Goal: Task Accomplishment & Management: Complete application form

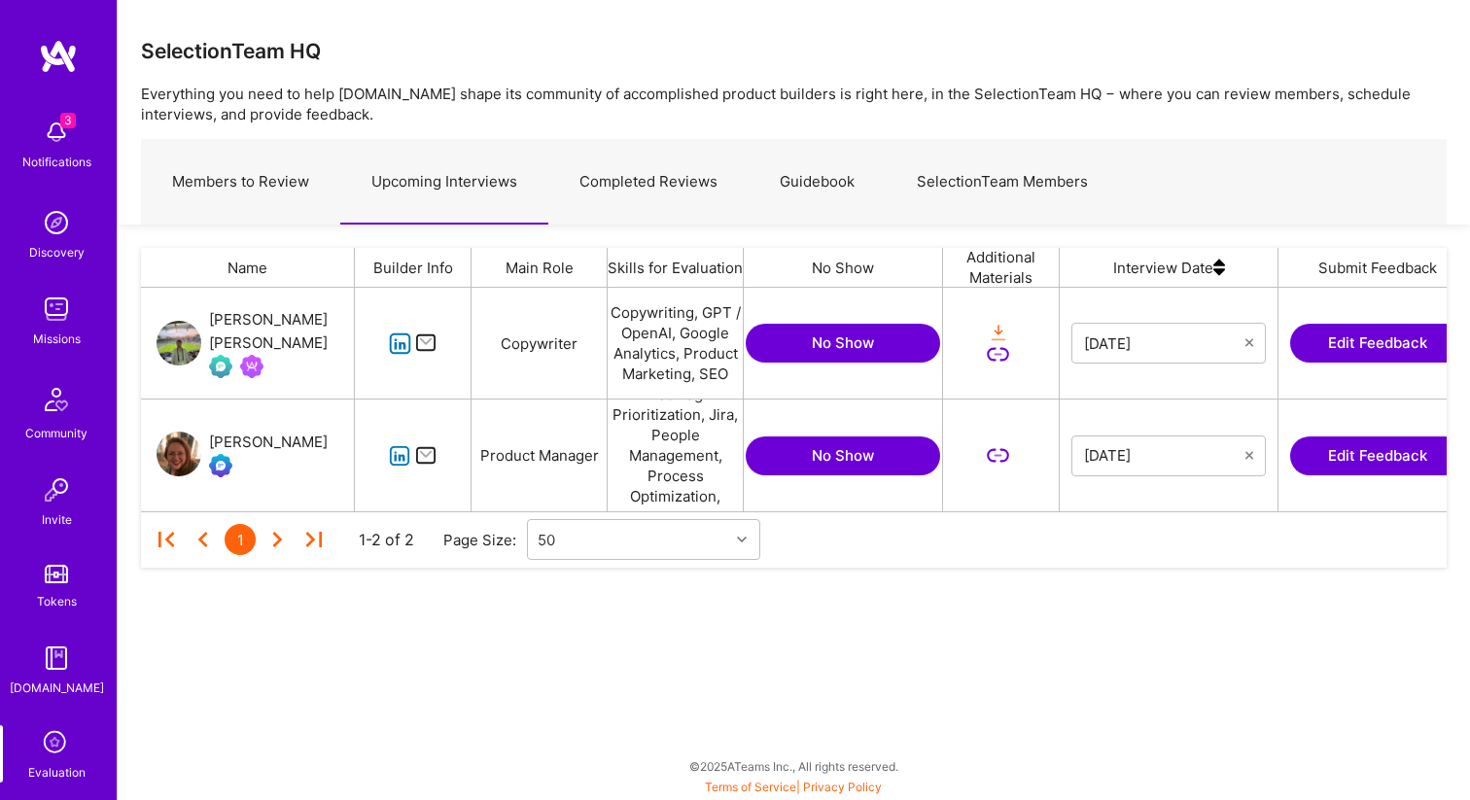
scroll to position [224, 1306]
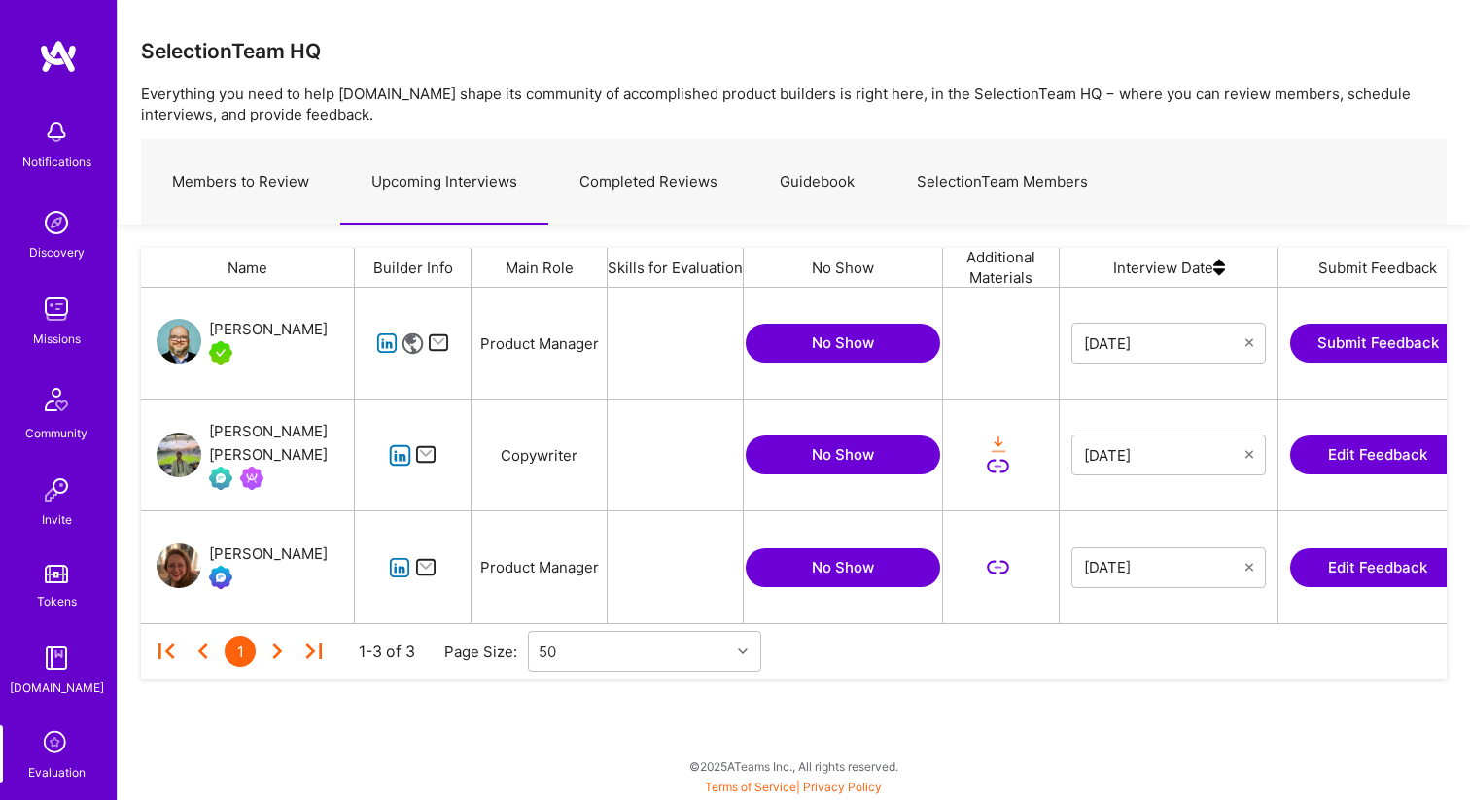
scroll to position [335, 1306]
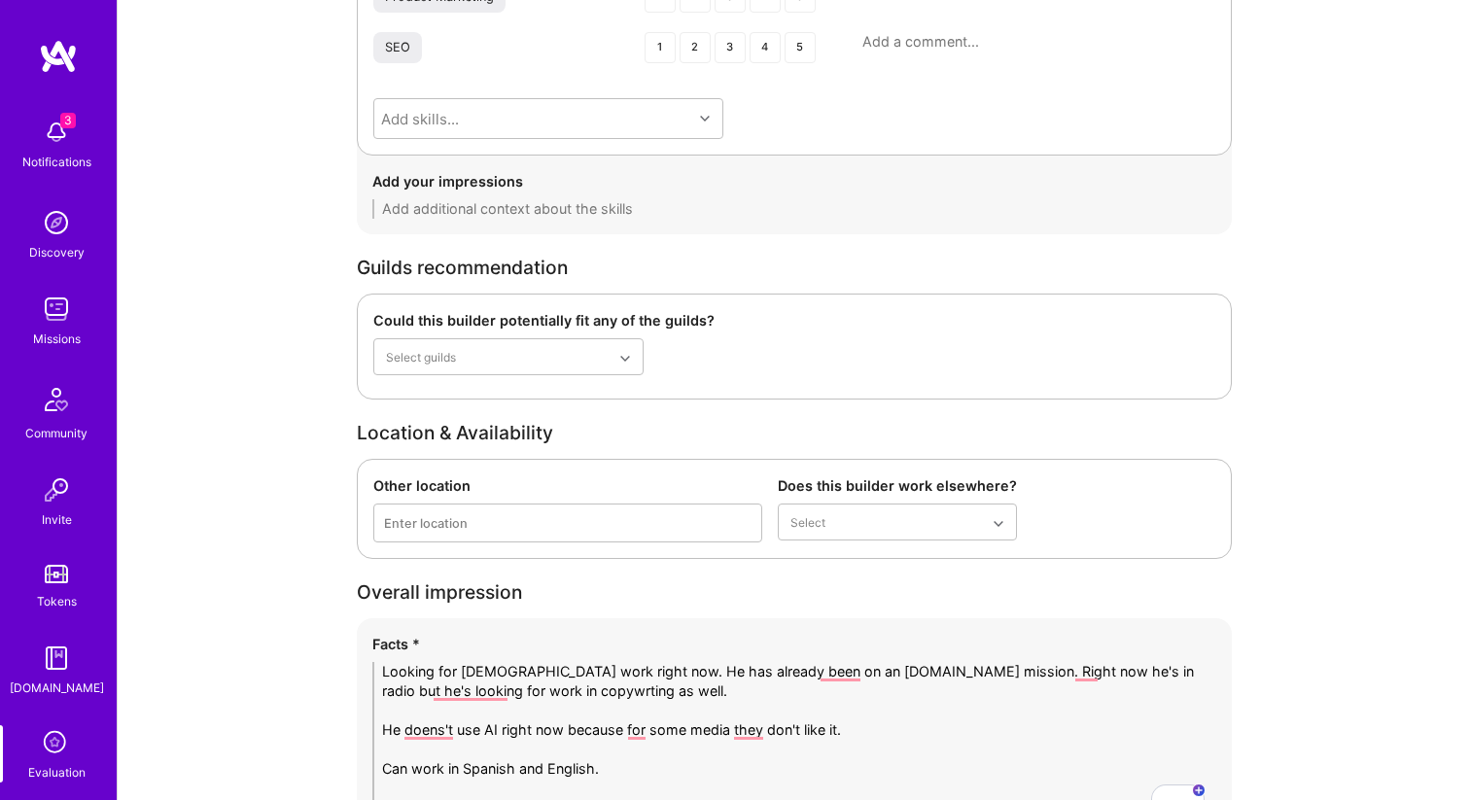
scroll to position [3337, 0]
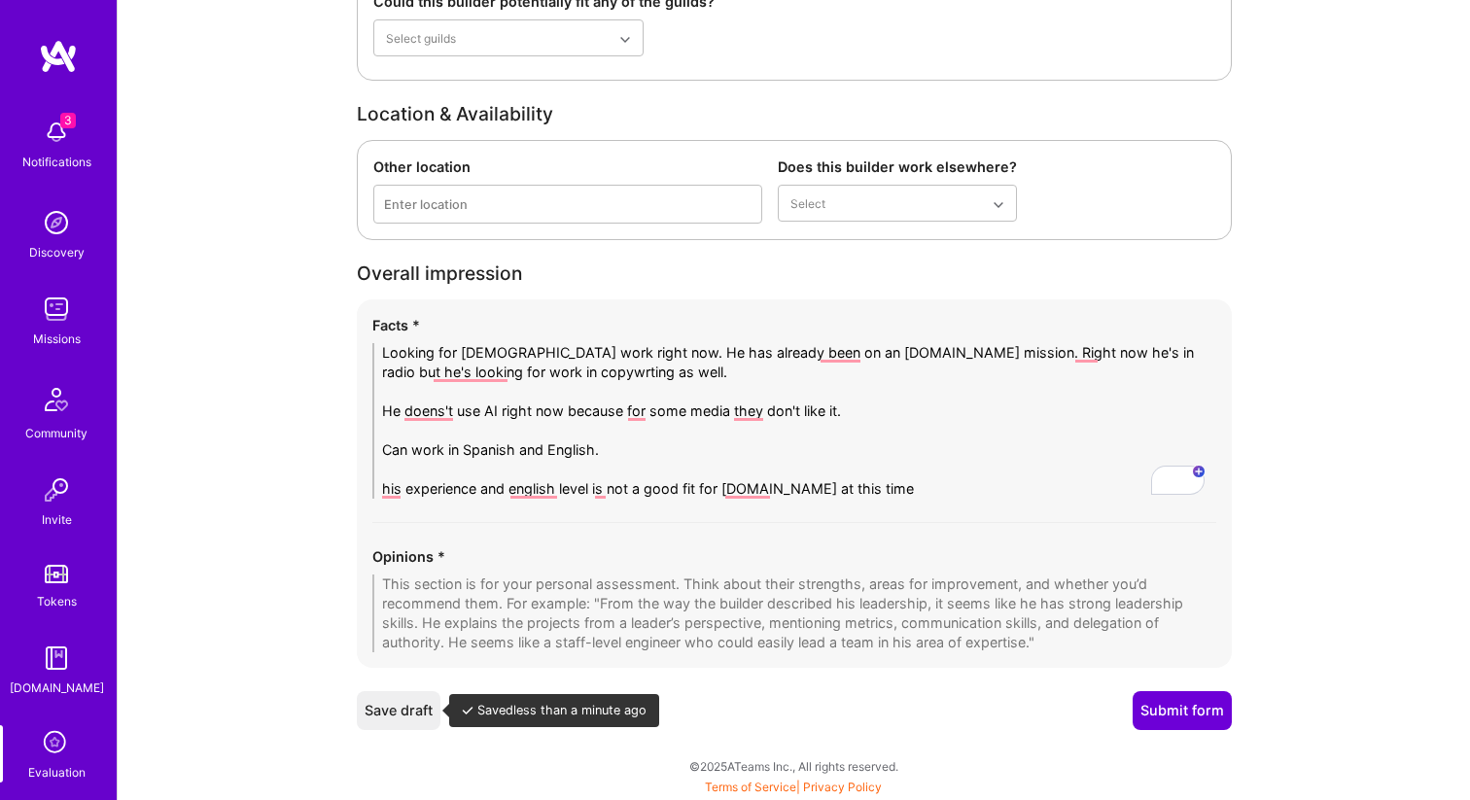
click at [385, 698] on button "Save draft" at bounding box center [399, 710] width 84 height 39
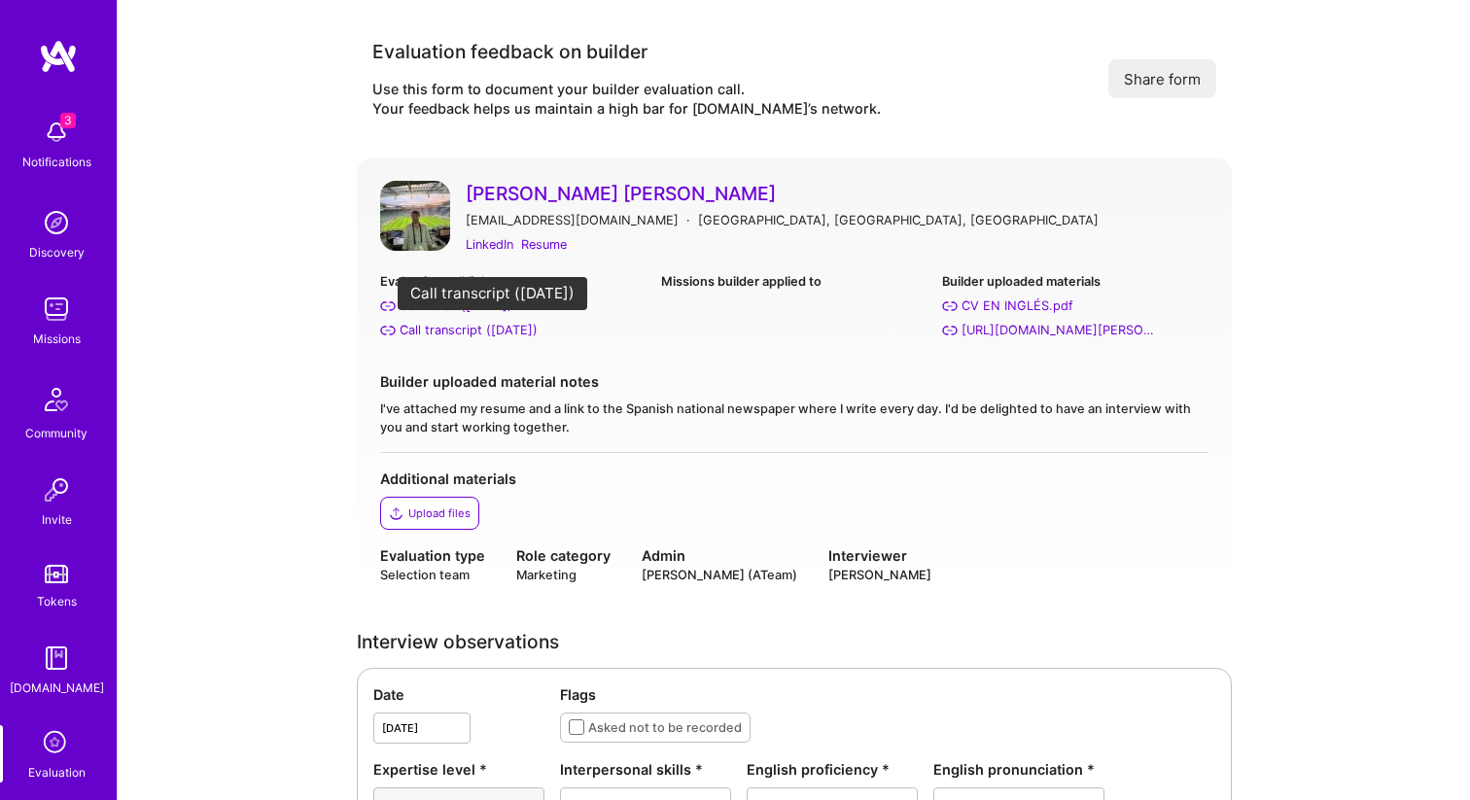
click at [444, 334] on div "Call transcript (Sep 16, 2025)" at bounding box center [469, 330] width 138 height 20
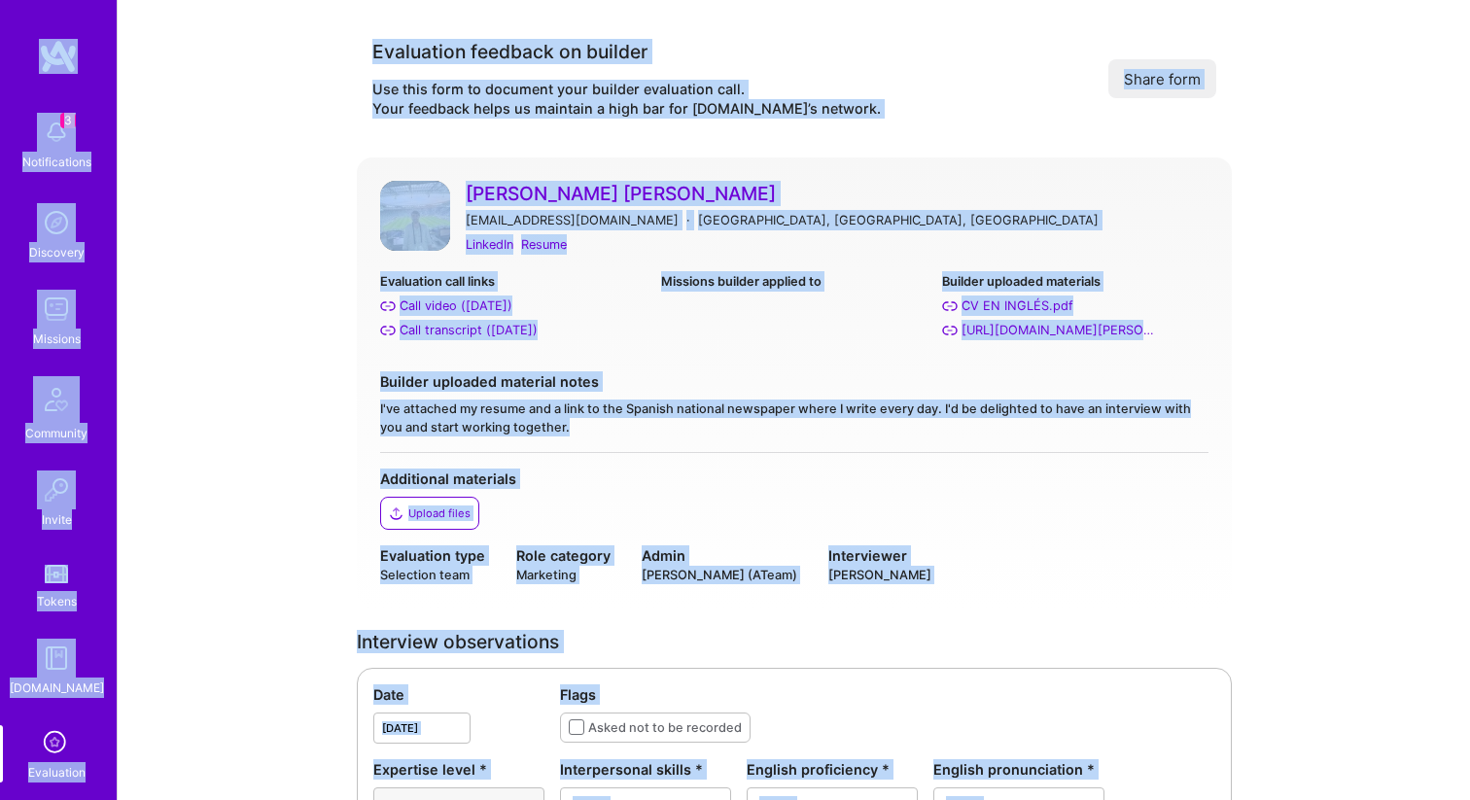
copy body "3 Notifications Discovery Missions Community Invite Tokens A.Guide Evaluation P…"
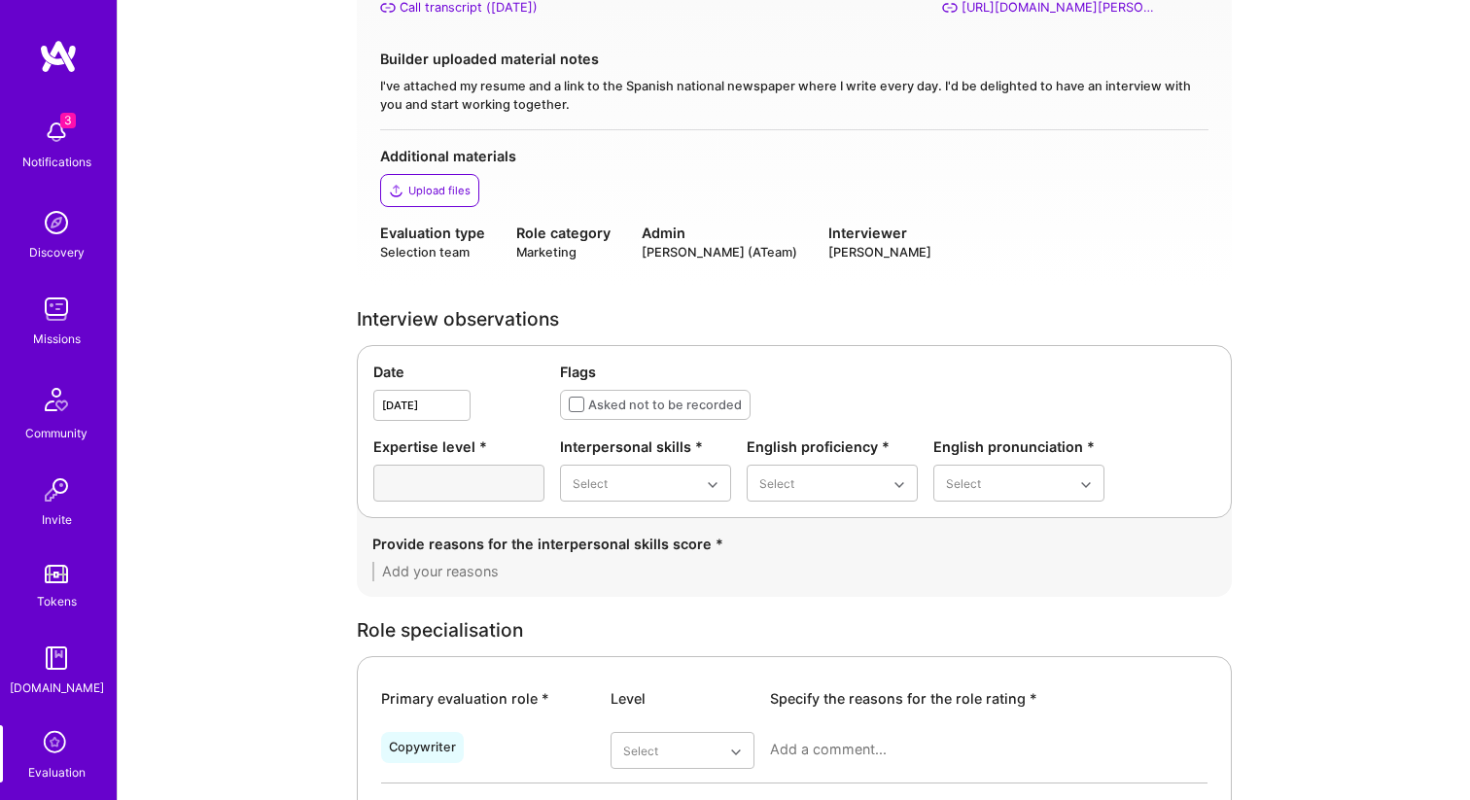
scroll to position [577, 0]
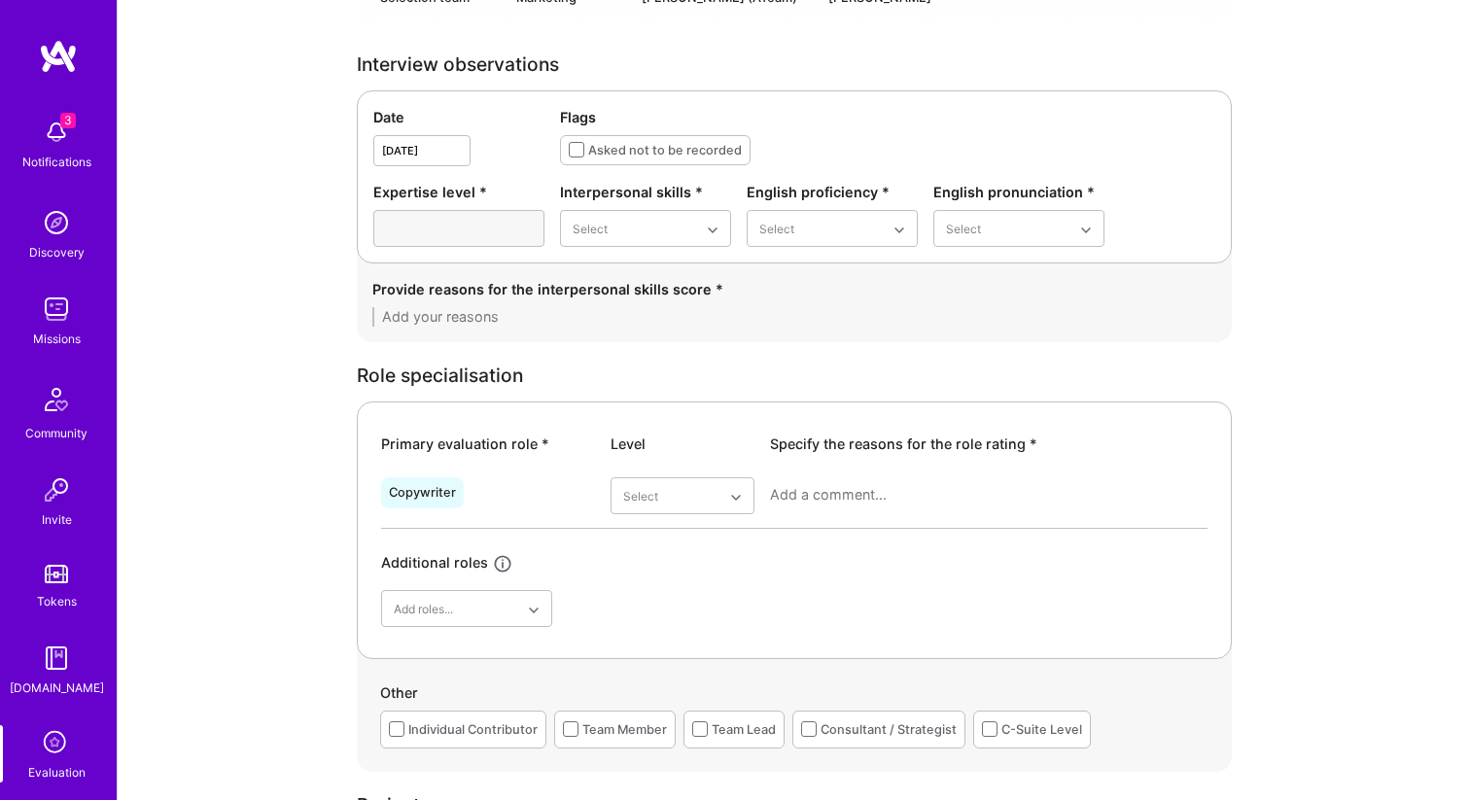
click at [503, 227] on div at bounding box center [458, 228] width 171 height 37
click at [623, 349] on div "Adequate" at bounding box center [645, 349] width 171 height 36
click at [808, 306] on div "Limited" at bounding box center [832, 313] width 171 height 36
click at [961, 279] on div "Weak" at bounding box center [1018, 277] width 171 height 36
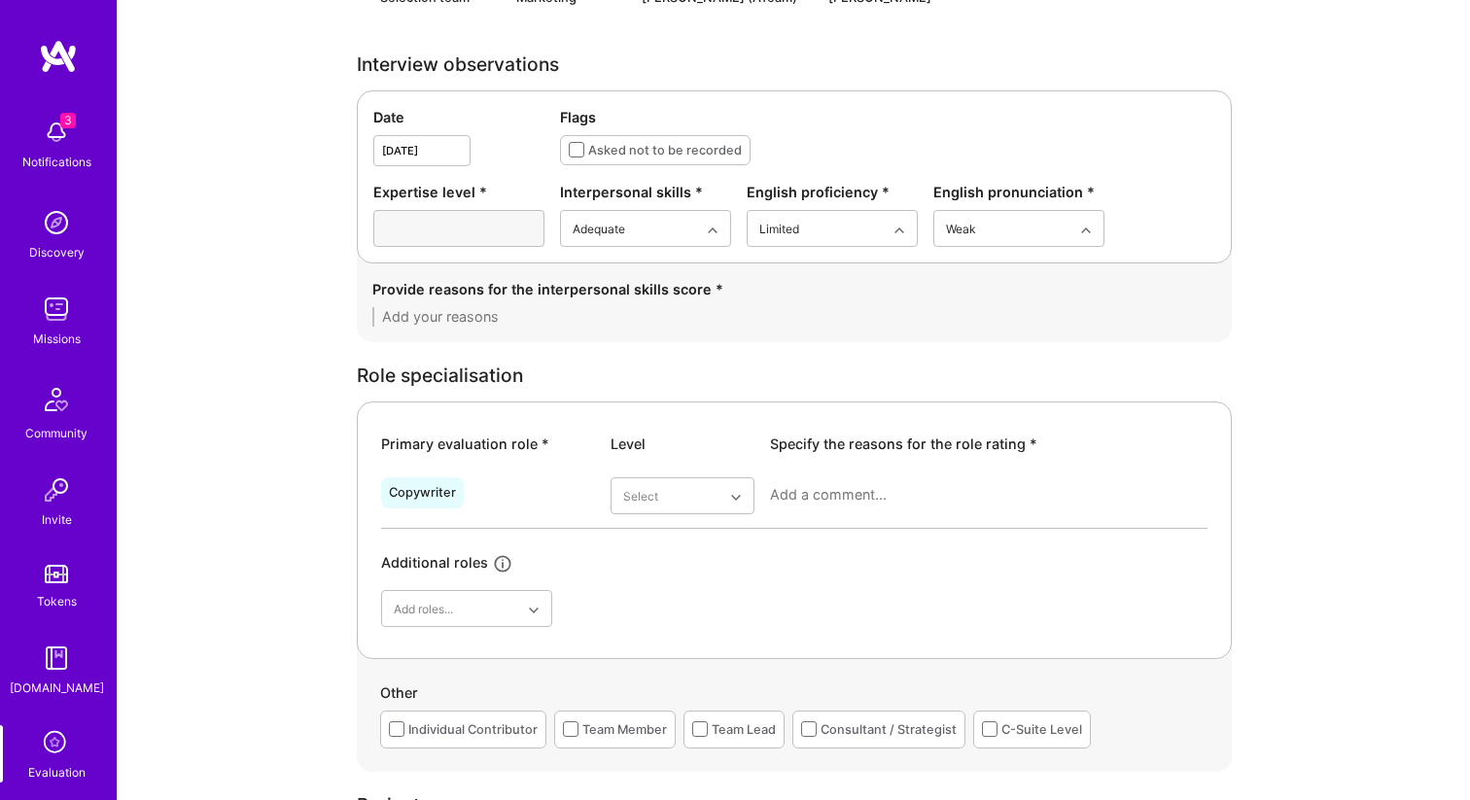
click at [460, 218] on div at bounding box center [458, 228] width 171 height 37
click at [451, 316] on textarea at bounding box center [794, 316] width 844 height 19
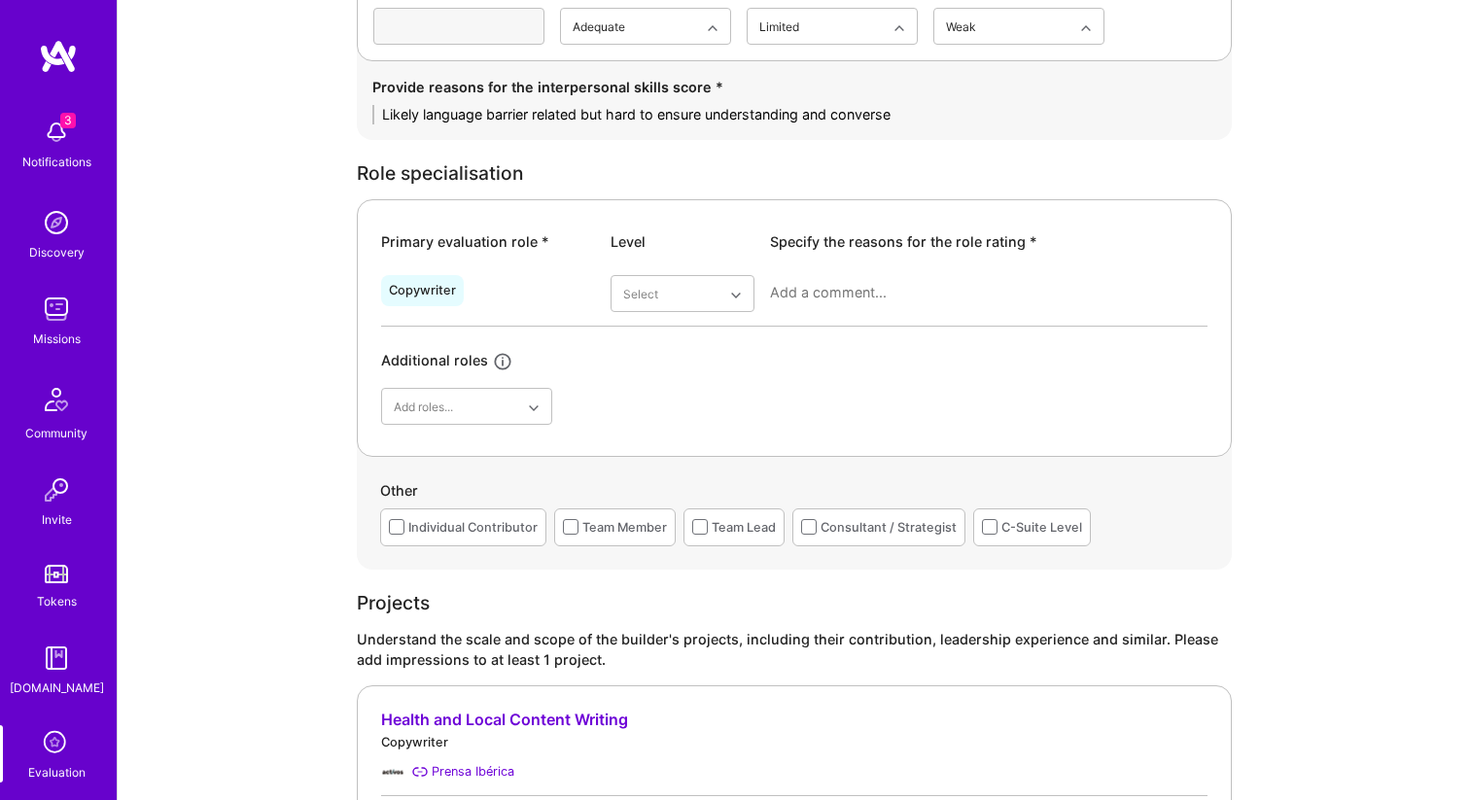
scroll to position [784, 0]
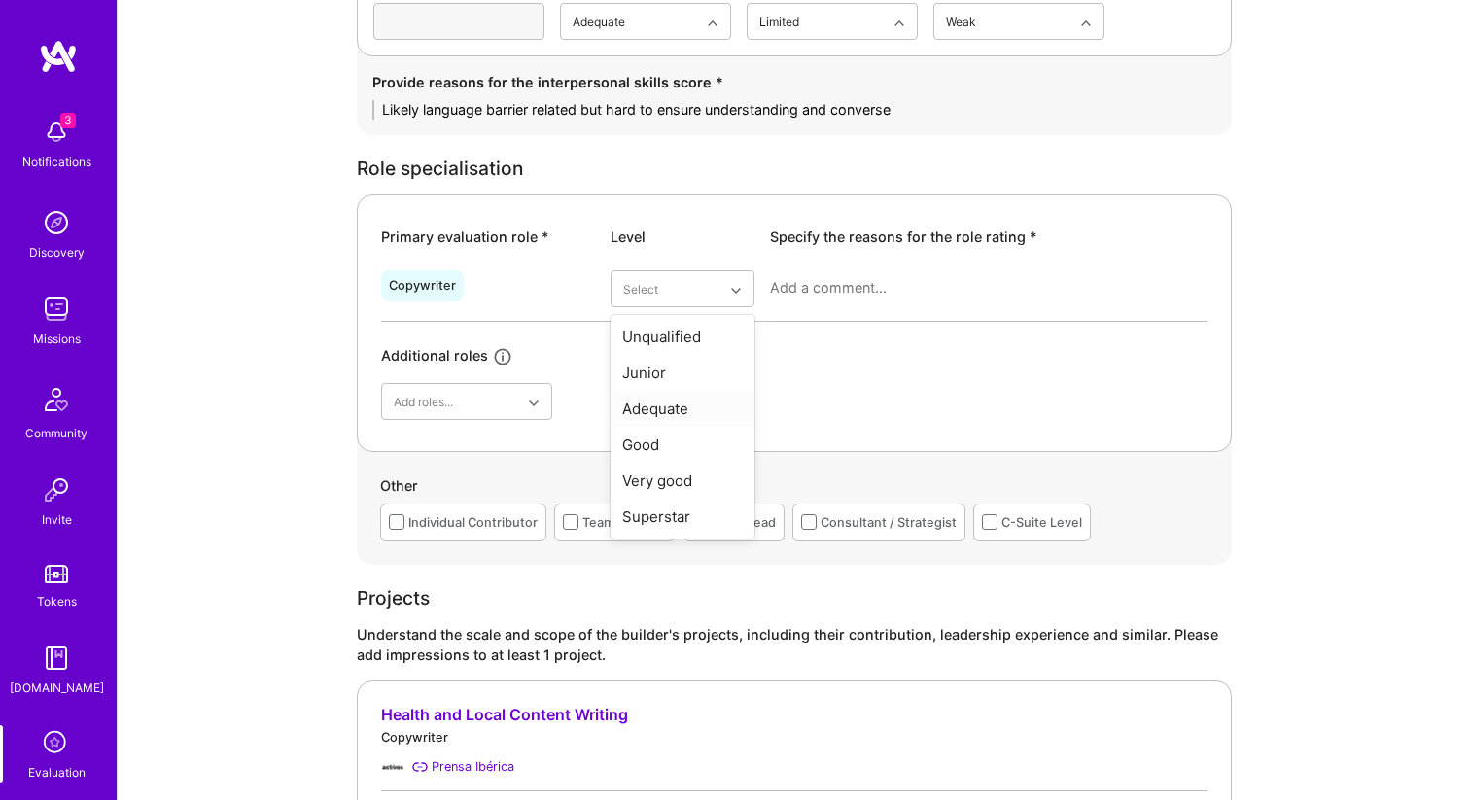
type textarea "Likely language barrier related but hard to ensure understanding and converse"
click at [669, 411] on div "Adequate" at bounding box center [682, 409] width 144 height 36
click at [887, 284] on textarea at bounding box center [988, 287] width 437 height 19
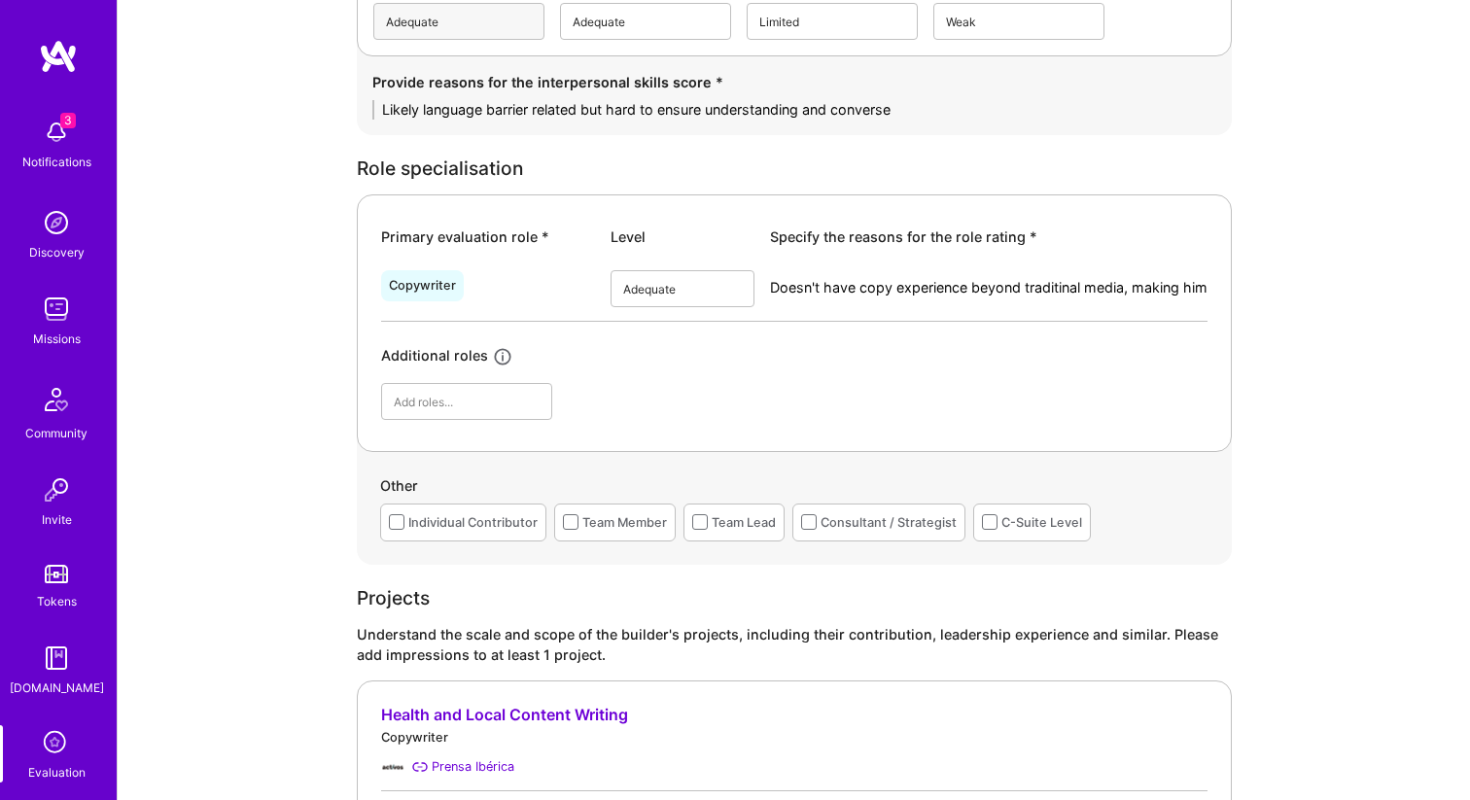
scroll to position [0, 0]
click at [991, 296] on textarea "Doesn't have copy experience beyond traditional media, making him a hard fit fo…" at bounding box center [988, 297] width 437 height 39
click at [981, 304] on textarea "Doesn't have copy experience beyond traditional media, making him a hard fit fo…" at bounding box center [988, 297] width 437 height 39
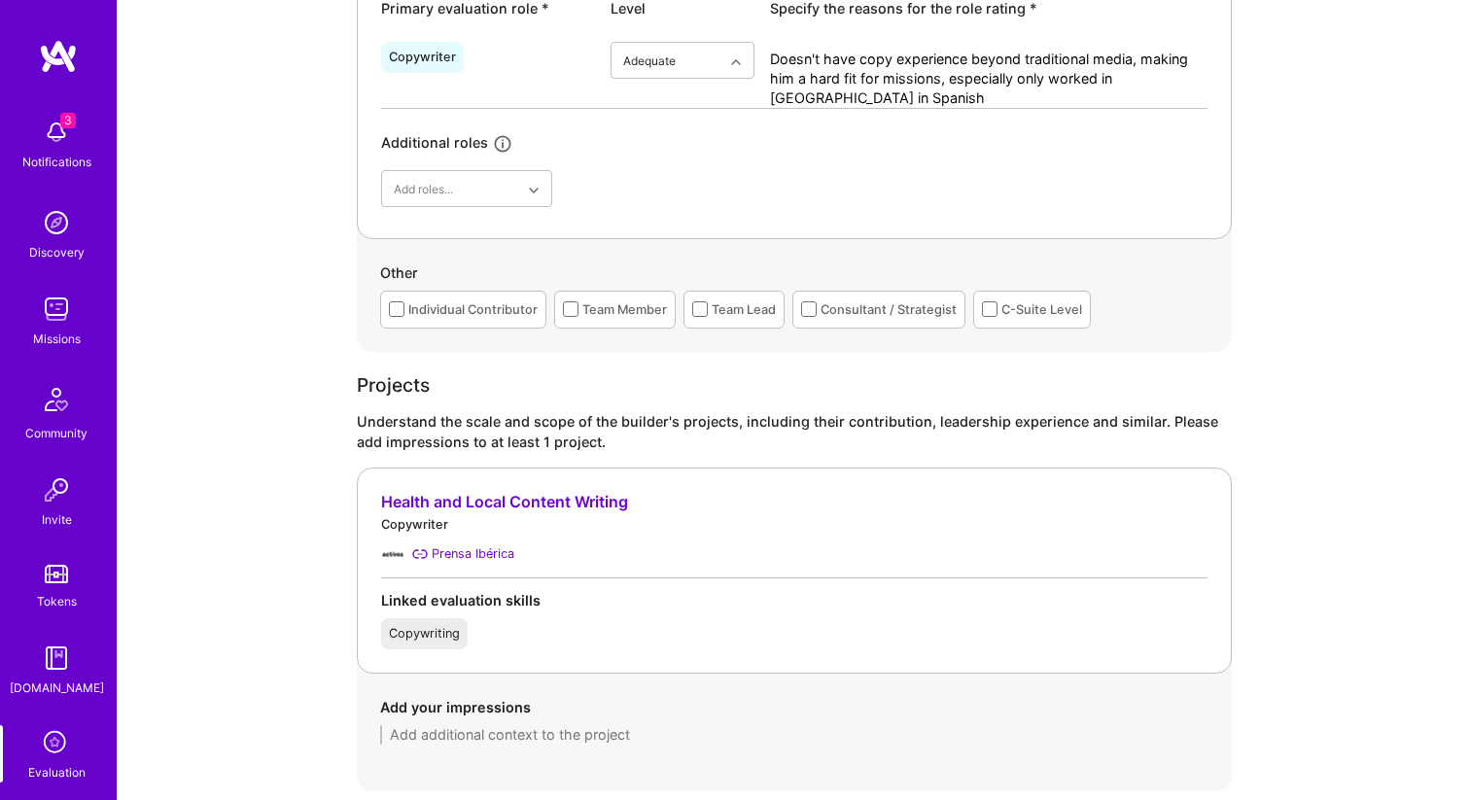
scroll to position [1009, 0]
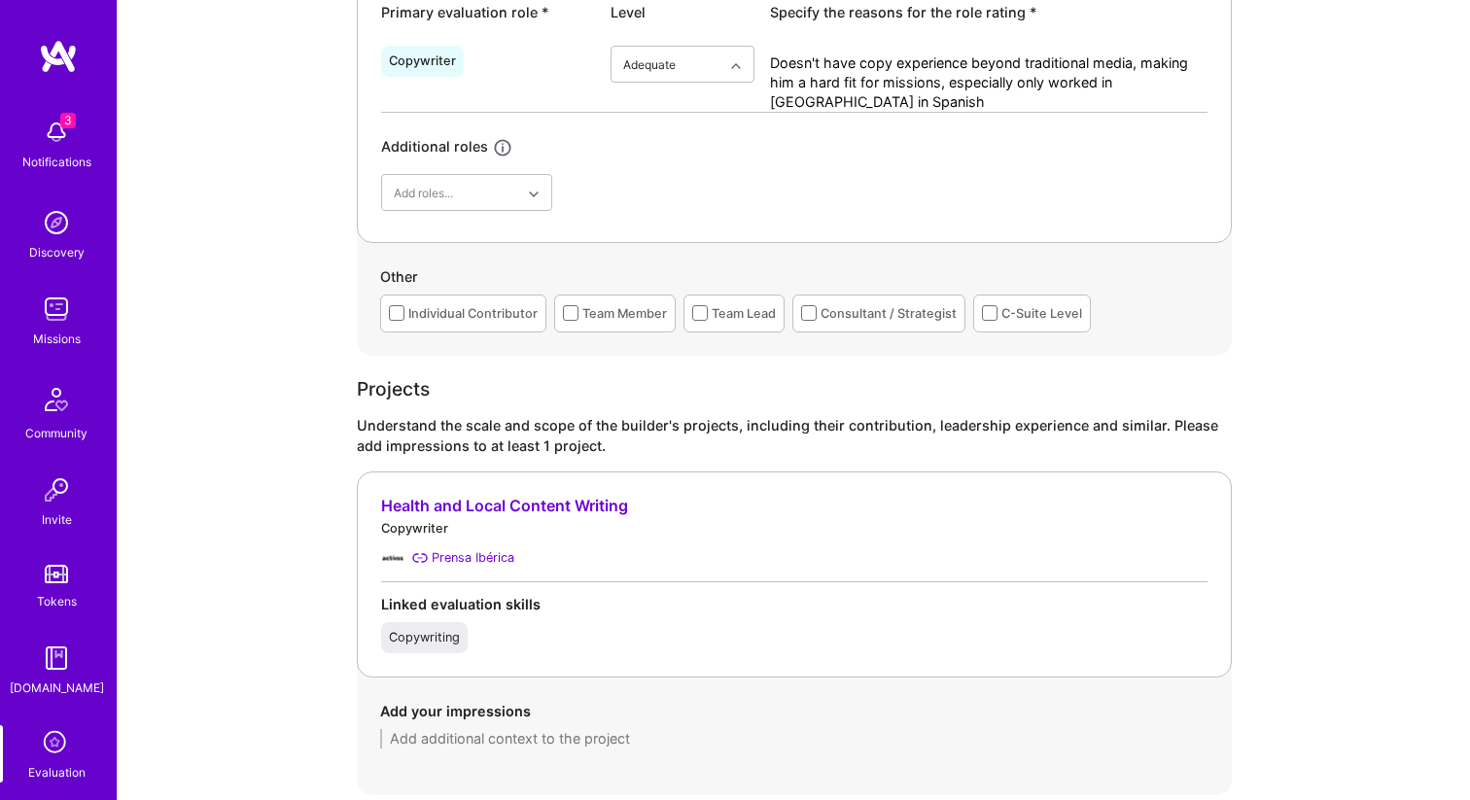
type textarea "Doesn't have copy experience beyond traditional media, making him a hard fit fo…"
click at [885, 327] on div "Consultant / Strategist" at bounding box center [878, 314] width 173 height 38
click at [400, 316] on span at bounding box center [397, 313] width 16 height 16
click at [0, 0] on input "checkbox" at bounding box center [0, 0] width 0 height 0
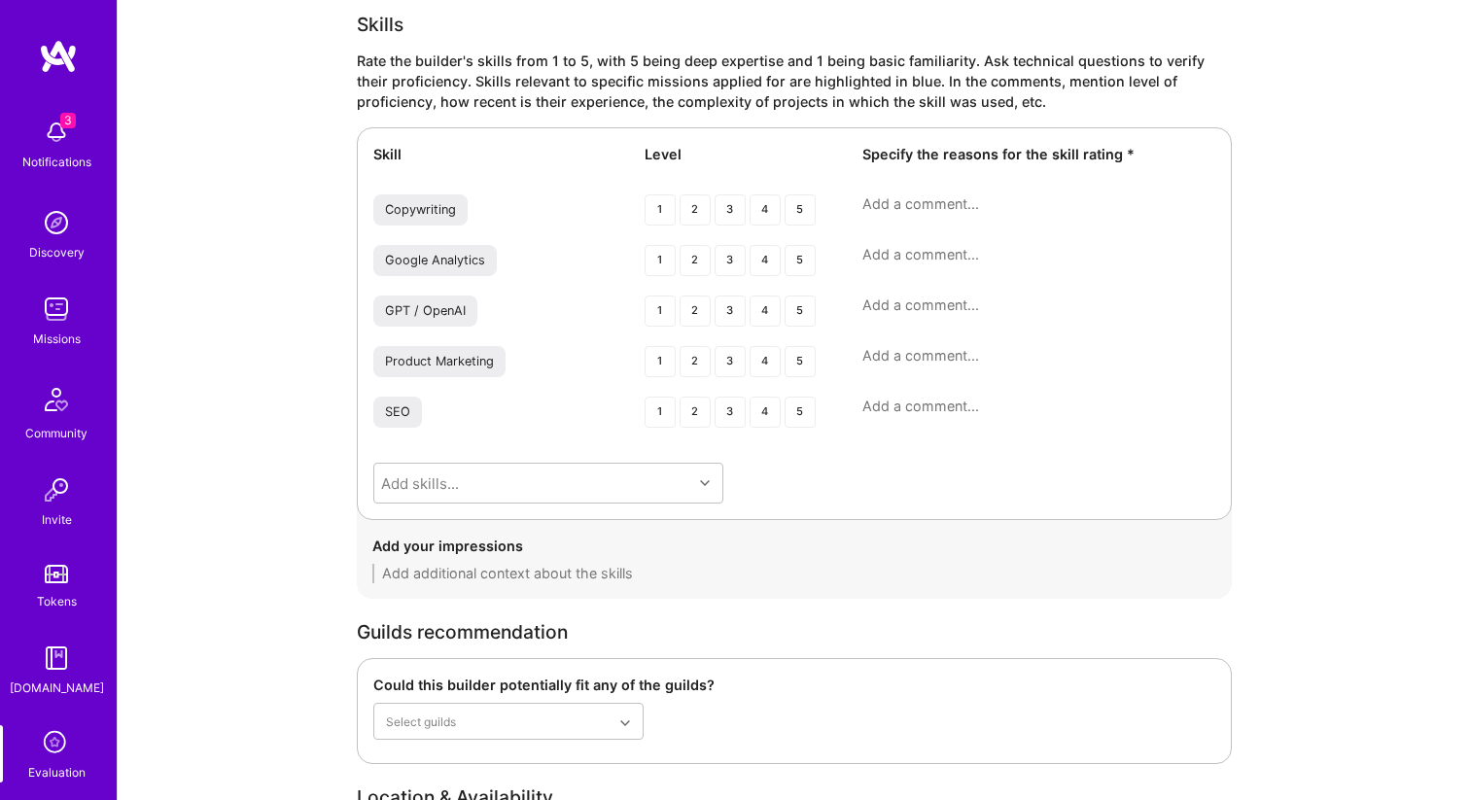
scroll to position [2637, 0]
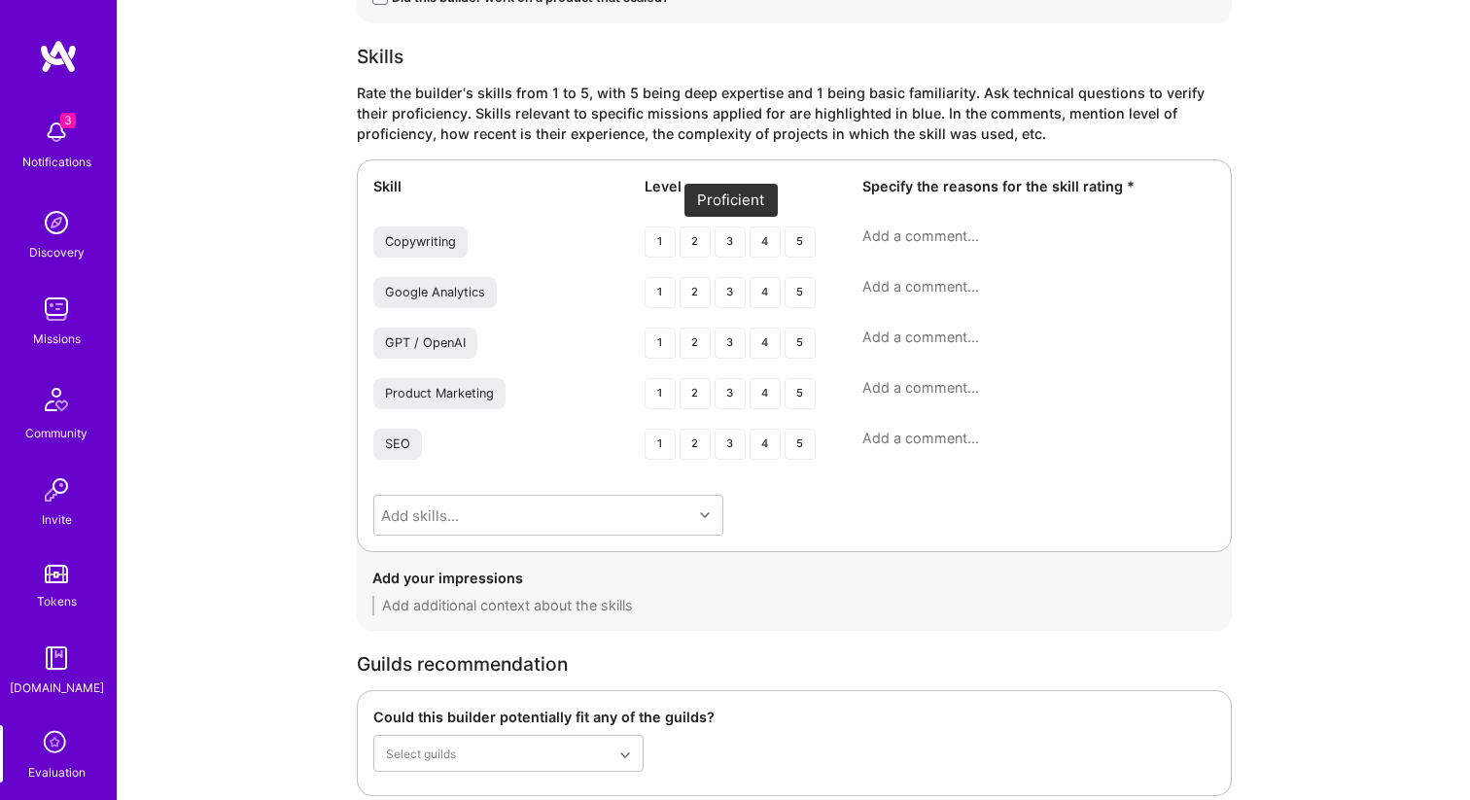
click at [732, 238] on div "3" at bounding box center [729, 241] width 31 height 31
click at [692, 293] on div "2" at bounding box center [694, 292] width 31 height 31
click at [669, 335] on div "1" at bounding box center [659, 343] width 31 height 31
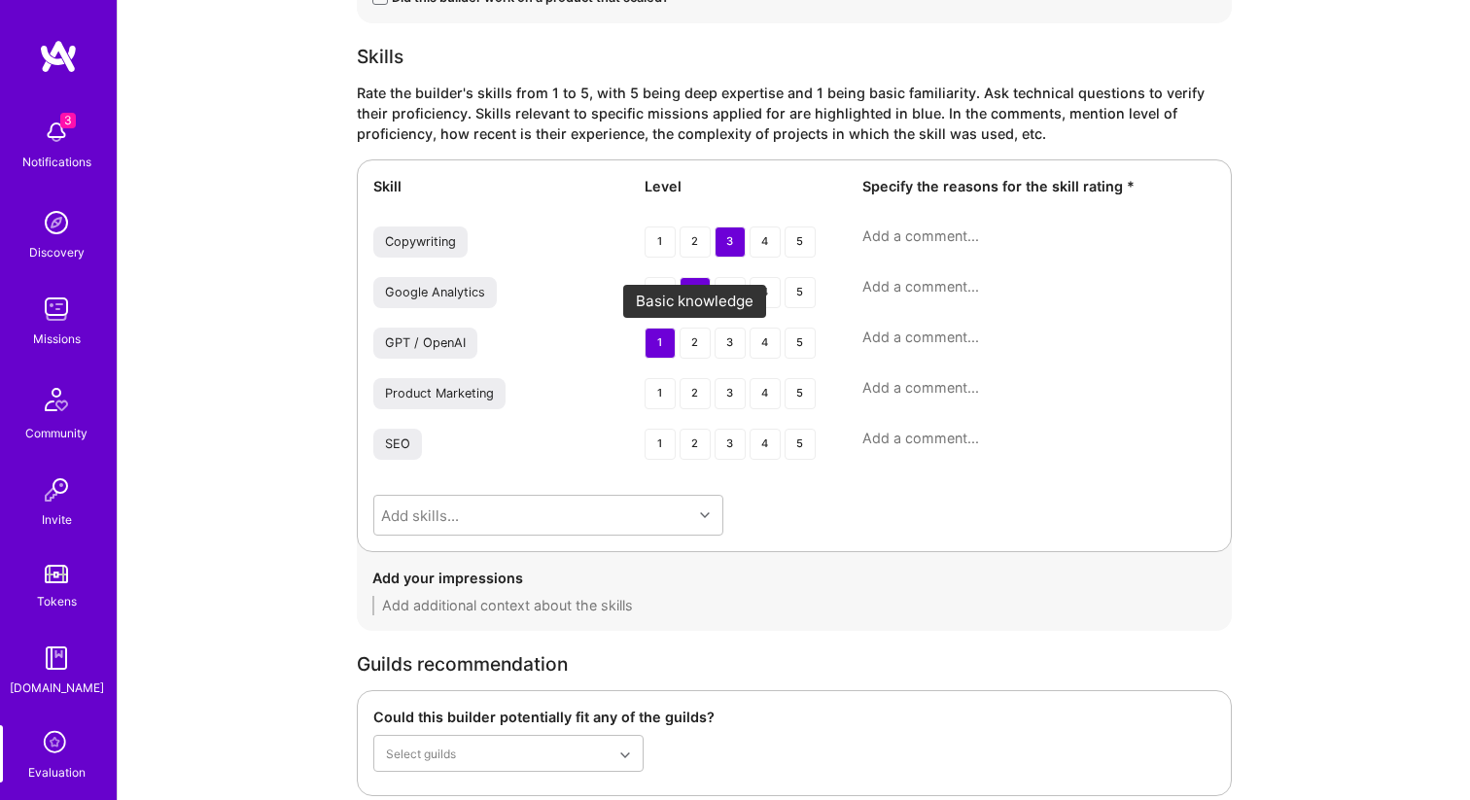
click at [692, 345] on div "2" at bounding box center [694, 343] width 31 height 31
click at [697, 393] on div "2" at bounding box center [694, 393] width 31 height 31
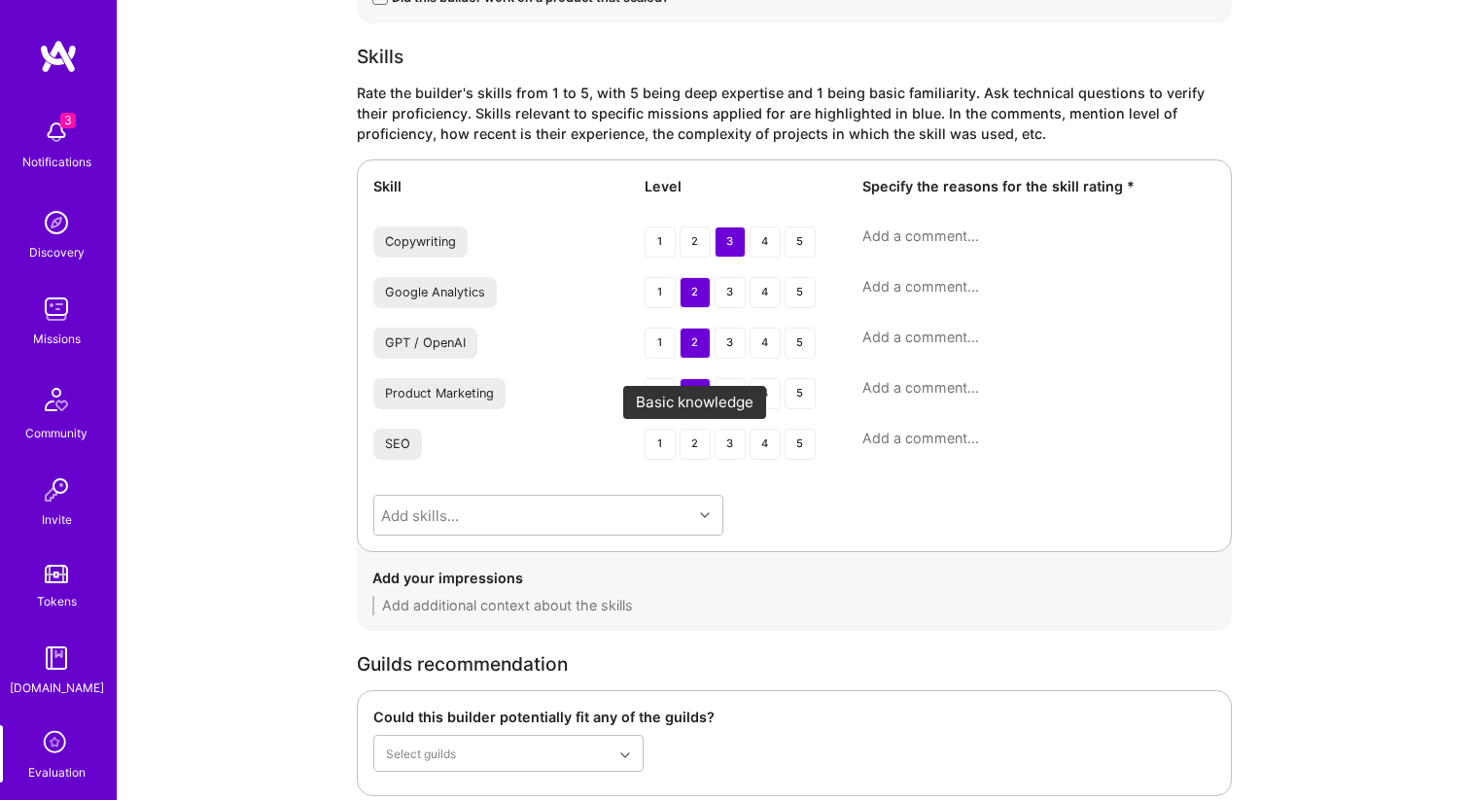
click at [696, 434] on div "2" at bounding box center [694, 444] width 31 height 31
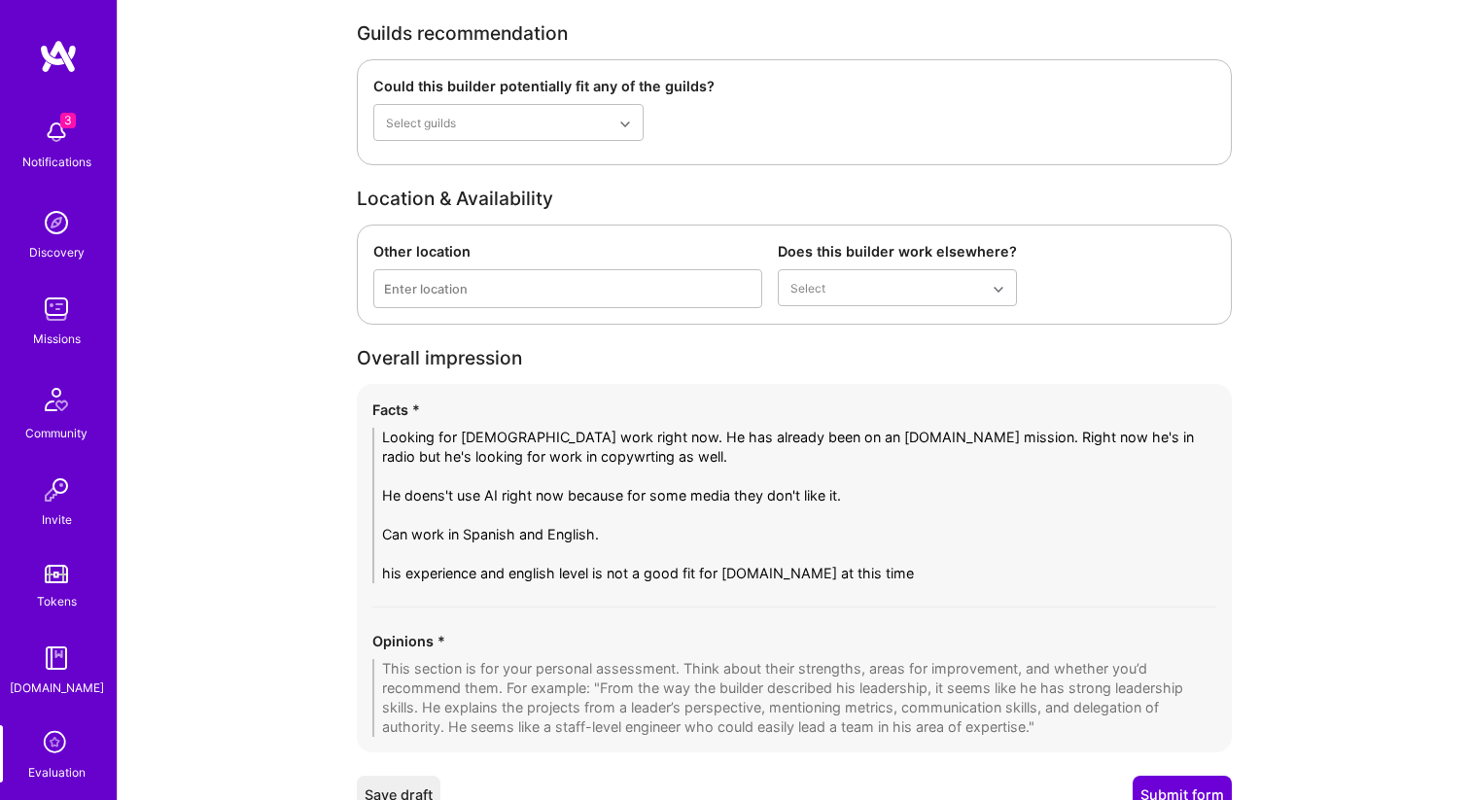
scroll to position [3353, 0]
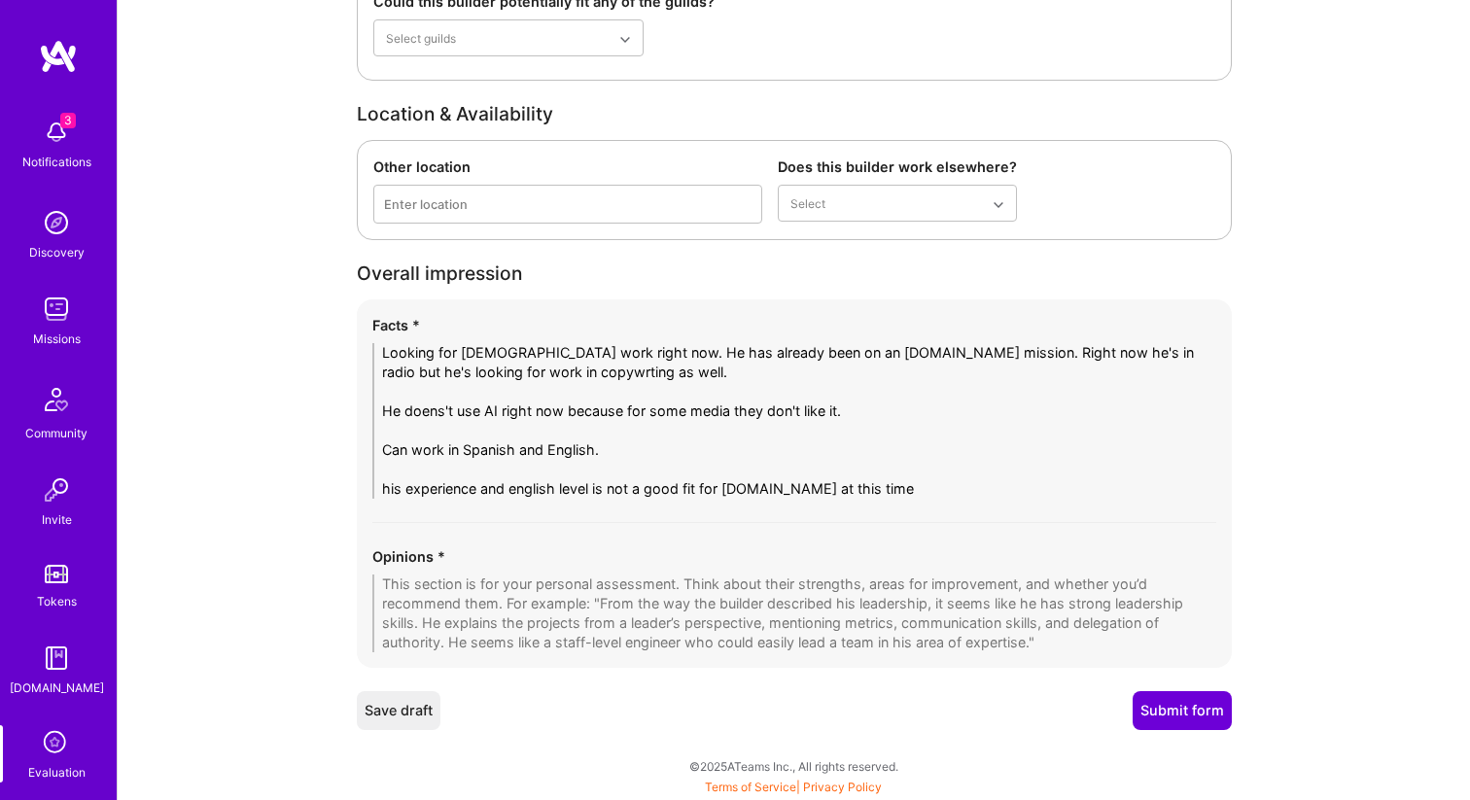
click at [604, 413] on textarea "Looking for part-time work right now. He has already been on an A.Team mission.…" at bounding box center [794, 421] width 844 height 156
paste textarea "Disciplined newsroom writer with solid breadth (local news, health, trends) and…"
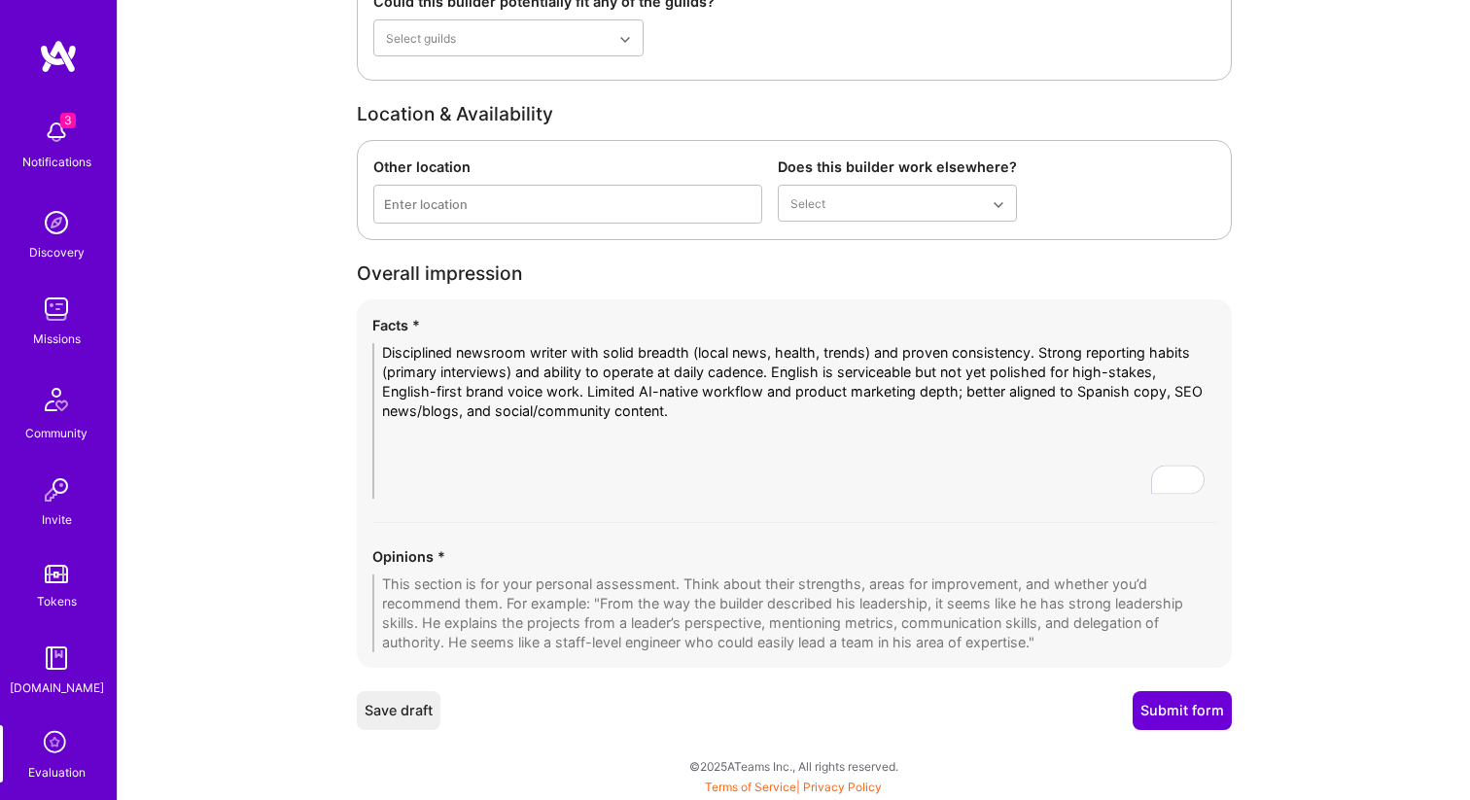
scroll to position [3275, 0]
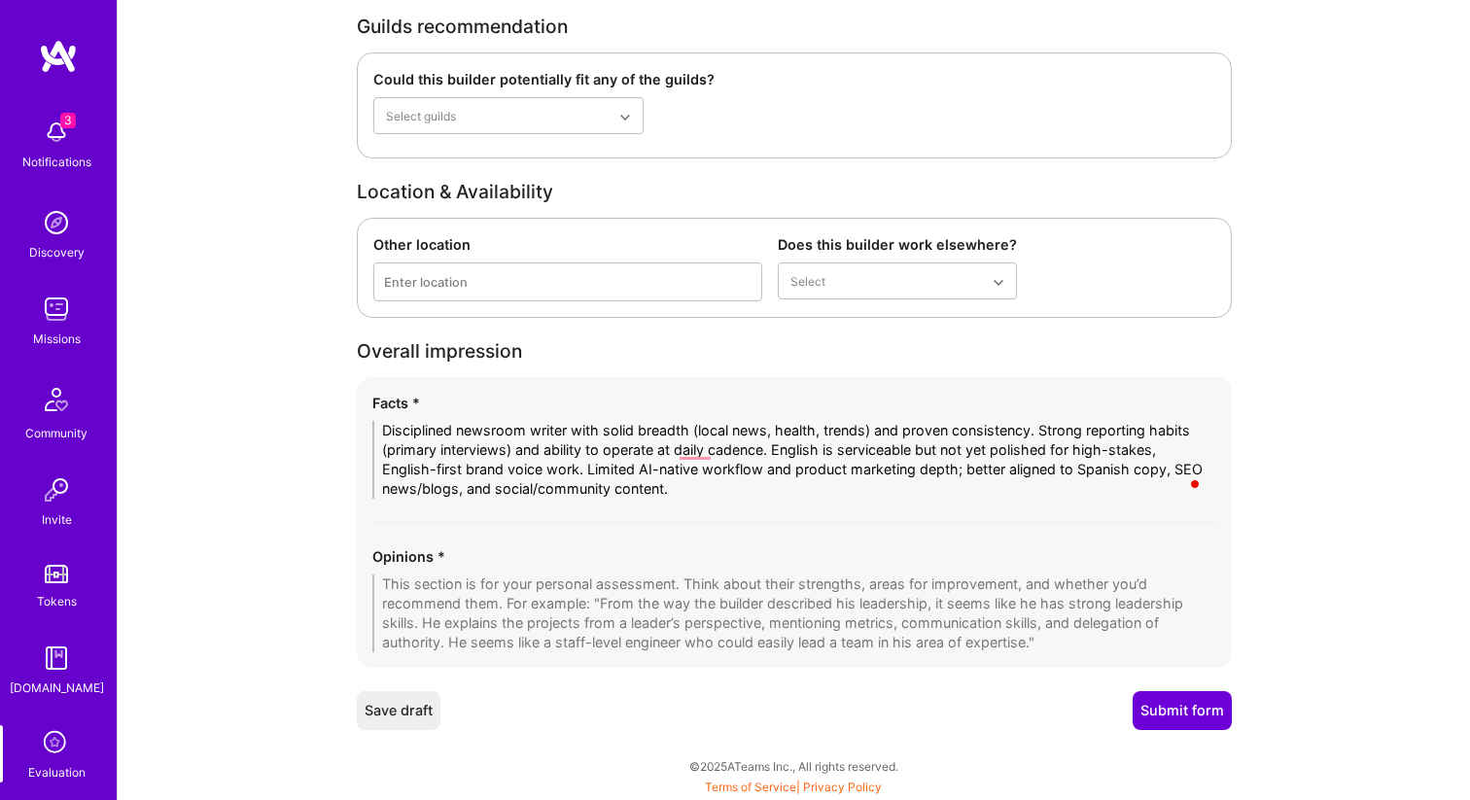
type textarea "Disciplined newsroom writer with solid breadth (local news, health, trends) and…"
click at [527, 600] on textarea at bounding box center [794, 614] width 844 height 78
paste textarea "Strengths: High publishing cadence; strong primary research/interviews; adaptab…"
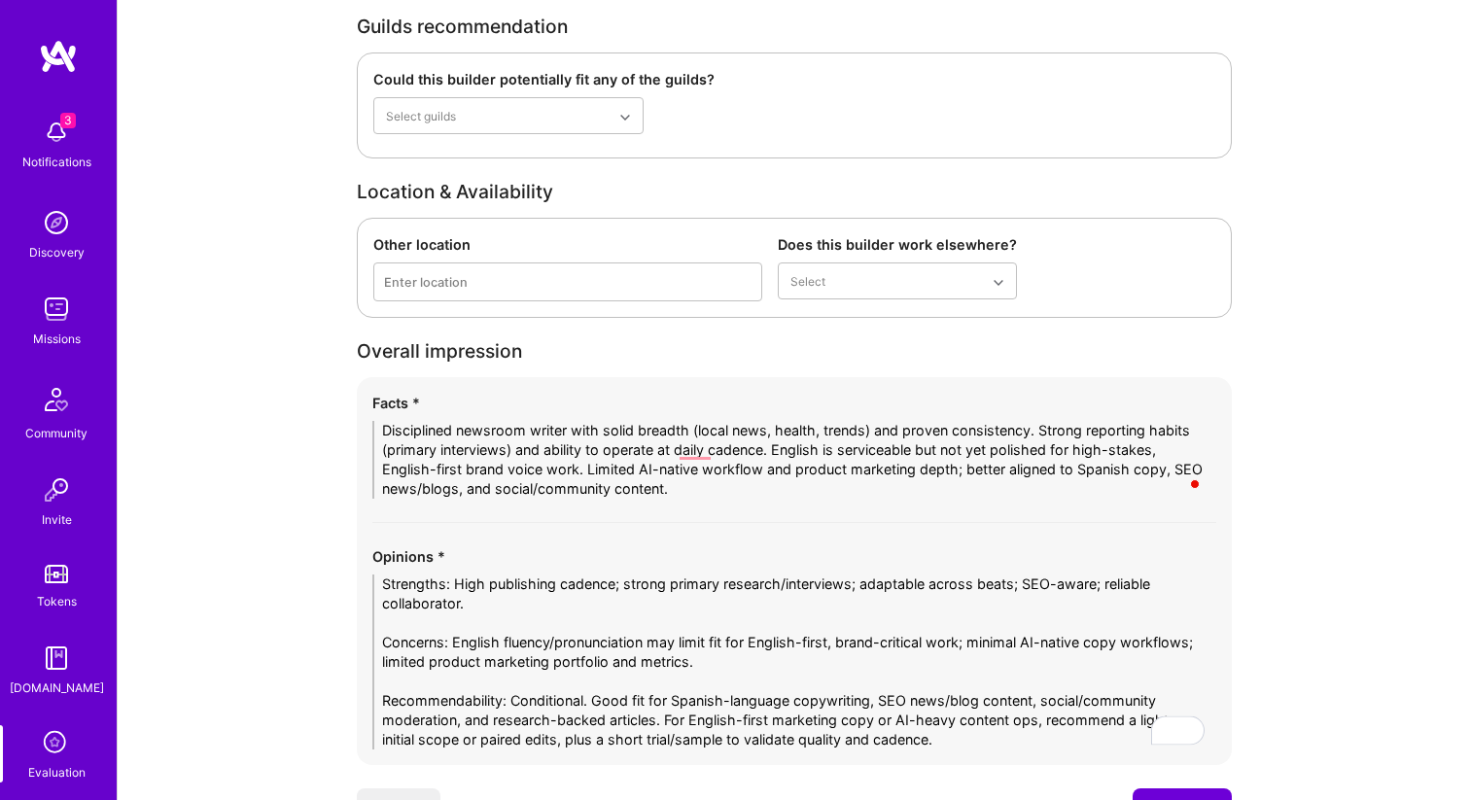
scroll to position [3372, 0]
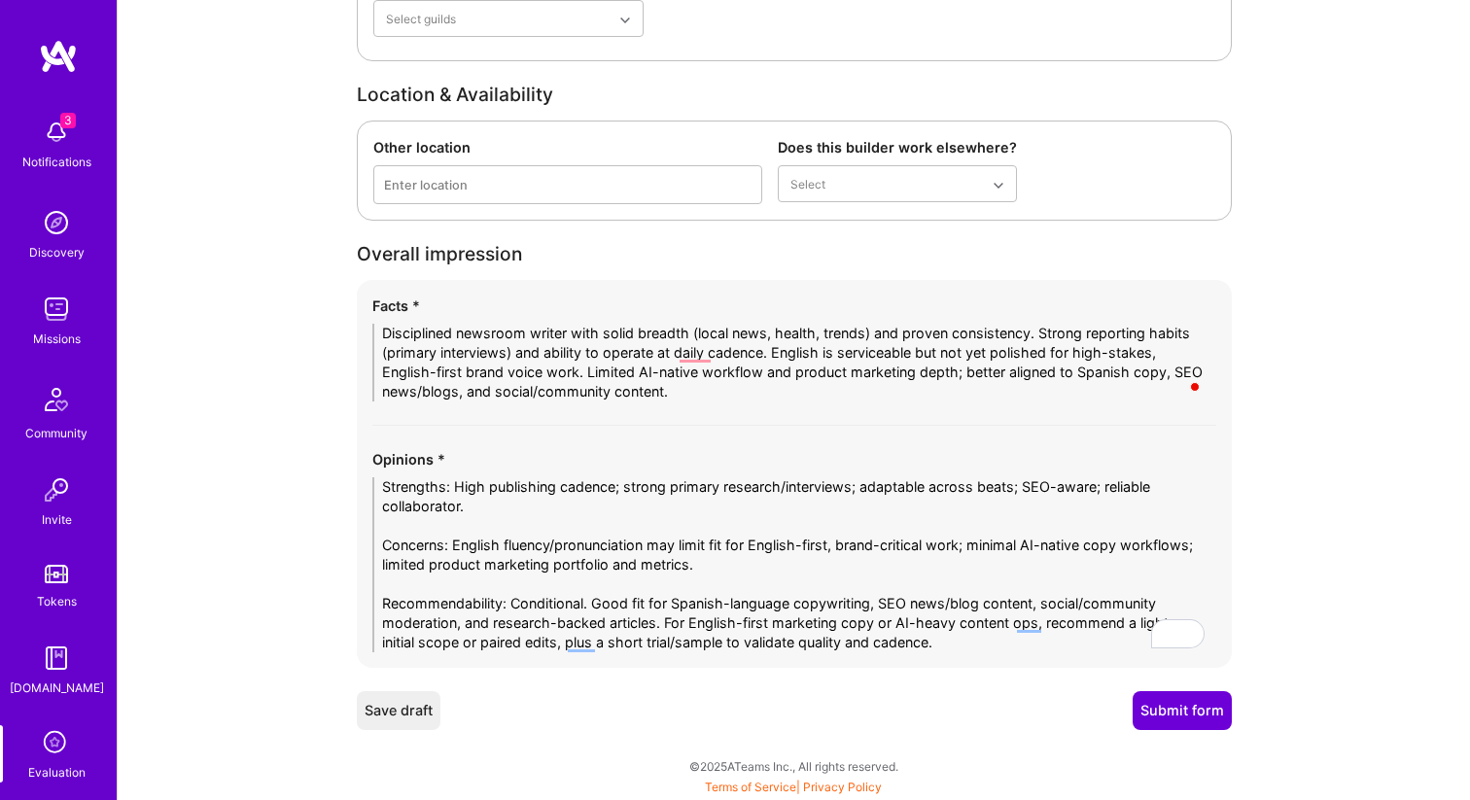
type textarea "Strengths: High publishing cadence; strong primary research/interviews; adaptab…"
click at [1178, 708] on button "Submit form" at bounding box center [1181, 710] width 99 height 39
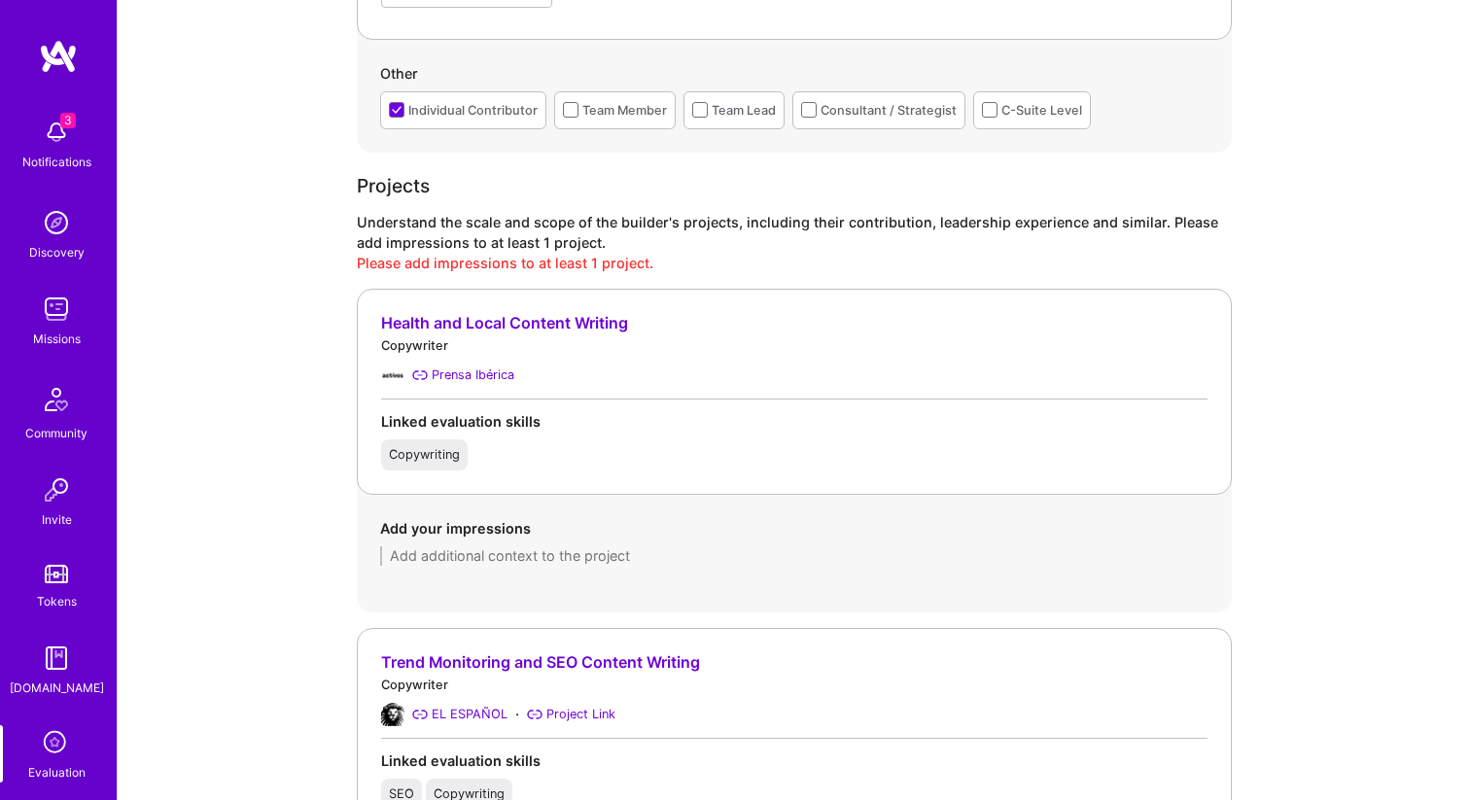
scroll to position [1227, 0]
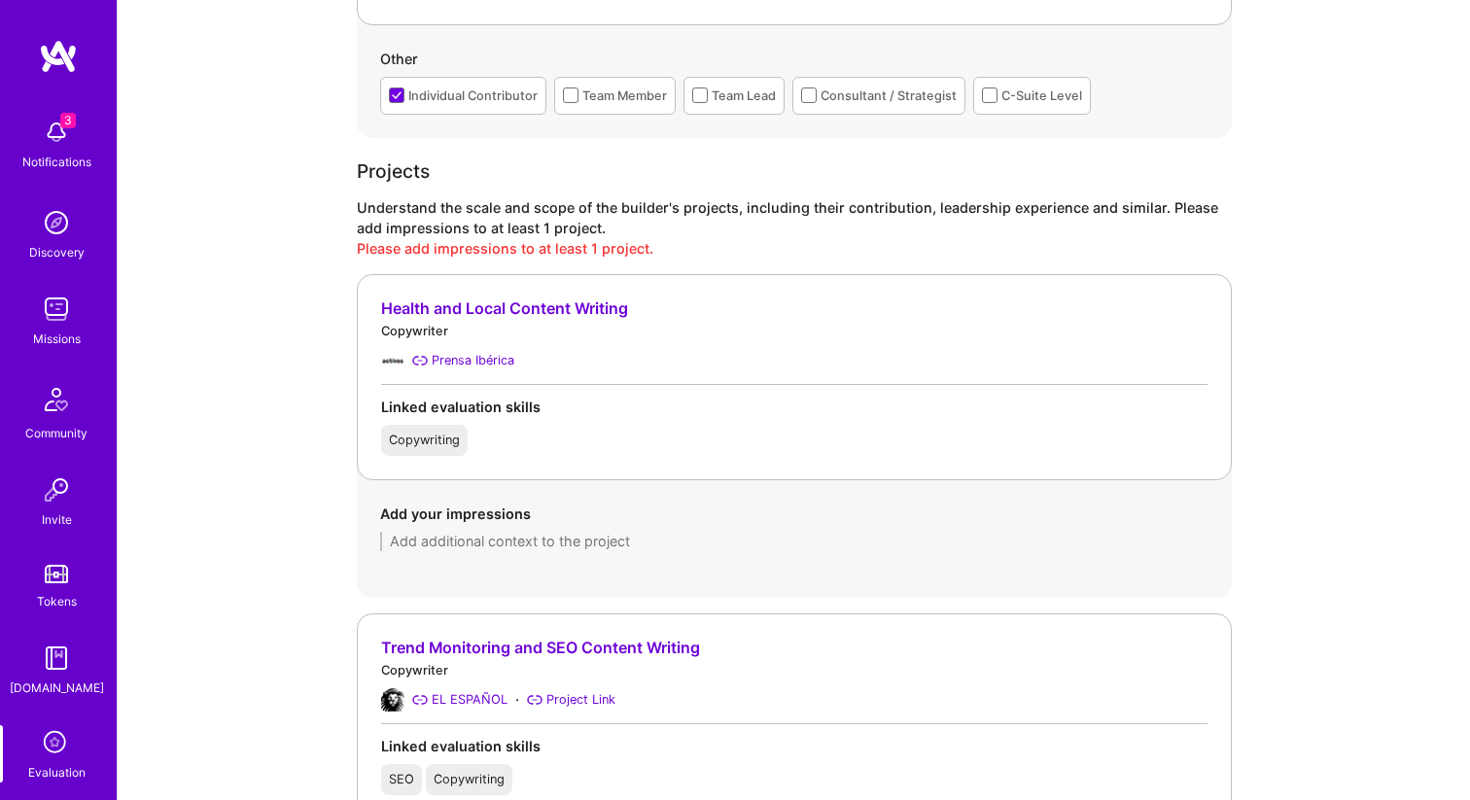
click at [582, 537] on textarea at bounding box center [794, 541] width 828 height 19
paste textarea "Daily web articles on Madrid/Toledo local topics (economy, society, politics, p…"
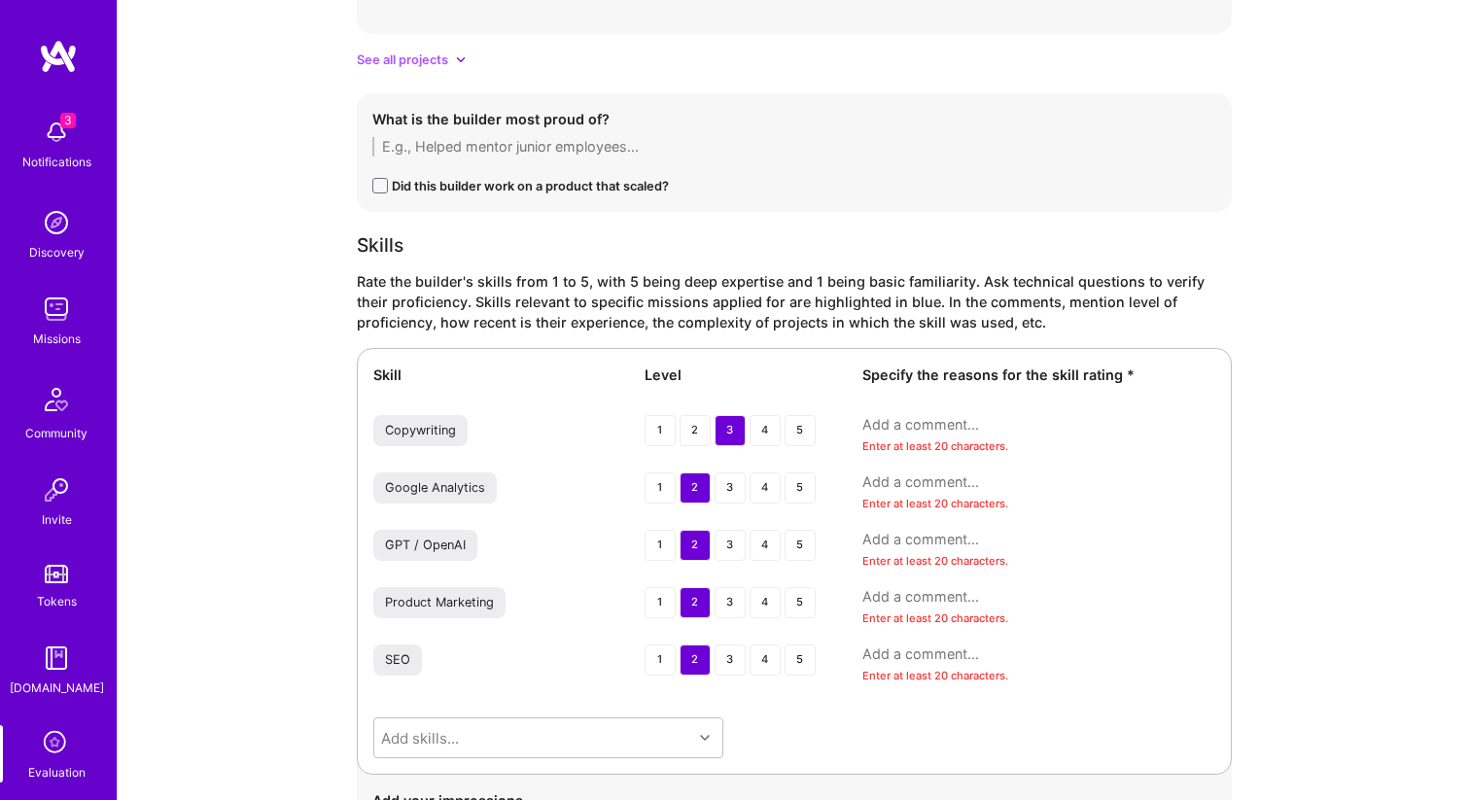
scroll to position [3543, 0]
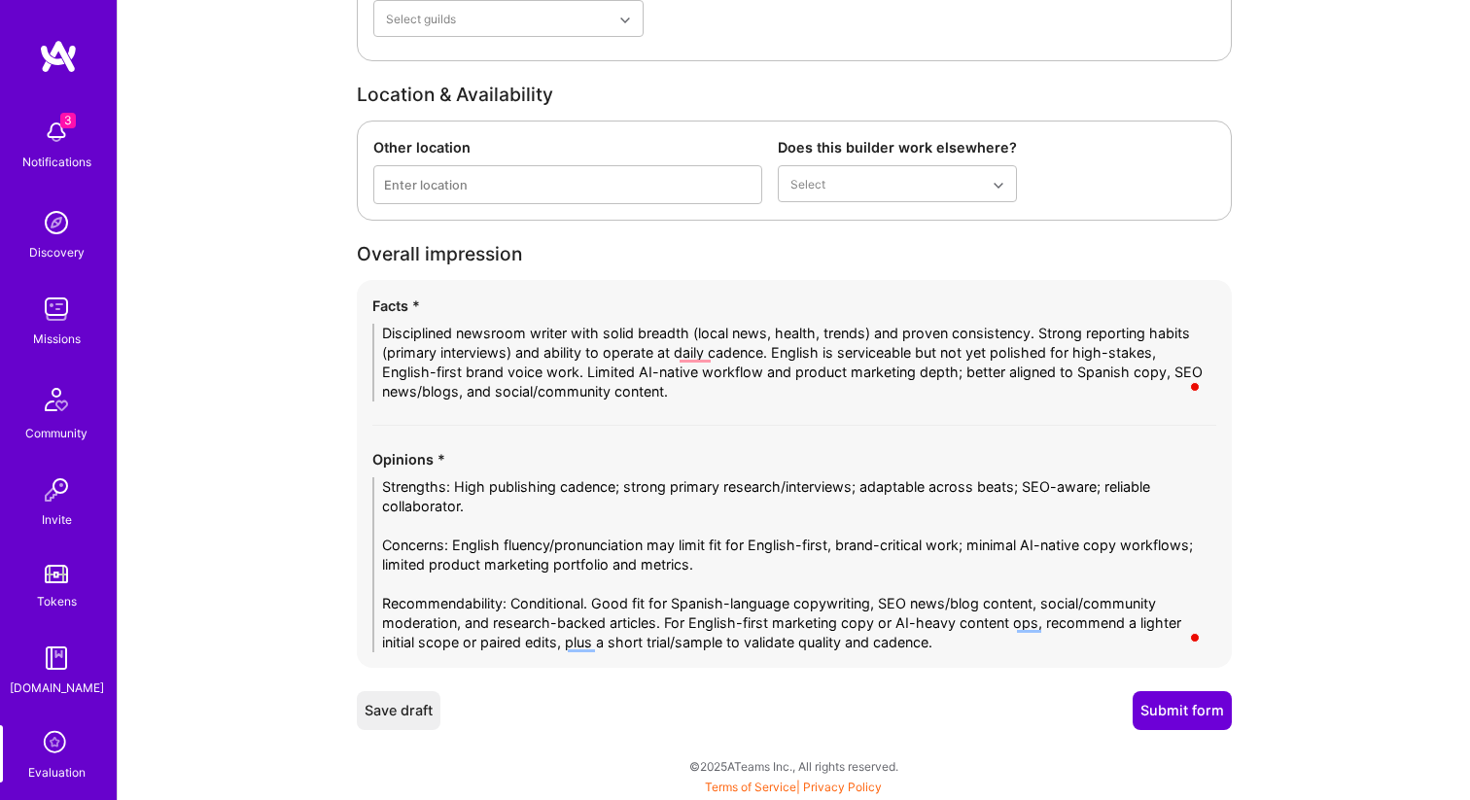
type textarea "Daily web articles on Madrid/Toledo local topics (economy, society, politics, p…"
click at [1180, 714] on button "Submit form" at bounding box center [1181, 710] width 99 height 39
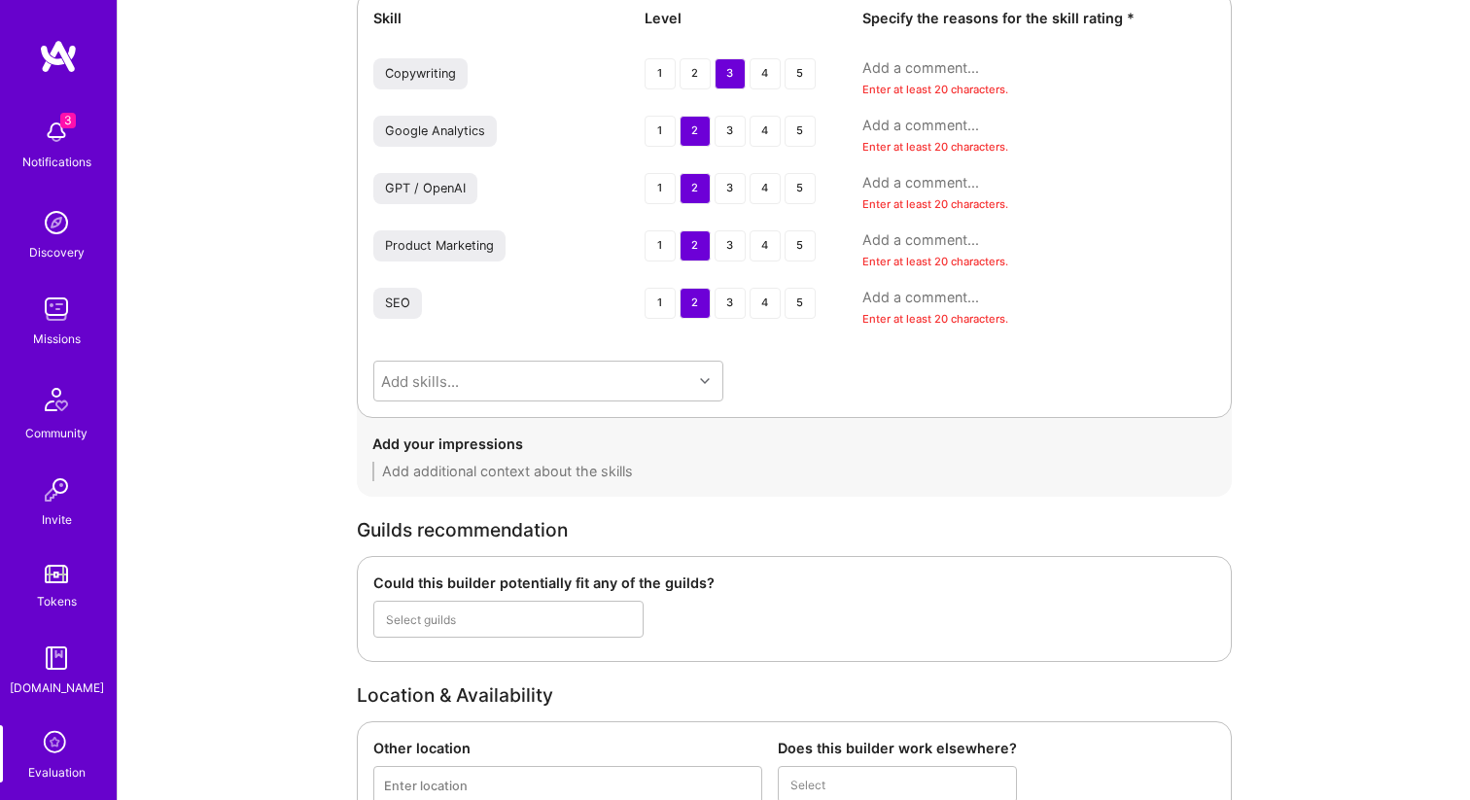
scroll to position [2765, 0]
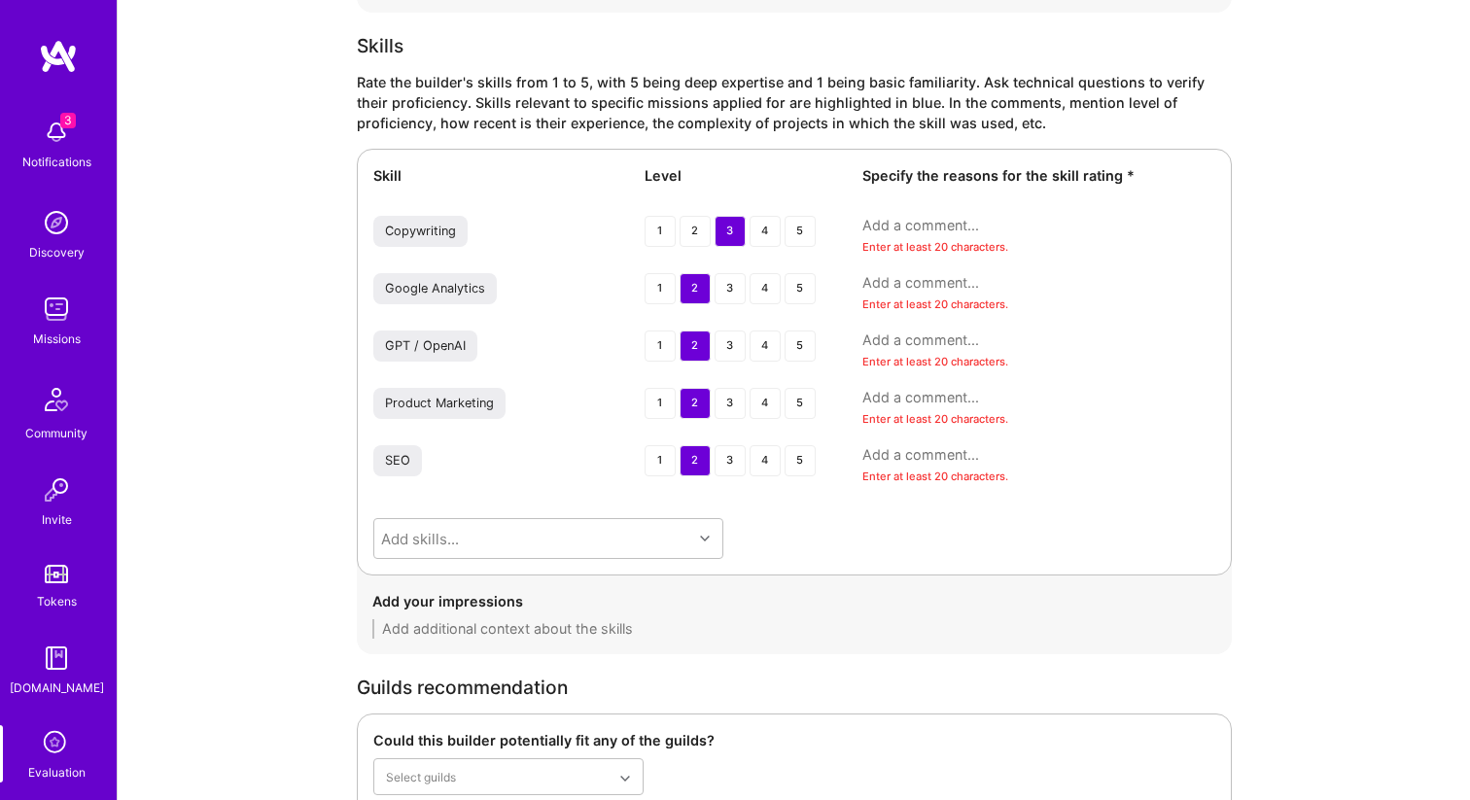
click at [932, 231] on textarea at bounding box center [1038, 225] width 353 height 19
paste textarea "Daily newsroom output (Prensa Ibérica) across multiple beats; print + web; clea…"
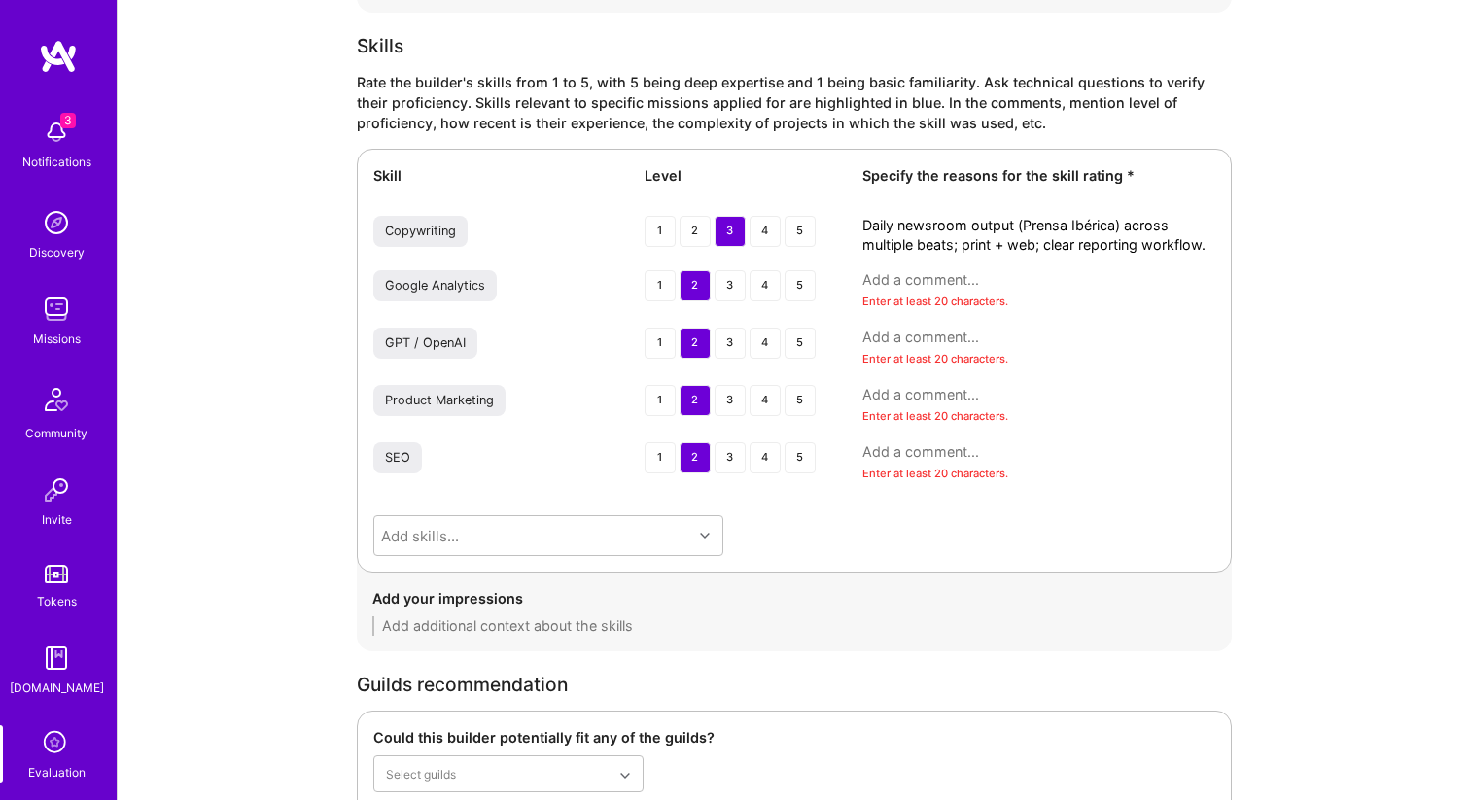
type textarea "Daily newsroom output (Prensa Ibérica) across multiple beats; print + web; clea…"
click at [933, 278] on textarea at bounding box center [1038, 279] width 353 height 19
paste textarea "Trend monitoring, keyword-aware writing at EL ESPAÑOL/La Razón; formal SEO cour…"
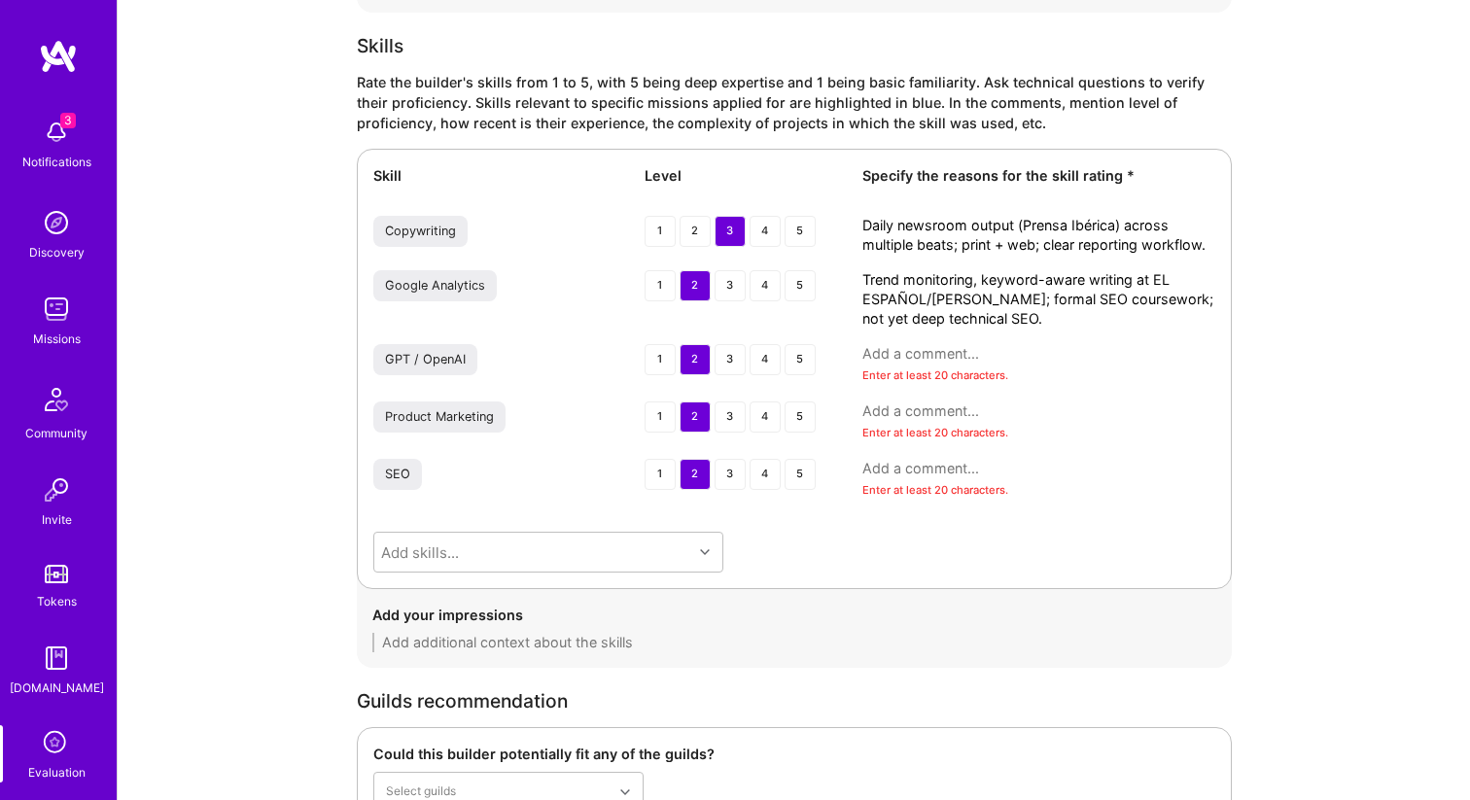
type textarea "Trend monitoring, keyword-aware writing at EL ESPAÑOL/La Razón; formal SEO cour…"
click at [921, 470] on textarea at bounding box center [1038, 468] width 353 height 19
paste textarea "Trend monitoring, keyword-aware writing at EL ESPAÑOL/La Razón; formal SEO cour…"
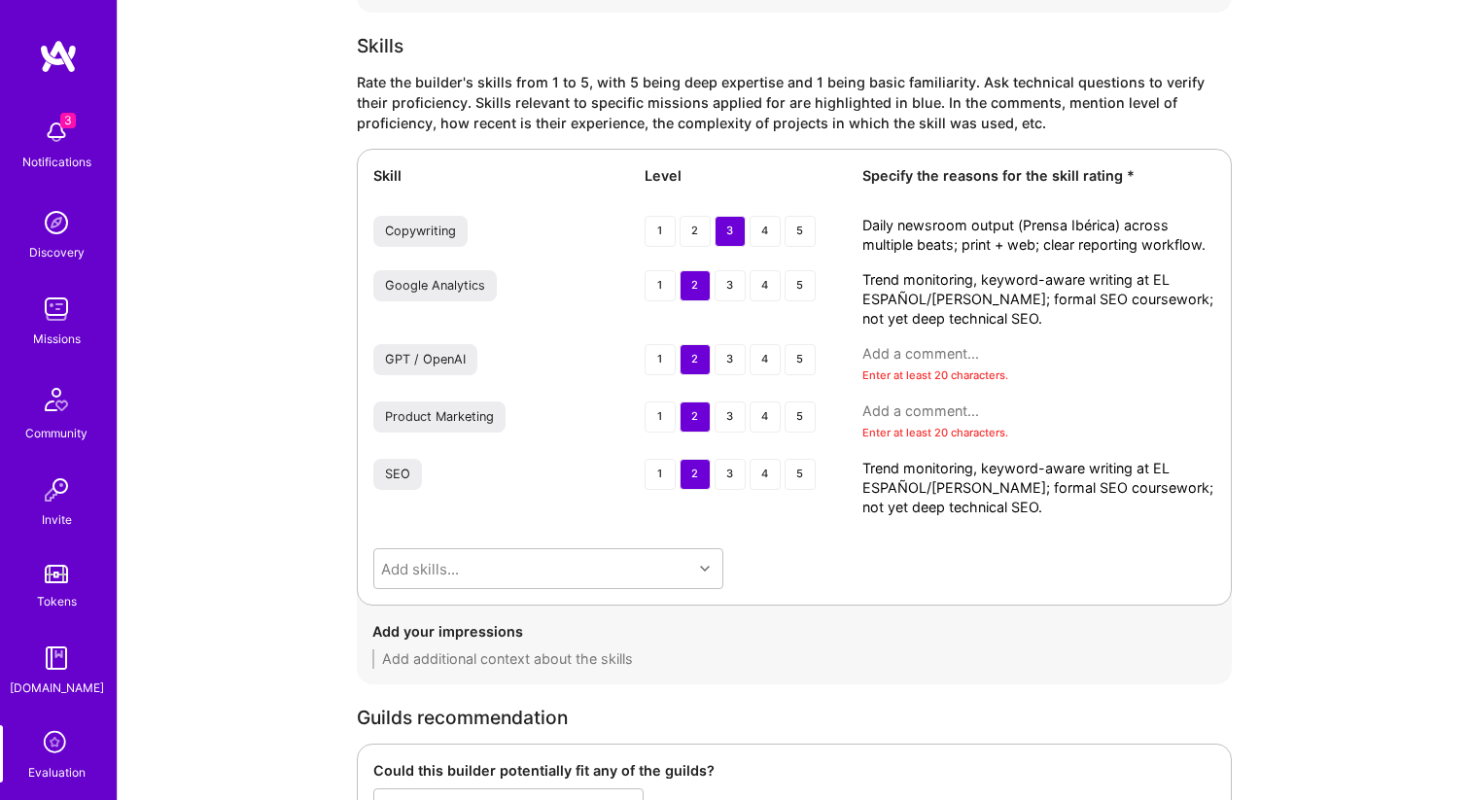
type textarea "Trend monitoring, keyword-aware writing at EL ESPAÑOL/La Razón; formal SEO cour…"
click at [971, 366] on div "Enter at least 20 characters." at bounding box center [1038, 376] width 353 height 20
click at [948, 358] on textarea at bounding box center [1038, 353] width 353 height 19
paste textarea "Previously used for summarization/shortening; not used for full drafting due to…"
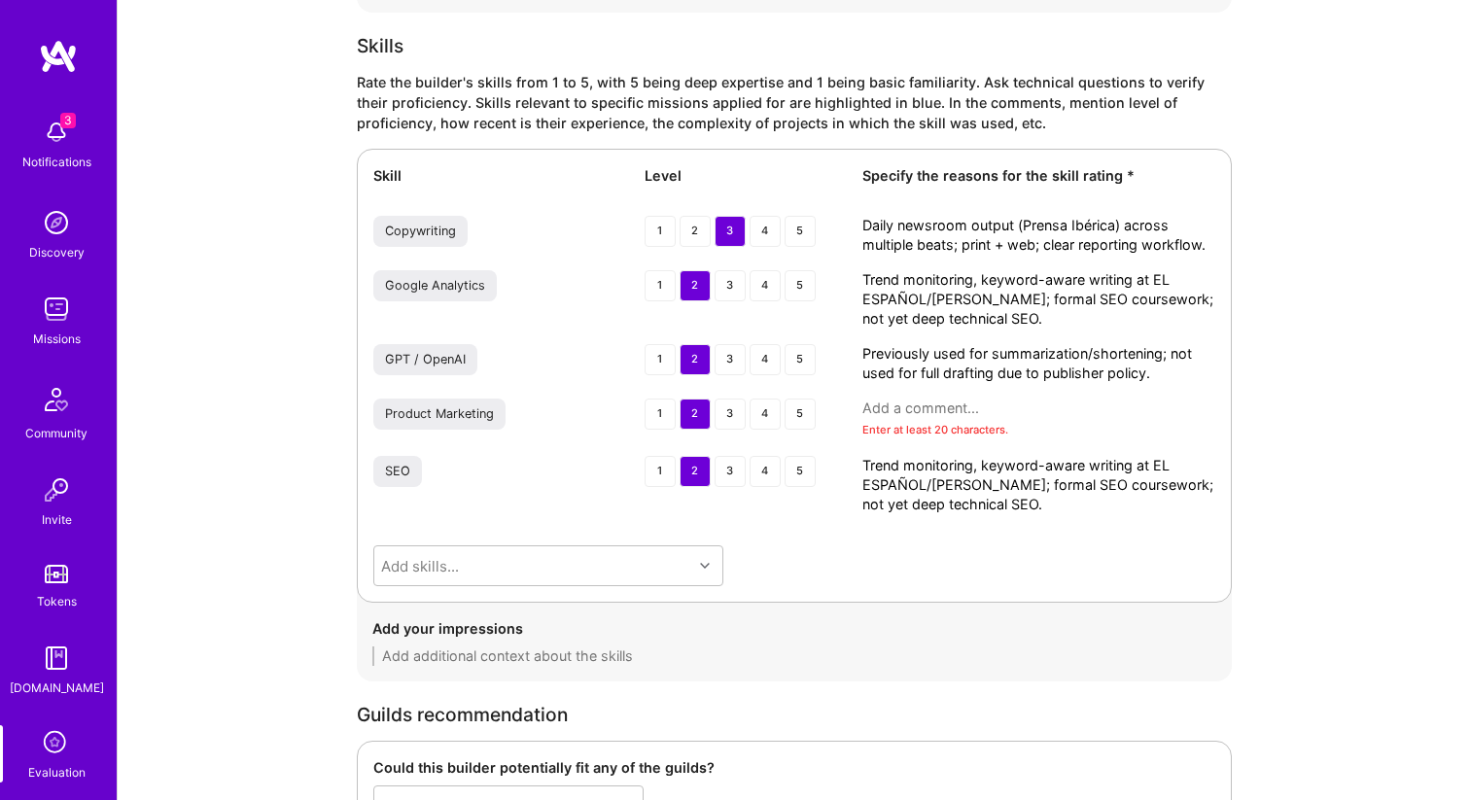
type textarea "Previously used for summarization/shortening; not used for full drafting due to…"
click at [911, 415] on textarea at bounding box center [1038, 408] width 353 height 19
click at [975, 289] on textarea "Trend monitoring, keyword-aware writing at EL ESPAÑOL/La Razón; formal SEO cour…" at bounding box center [1038, 299] width 353 height 58
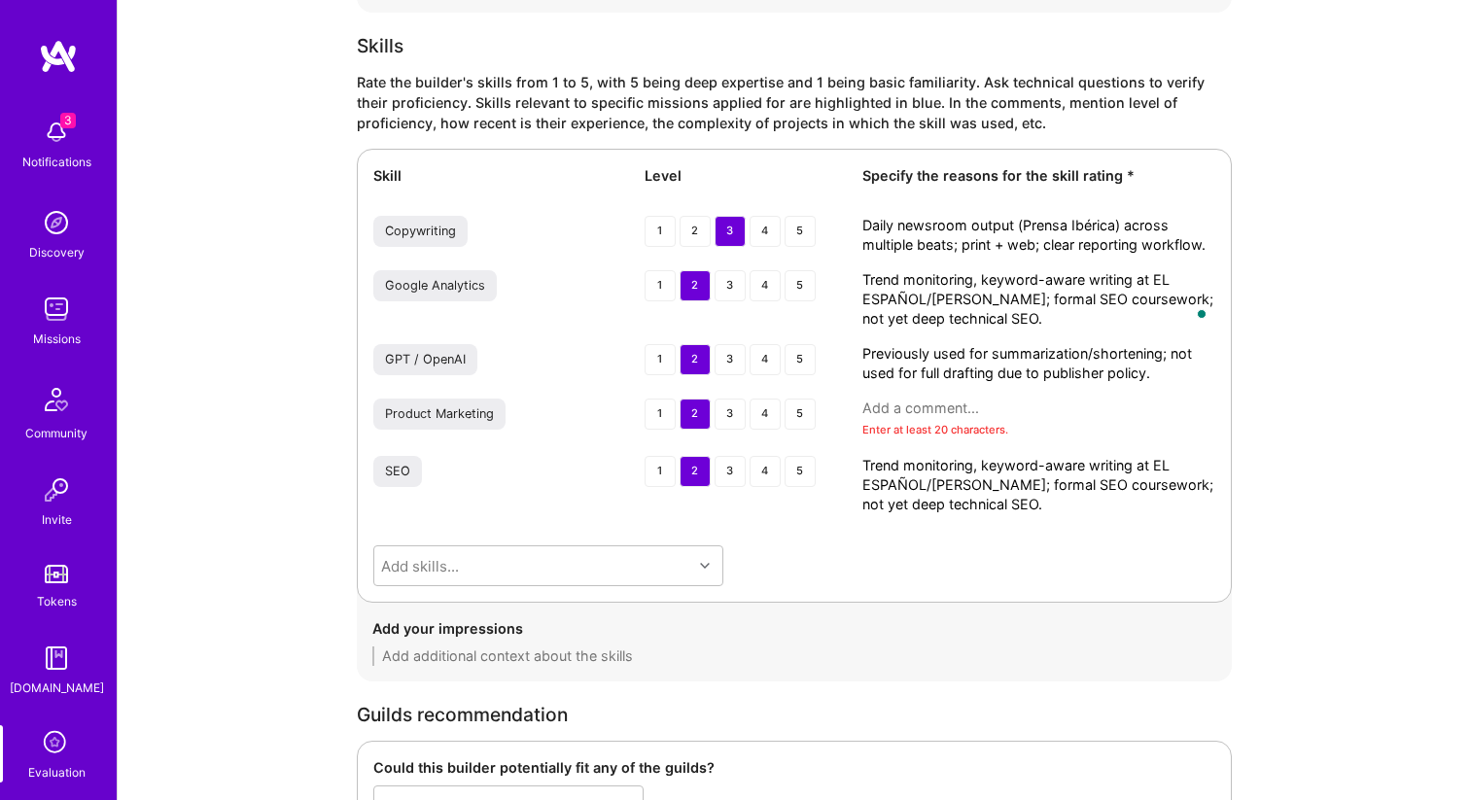
paste textarea "Mentions SEO/traffic awareness; no concrete GA examples provided"
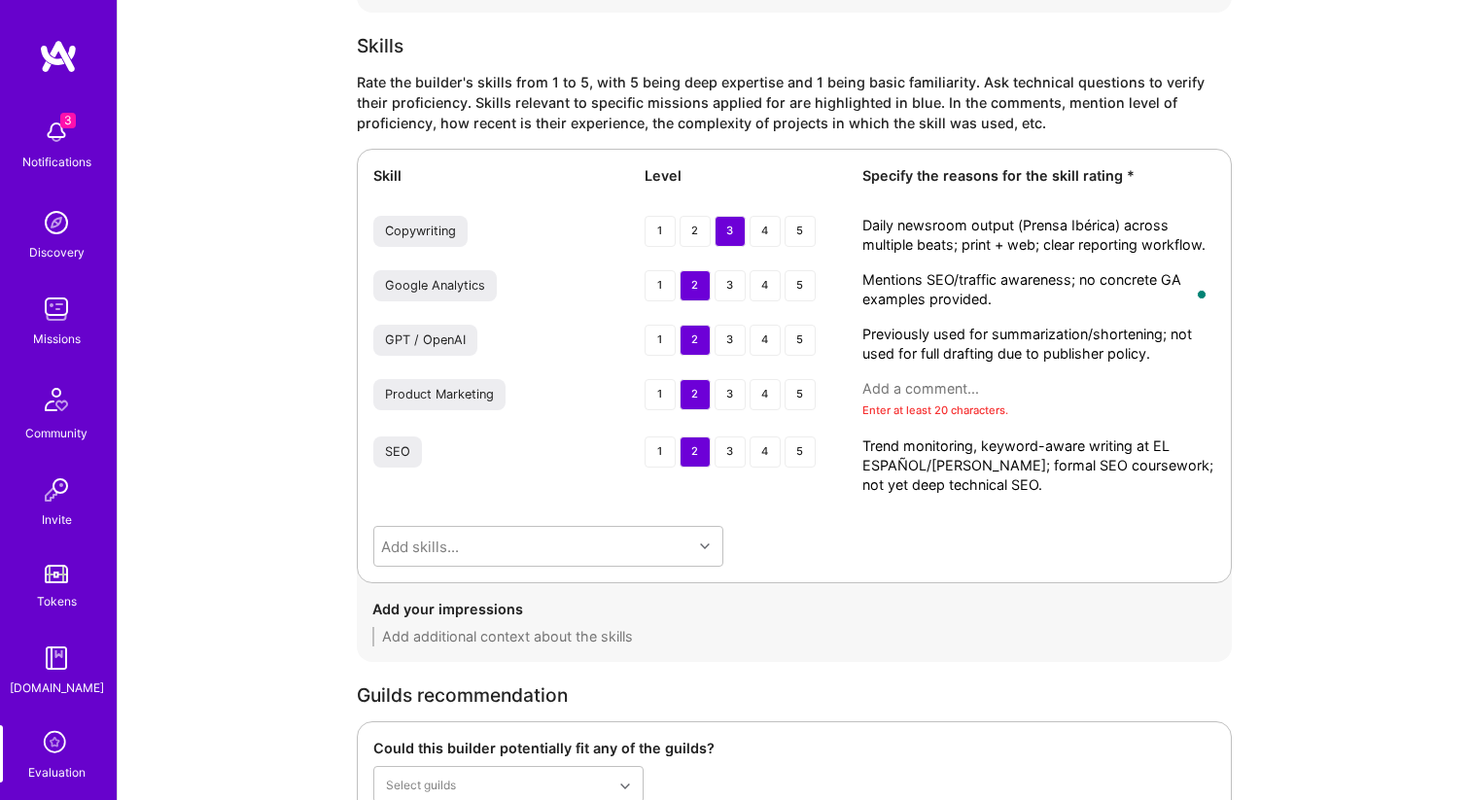
type textarea "Mentions SEO/traffic awareness; no concrete GA examples provided."
click at [988, 383] on textarea at bounding box center [1038, 388] width 353 height 19
paste textarea "Limited evidence beyond affiliate articles; could transfer skills with guidance."
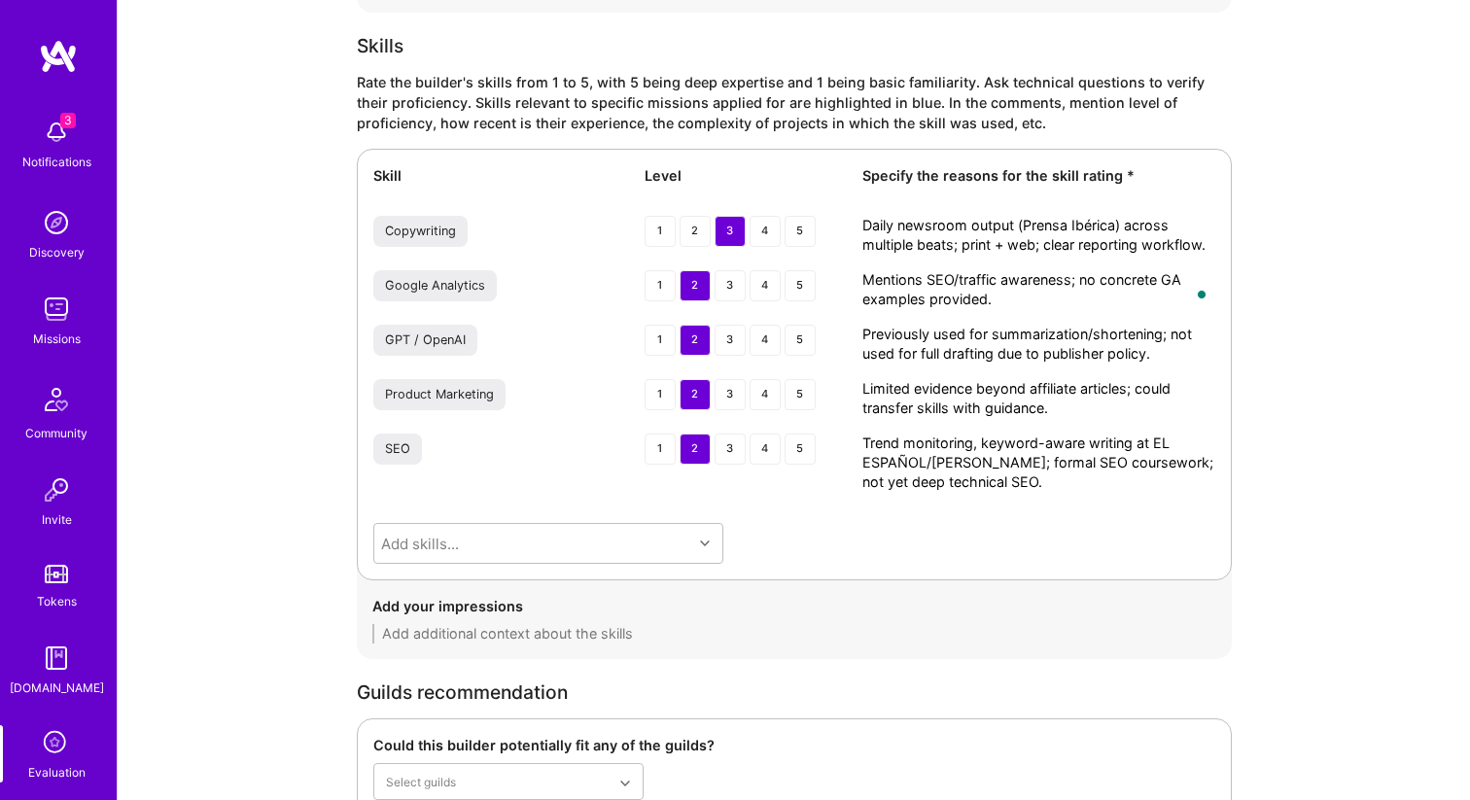
type textarea "Limited evidence beyond affiliate articles; could transfer skills with guidance."
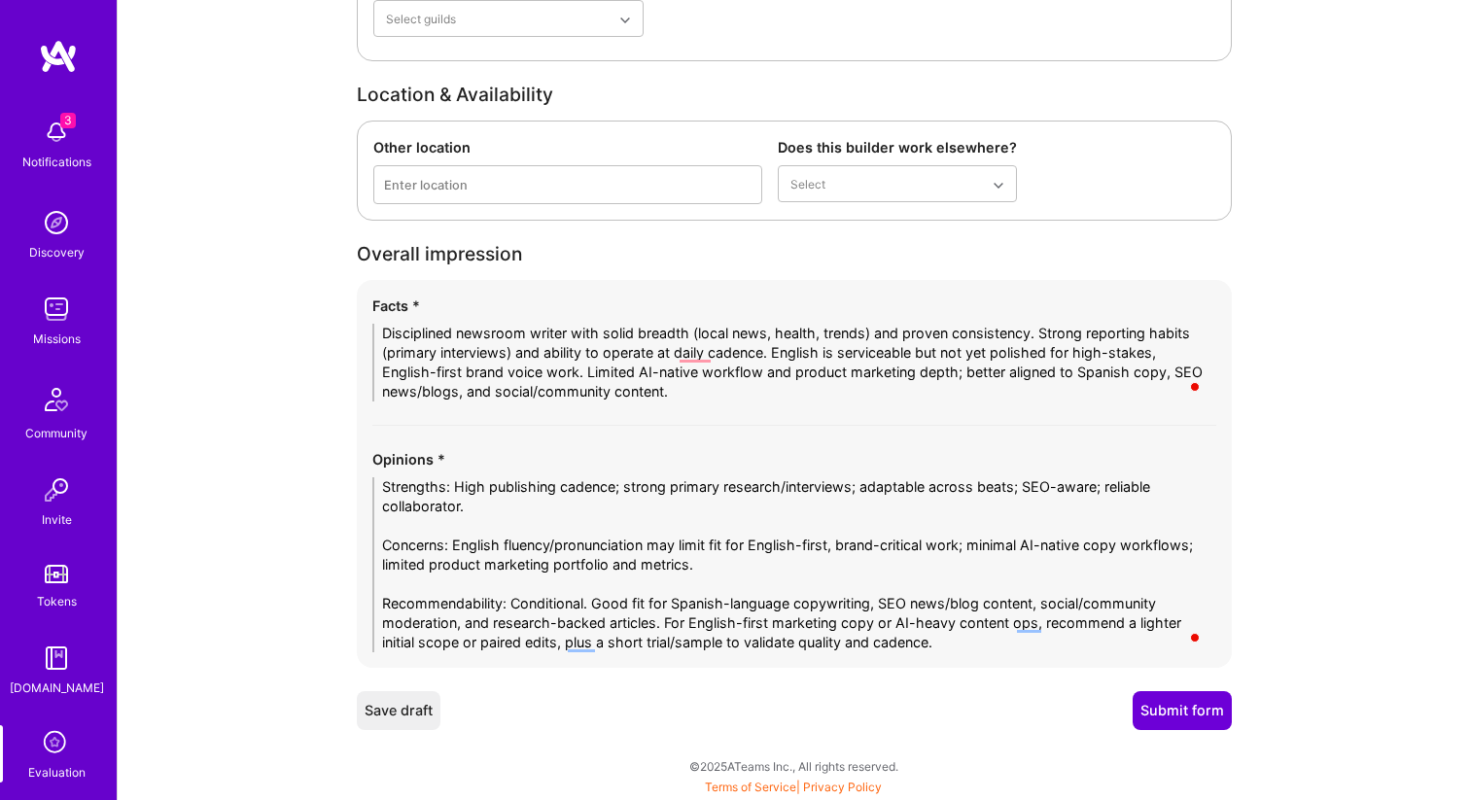
click at [1162, 714] on button "Submit form" at bounding box center [1181, 710] width 99 height 39
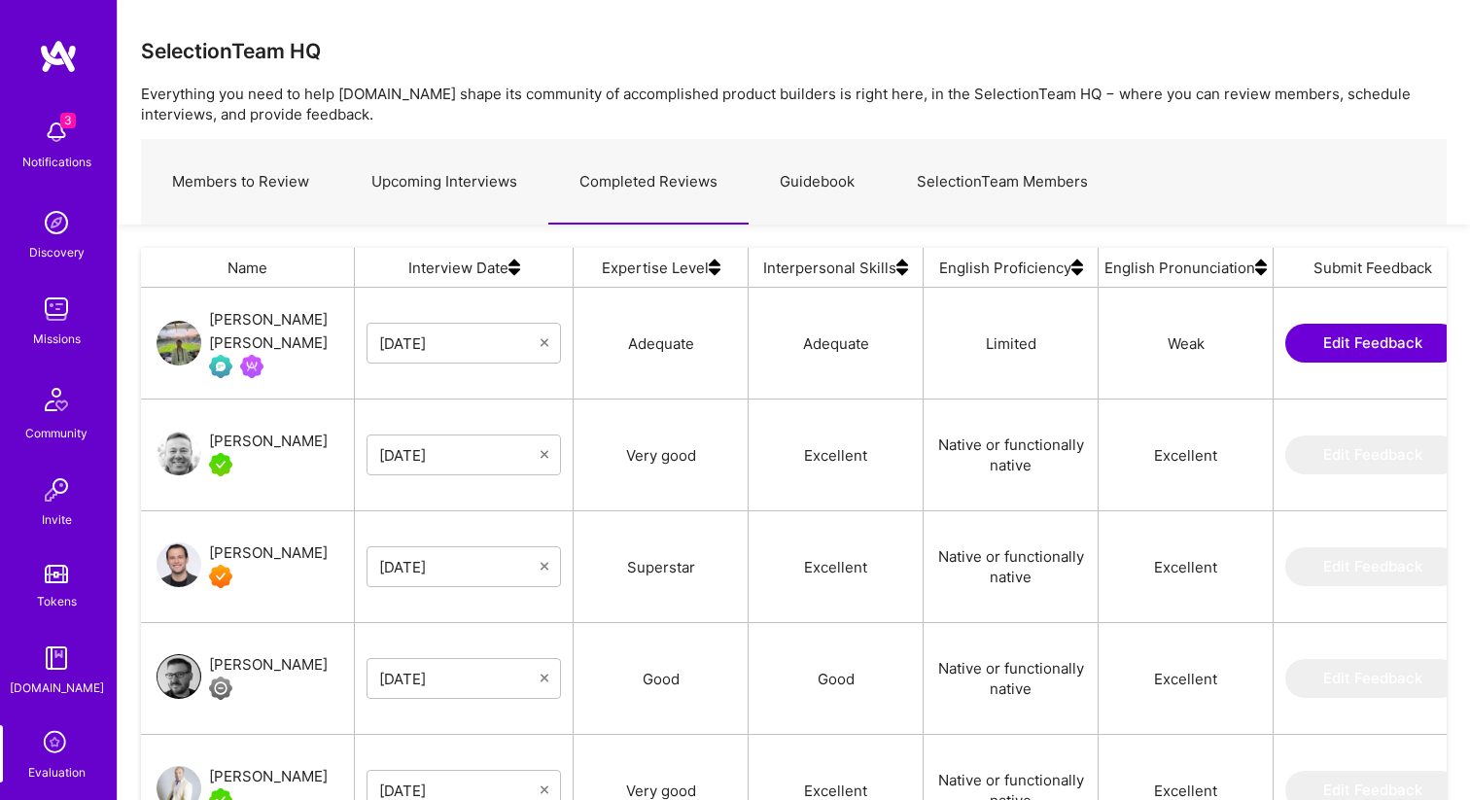
click at [452, 178] on link "Upcoming Interviews" at bounding box center [444, 182] width 208 height 85
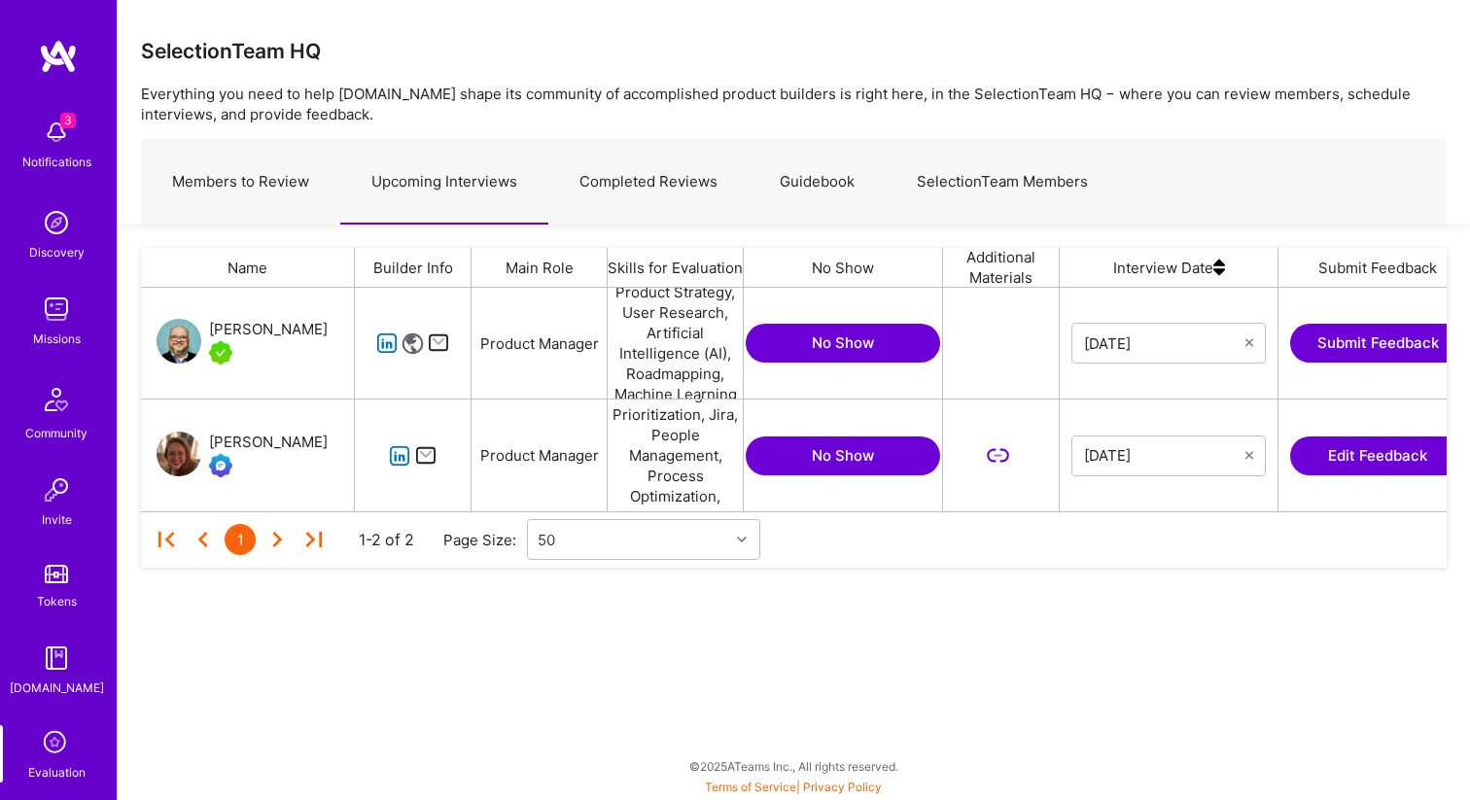
scroll to position [224, 1306]
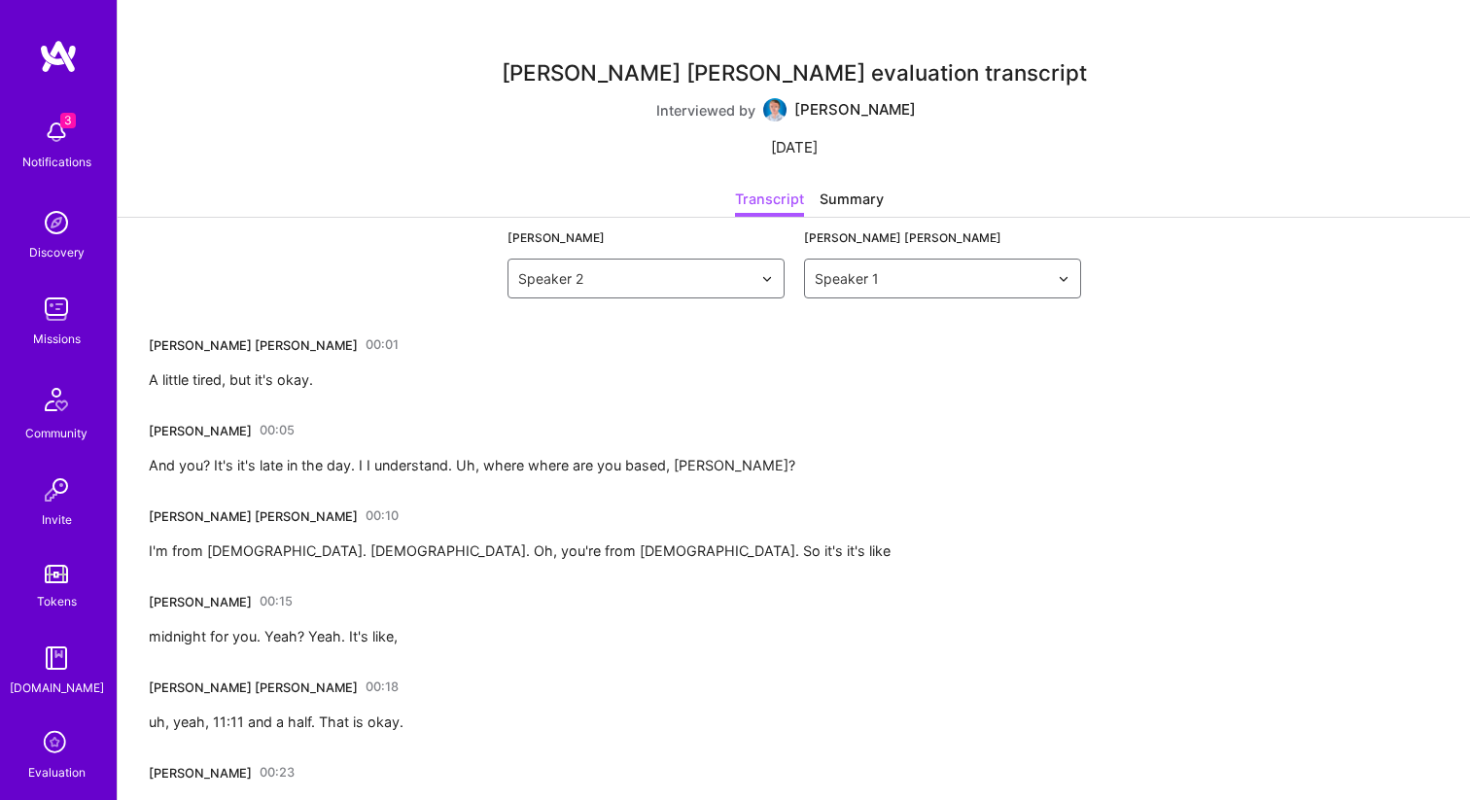
click at [475, 205] on div "Transcript Summary" at bounding box center [794, 203] width 1352 height 29
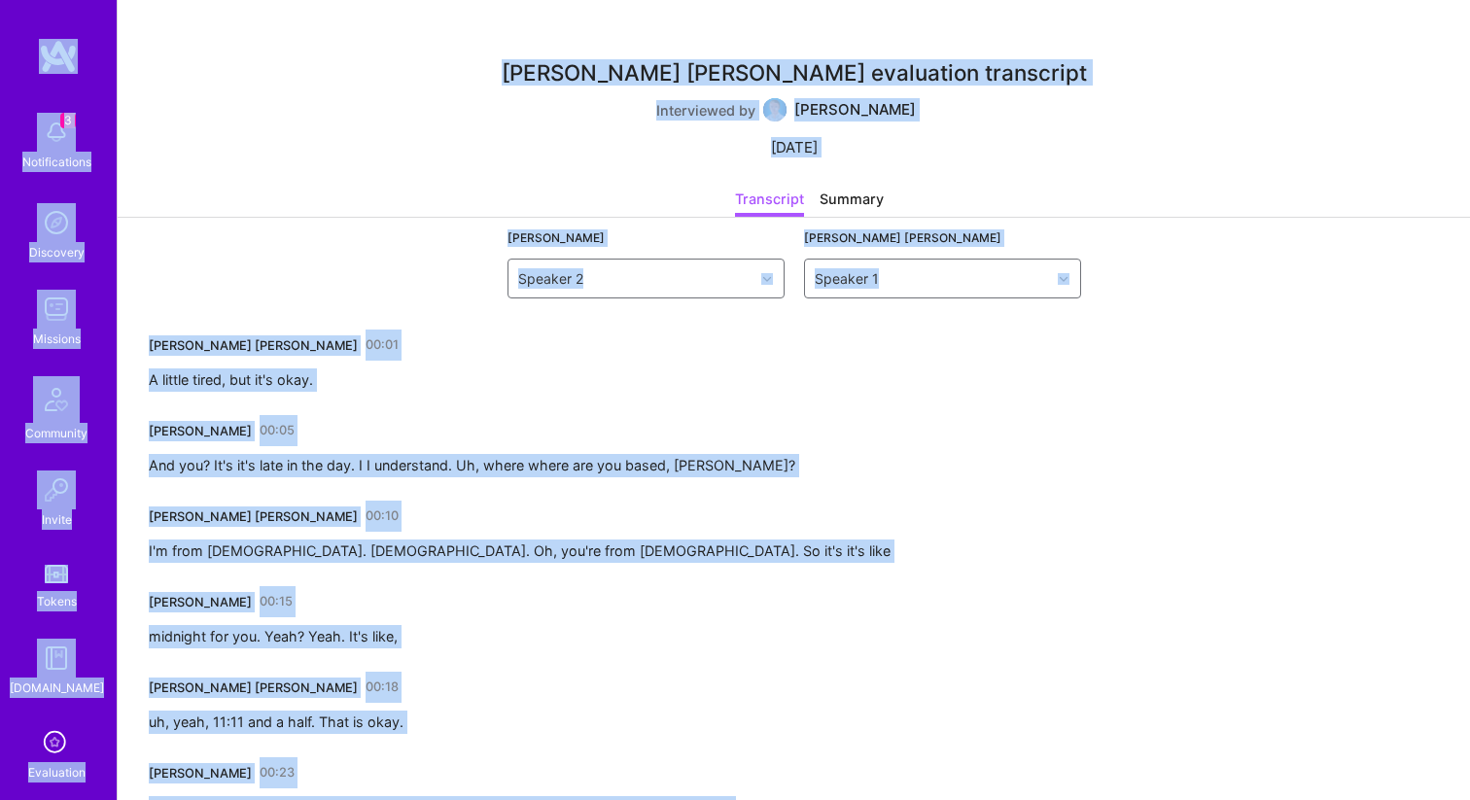
copy body "0 Loremipsumdol Sitametco Adipisci Elitseddo Eiusmo Tempor I.Utlab Etdolorema A…"
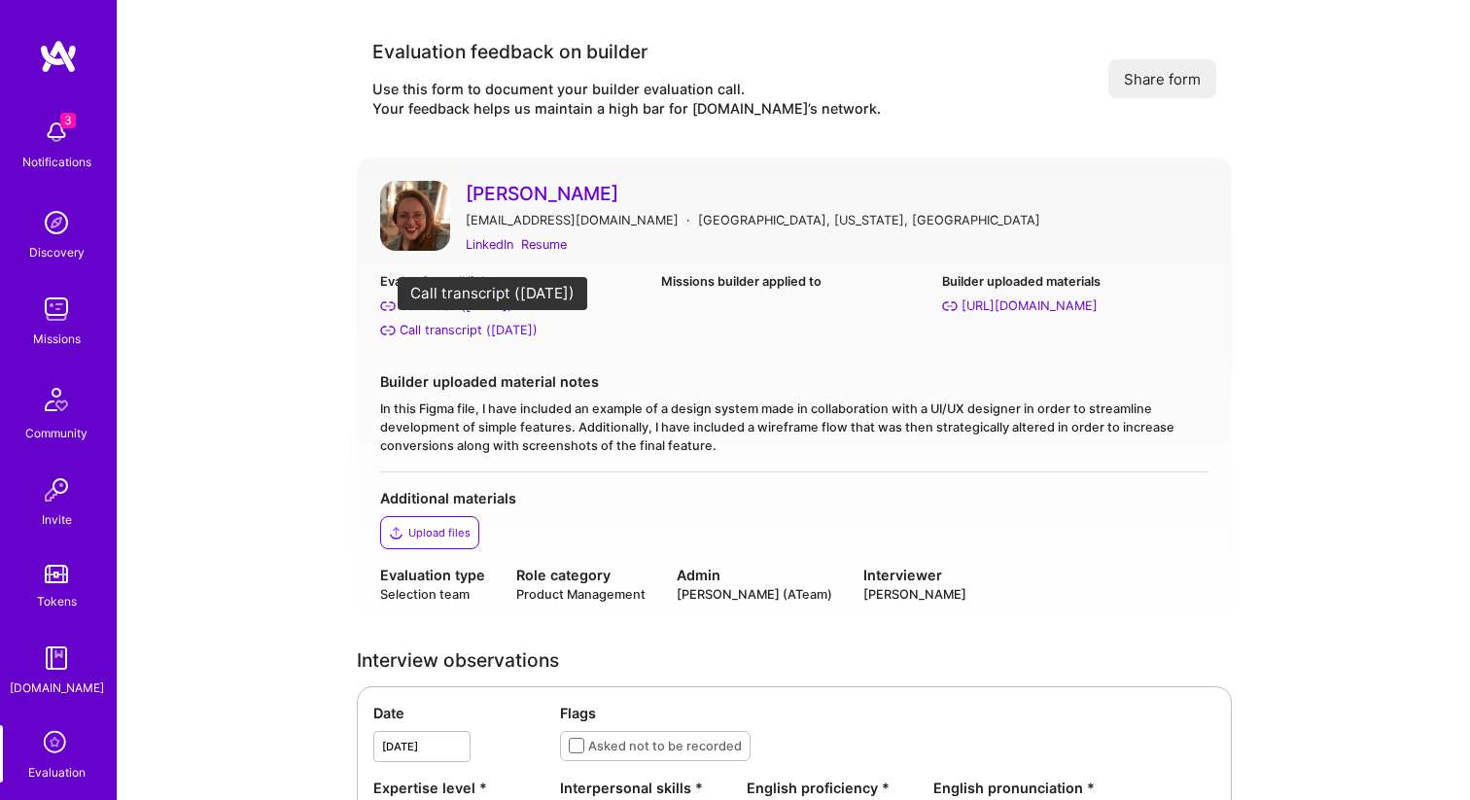
click at [462, 325] on div "Call transcript (Sep 16, 2025)" at bounding box center [469, 330] width 138 height 20
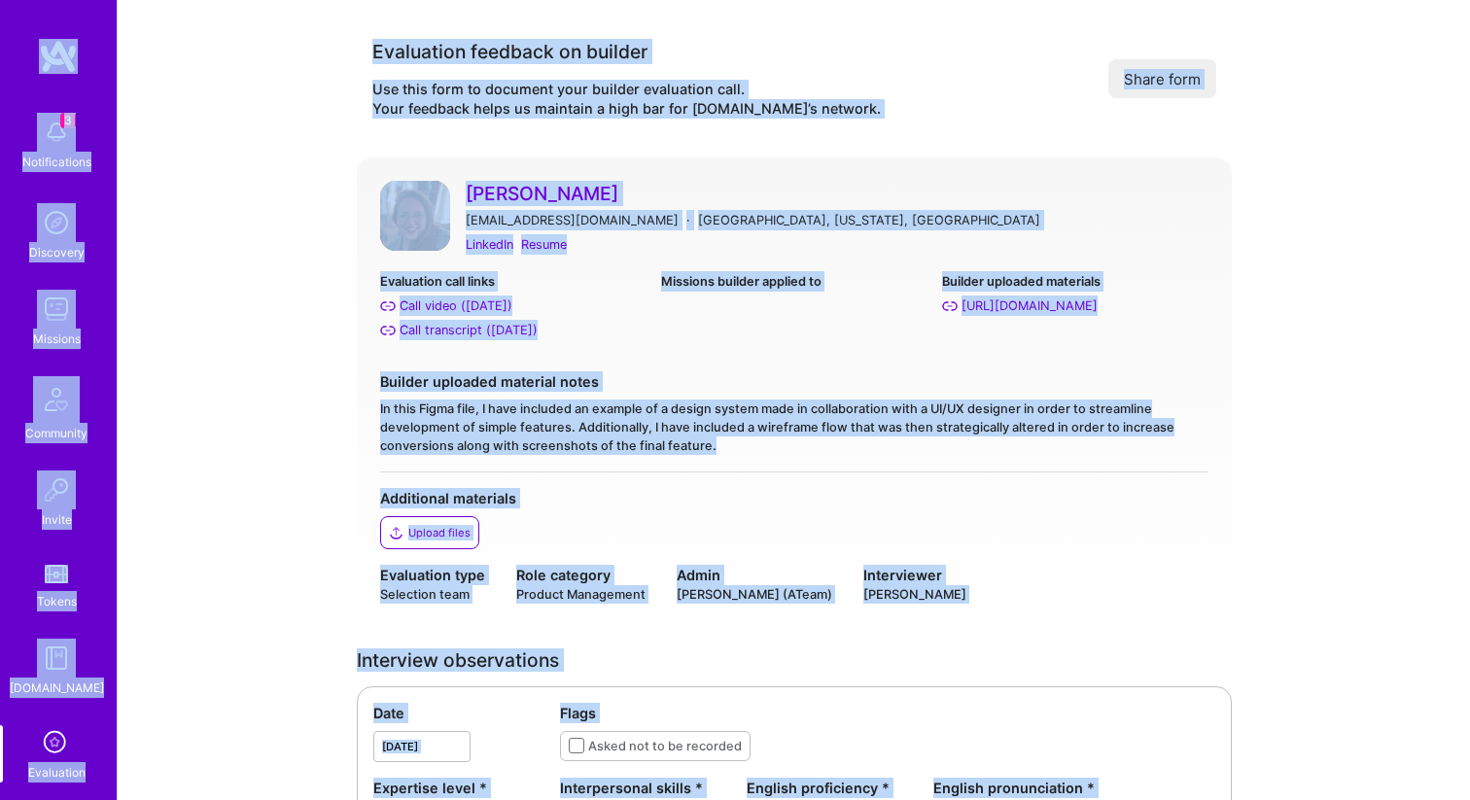
copy body "3 Notifications Discovery Missions Community Invite Tokens A.Guide Evaluation P…"
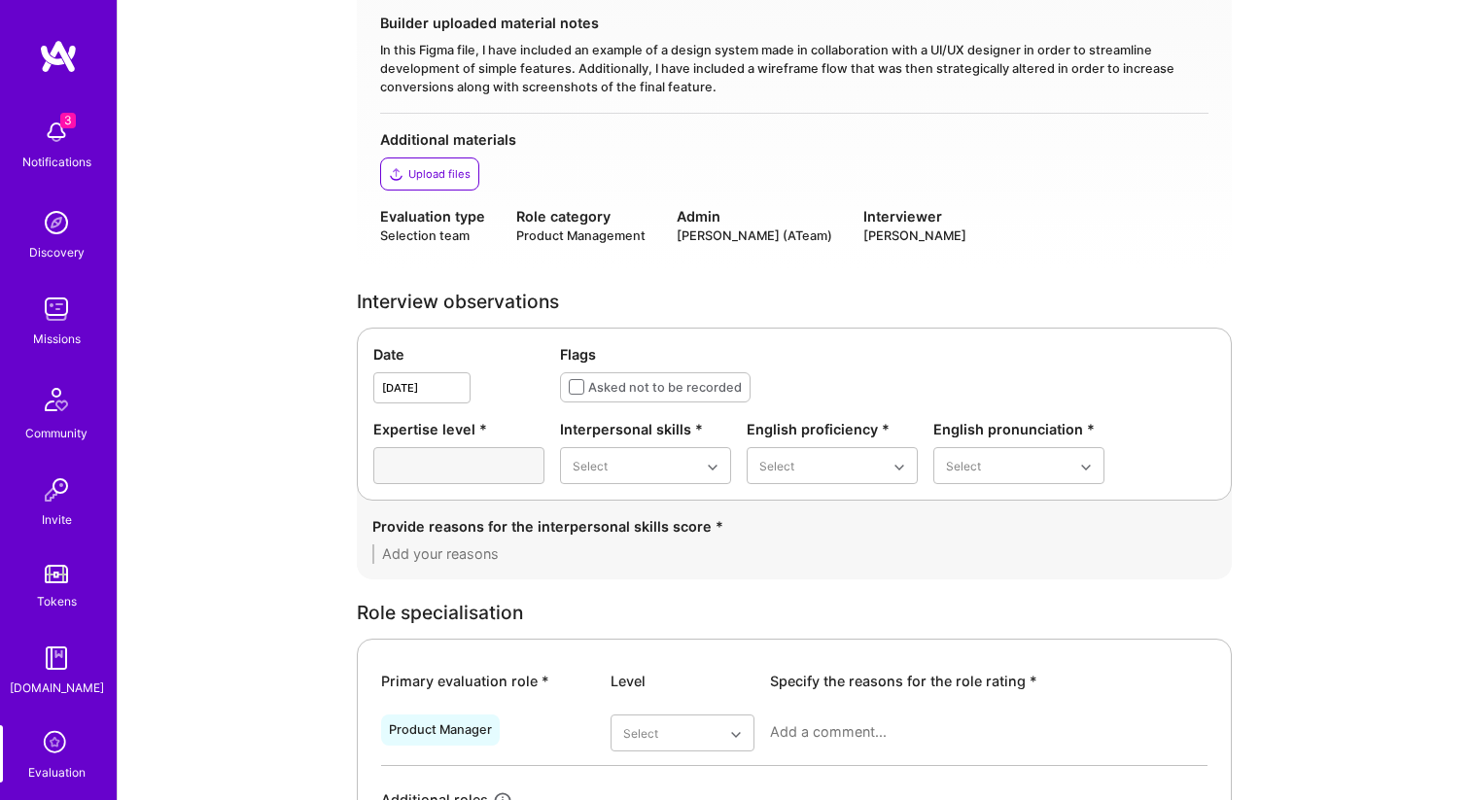
scroll to position [438, 0]
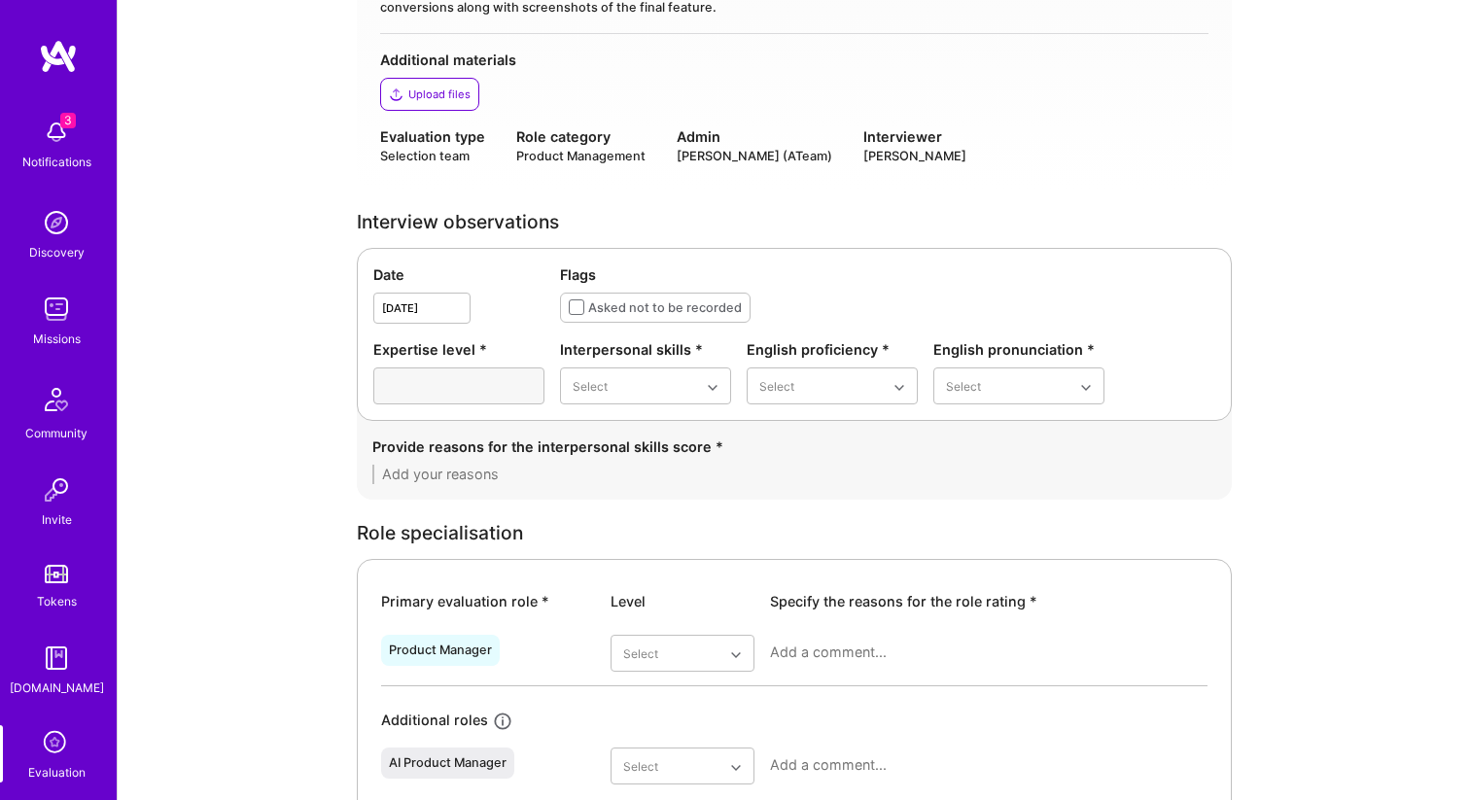
click at [698, 328] on div "Date Sep 16,2025 Flags Asked not to be recorded Expertise level * Interpersonal…" at bounding box center [794, 334] width 875 height 173
click at [675, 578] on div "Excellent" at bounding box center [645, 578] width 171 height 36
click at [804, 556] on div "Native or functionally native" at bounding box center [832, 552] width 171 height 56
click at [975, 535] on div "Excellent" at bounding box center [1018, 542] width 171 height 36
click at [430, 465] on textarea at bounding box center [794, 474] width 844 height 19
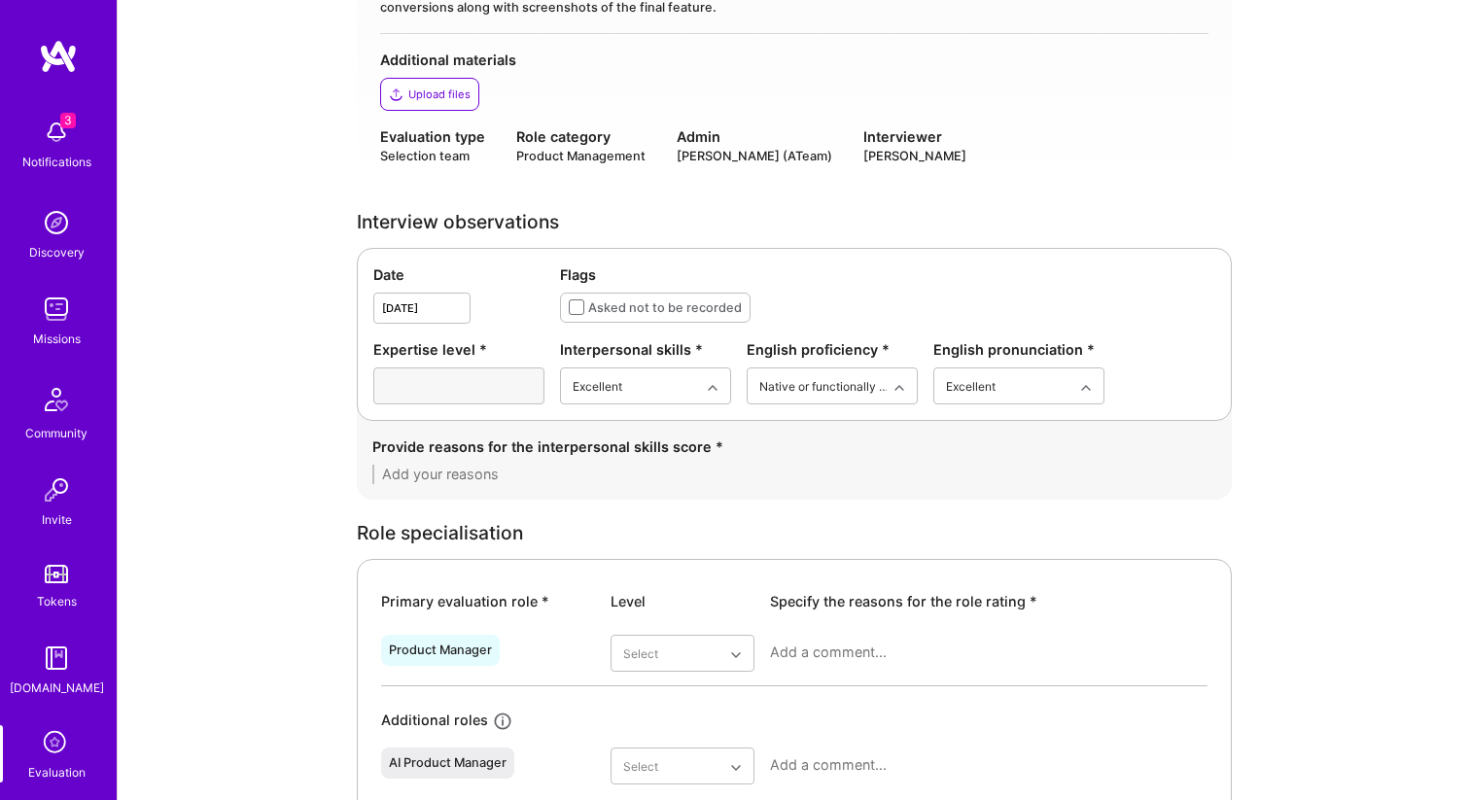
paste textarea "Clear communicator, highly articulate, and an engaging storyteller. Demonstrate…"
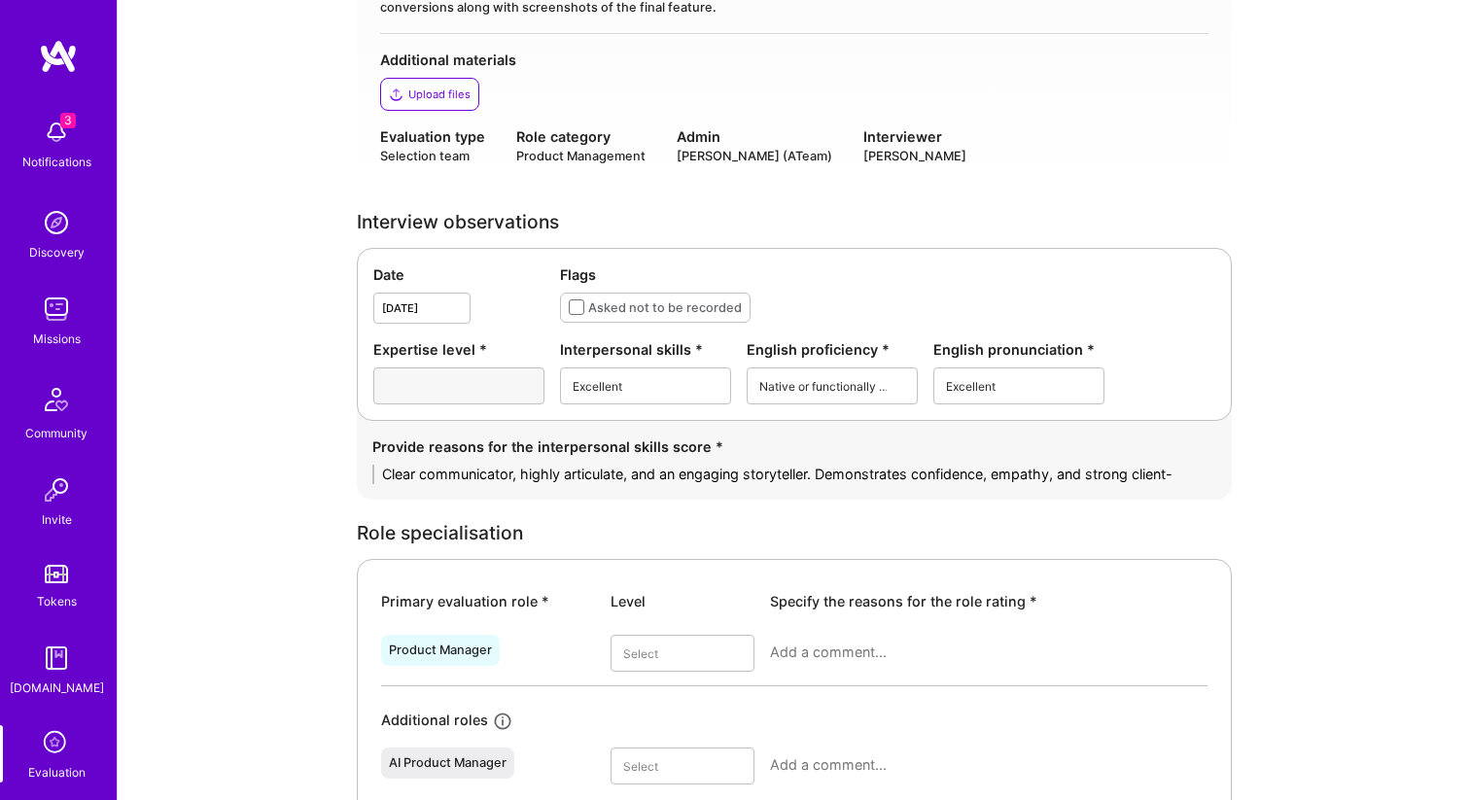
scroll to position [0, 0]
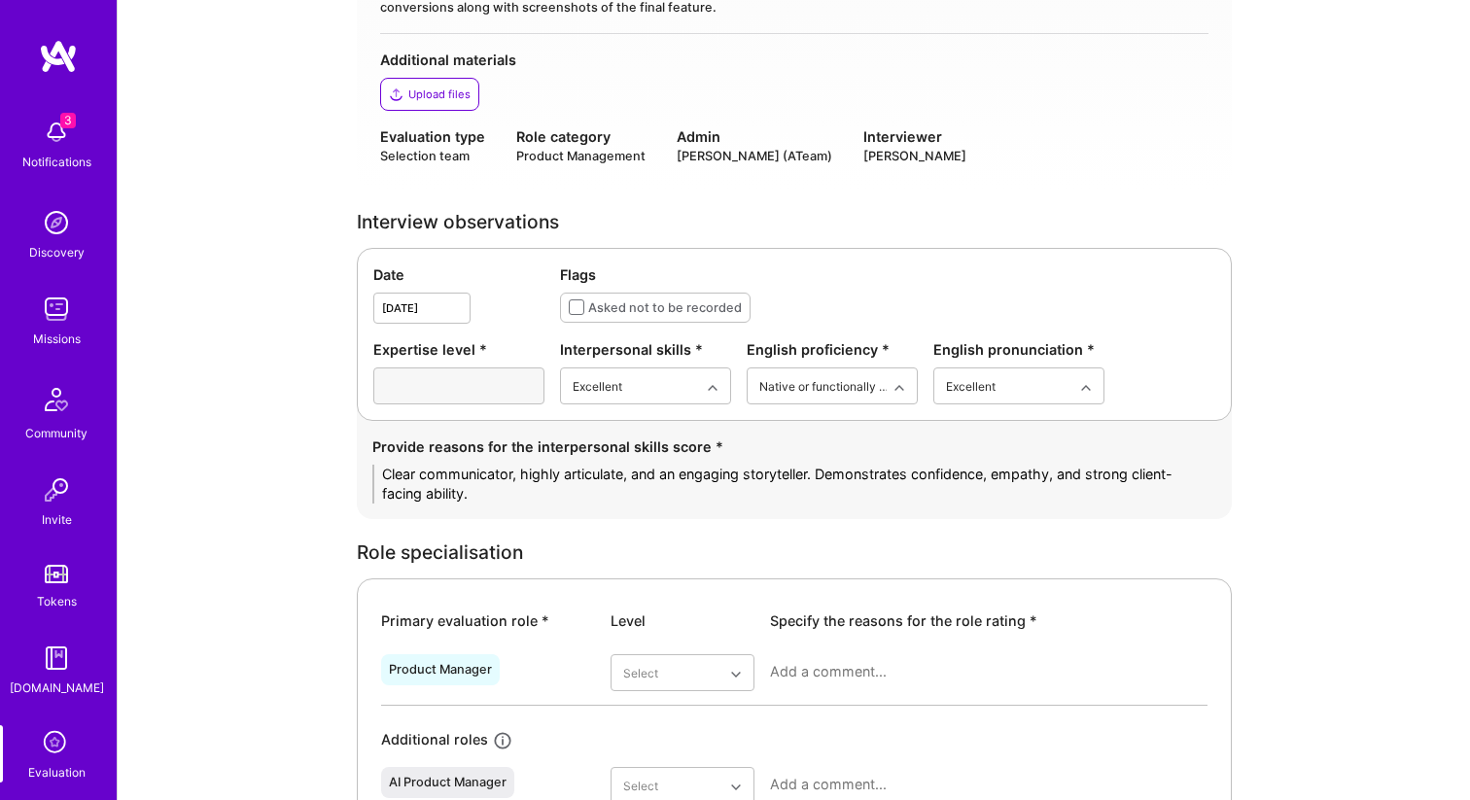
type textarea "Clear communicator, highly articulate, and an engaging storyteller. Demonstrate…"
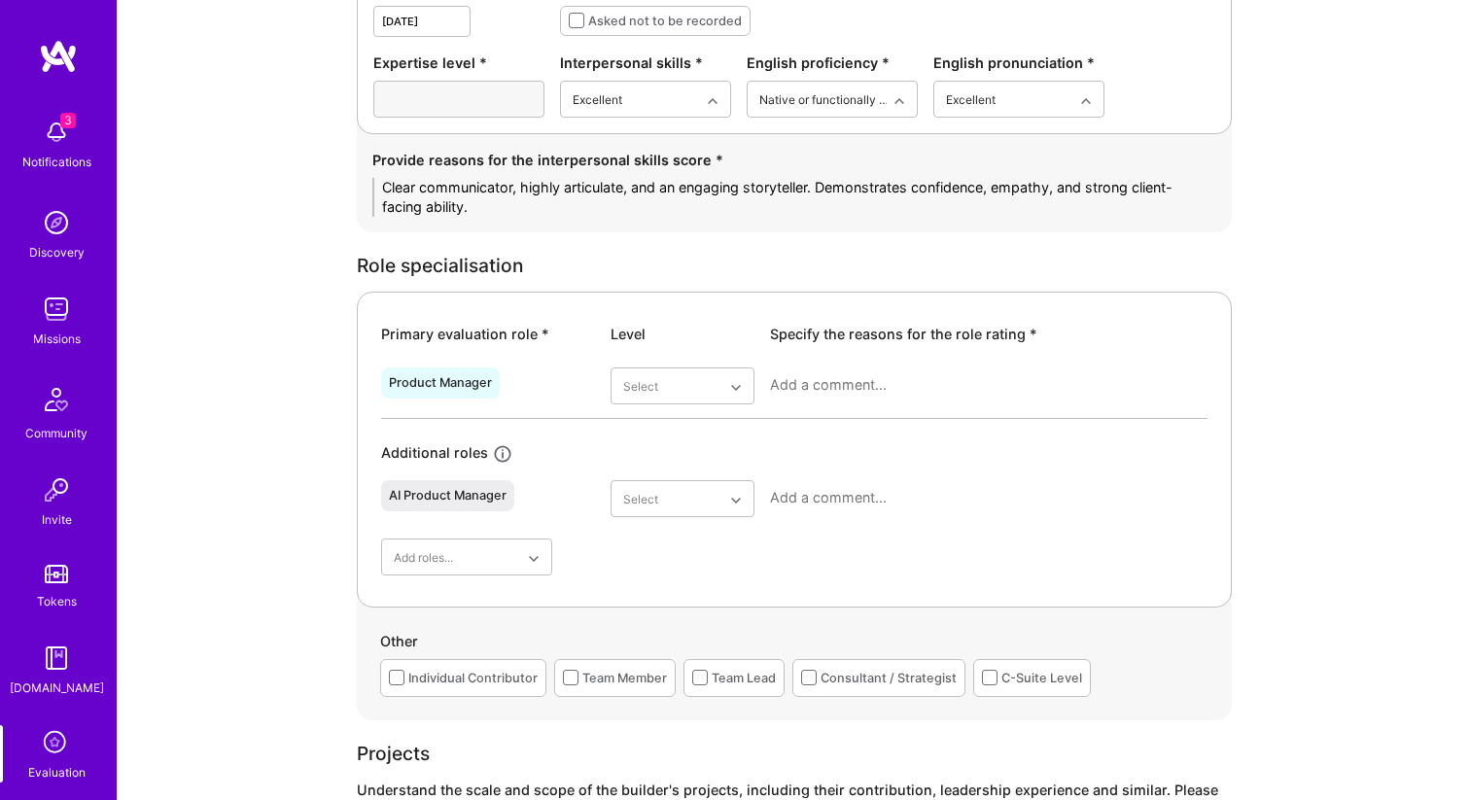
scroll to position [724, 0]
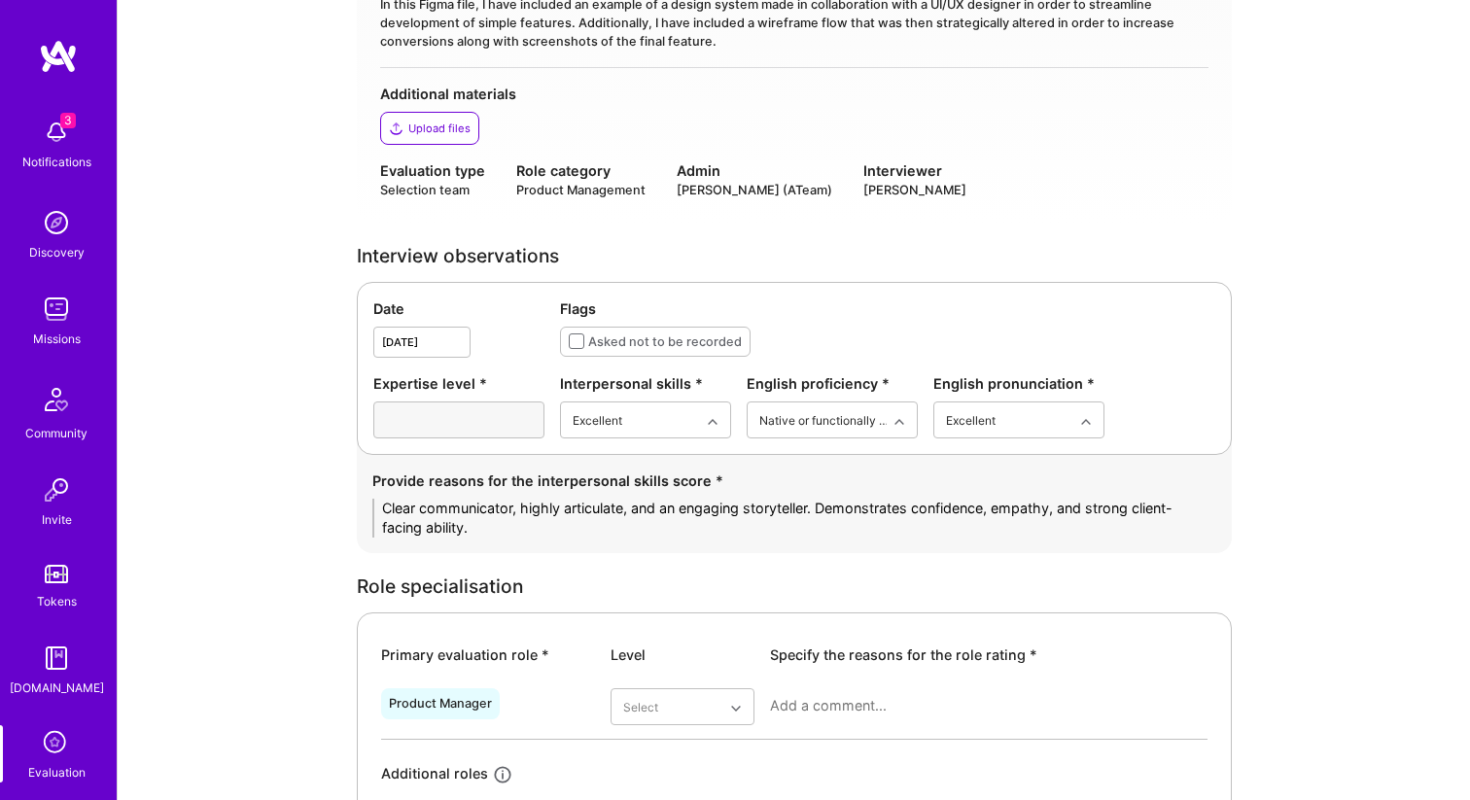
scroll to position [700, 0]
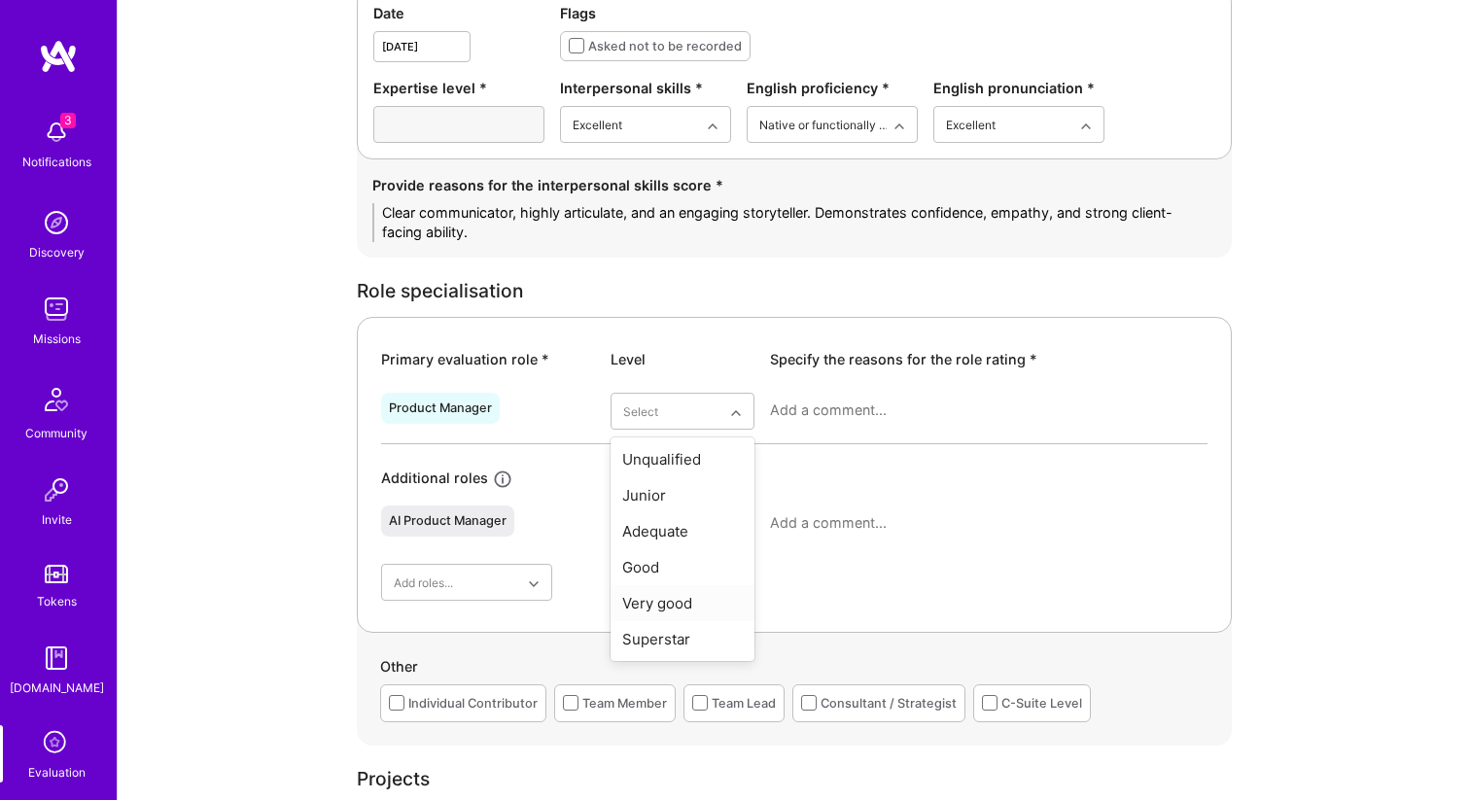
click at [678, 600] on div "Very good" at bounding box center [682, 603] width 144 height 36
click at [842, 421] on div at bounding box center [988, 418] width 437 height 51
click at [829, 408] on textarea at bounding box center [988, 409] width 437 height 19
paste textarea "Ivana has led end-to-end product development as Head of Product at Provenance, …"
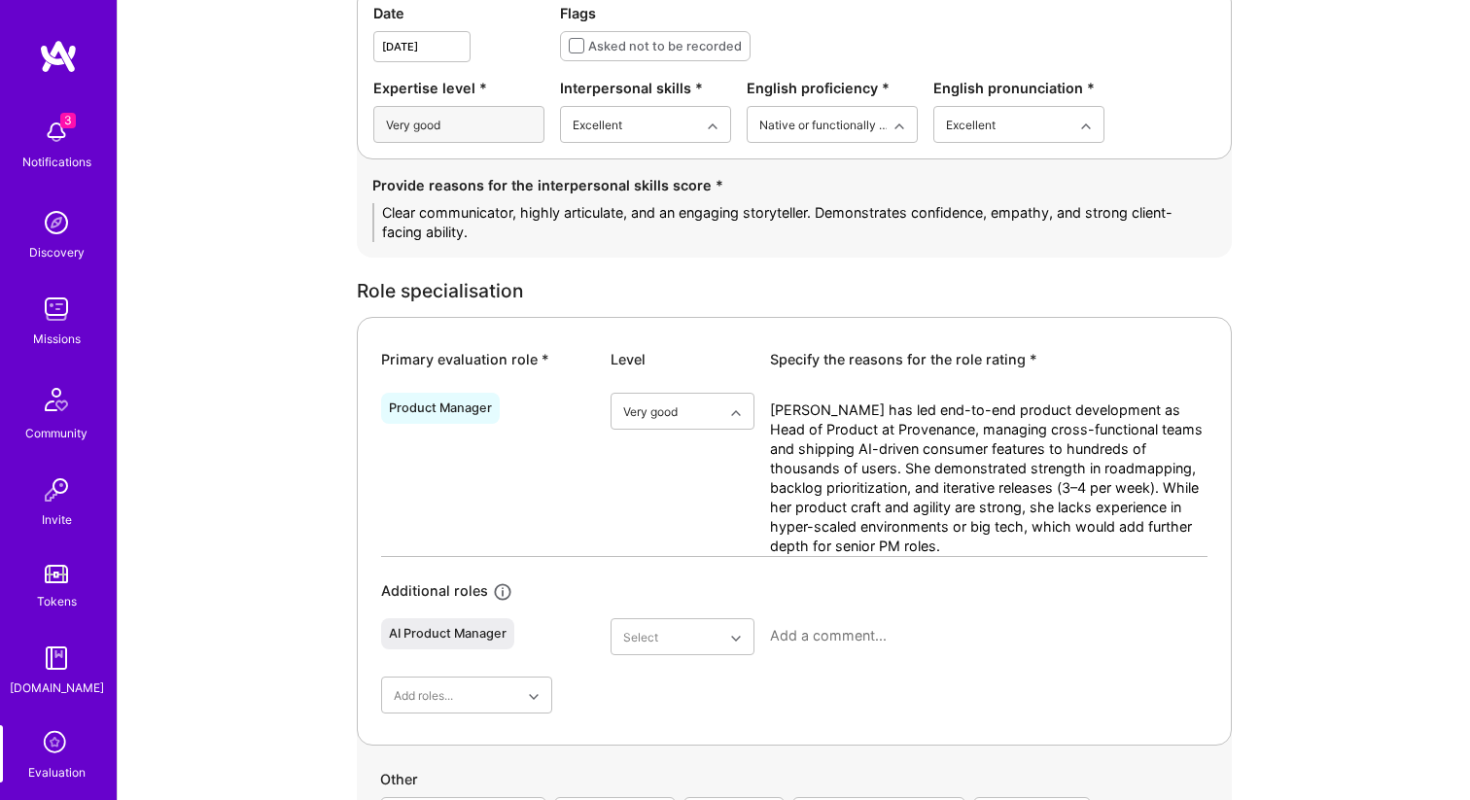
scroll to position [0, 0]
type textarea "Ivana has led end-to-end product development as Head of Product at Provenance, …"
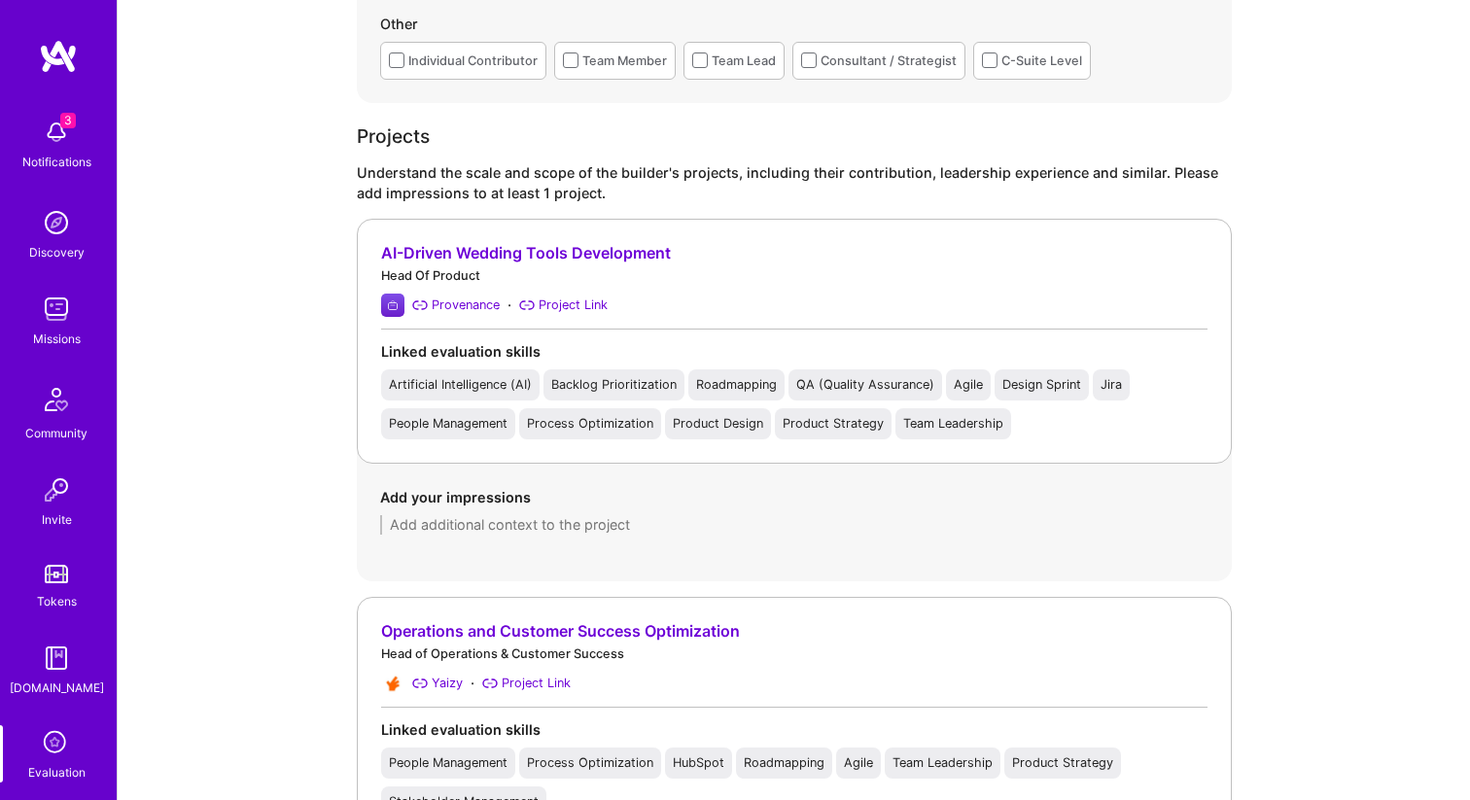
scroll to position [1491, 0]
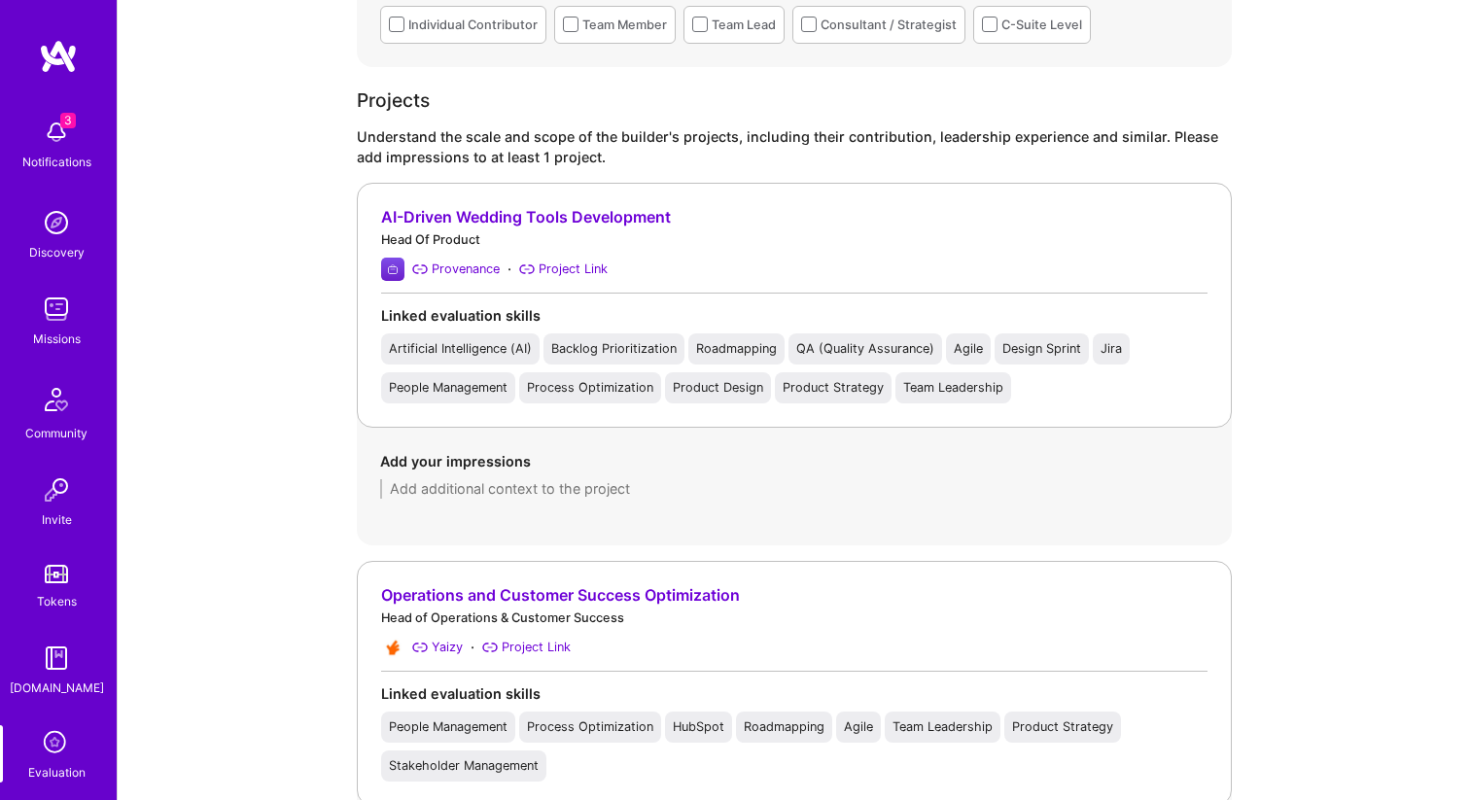
click at [475, 477] on div "Add your impressions" at bounding box center [794, 475] width 828 height 48
click at [486, 495] on textarea at bounding box center [794, 488] width 828 height 19
paste textarea "Founding team member; defined and drove product vision. Built AI-powered tools …"
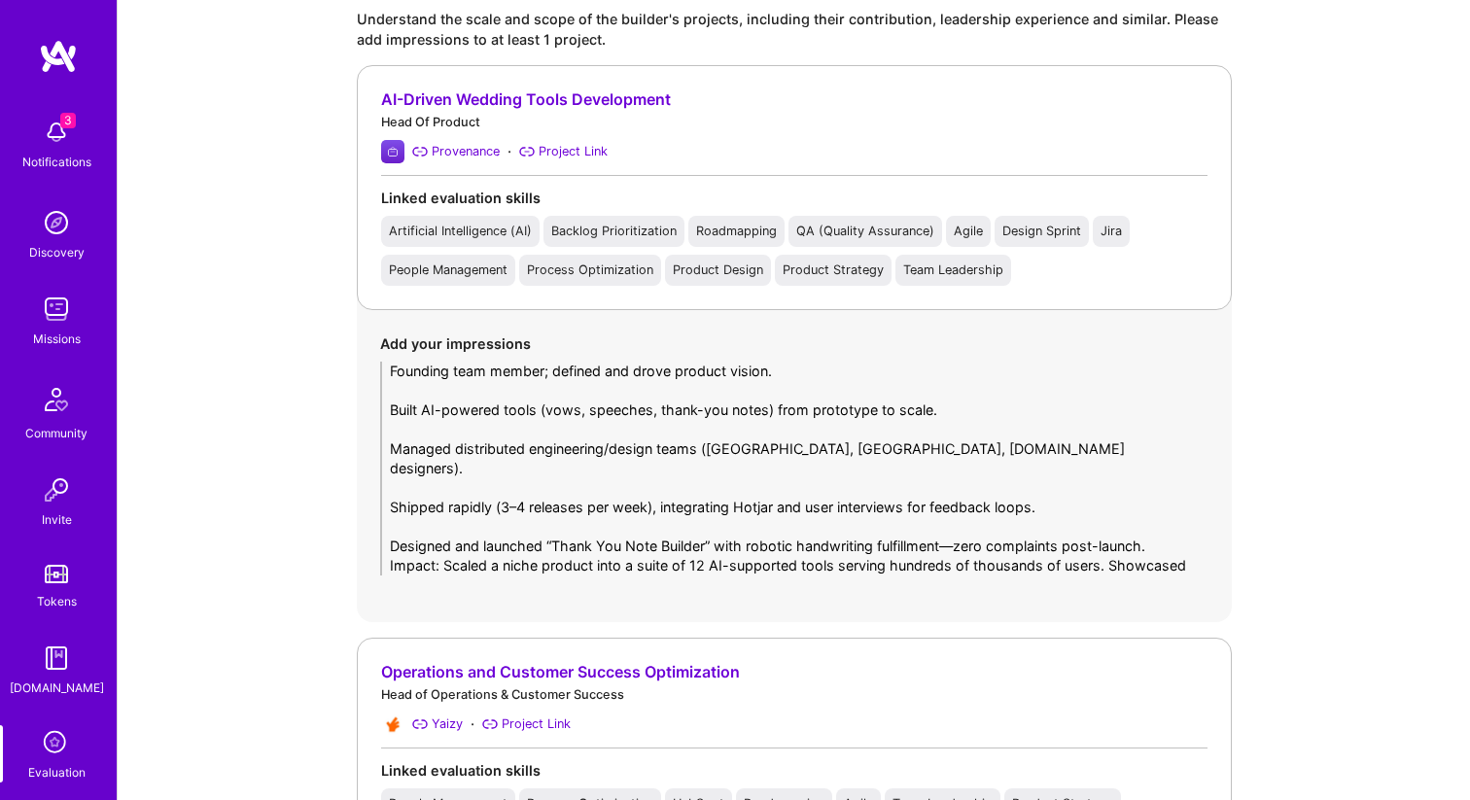
scroll to position [1635, 0]
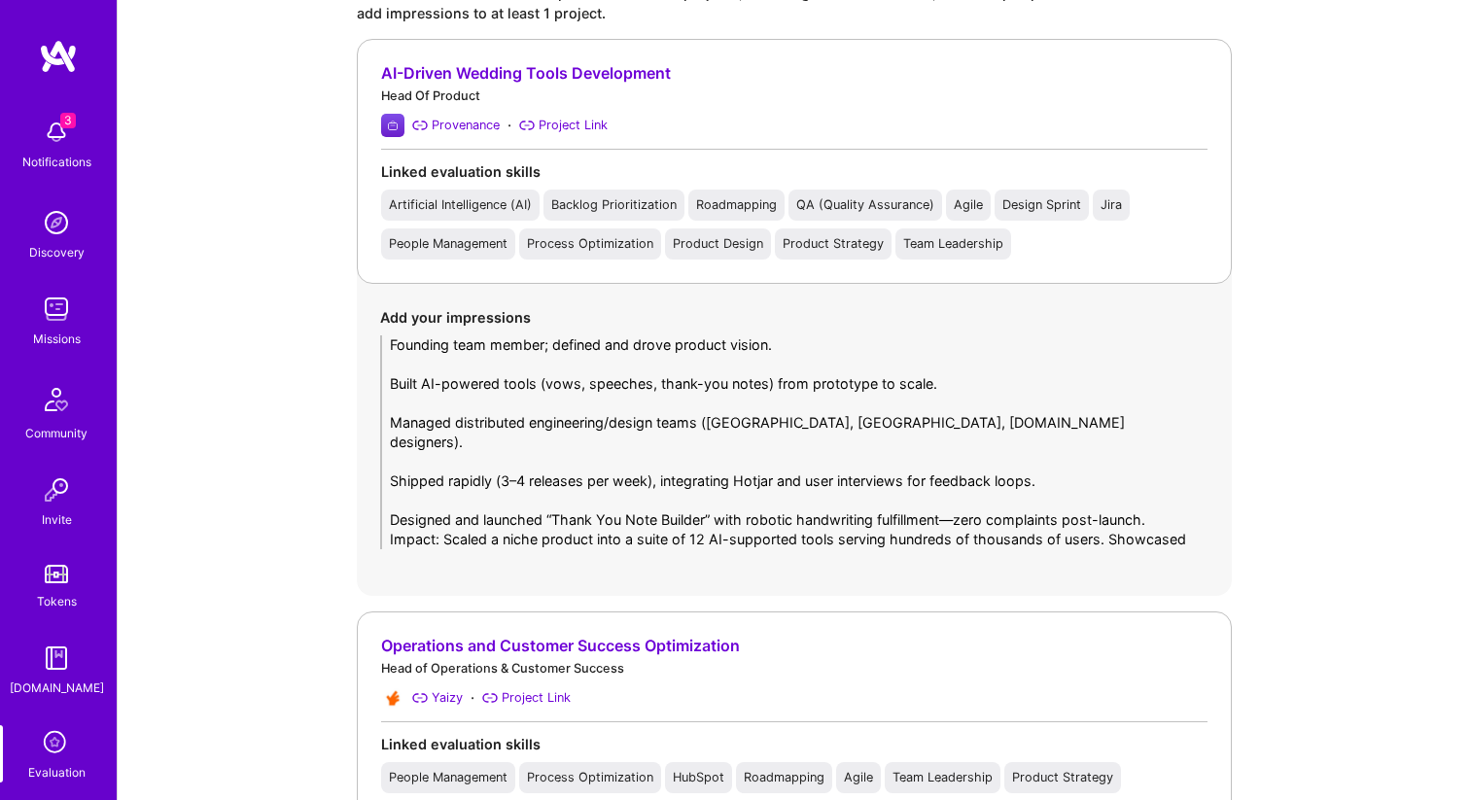
type textarea "Founding team member; defined and drove product vision. Built AI-powered tools …"
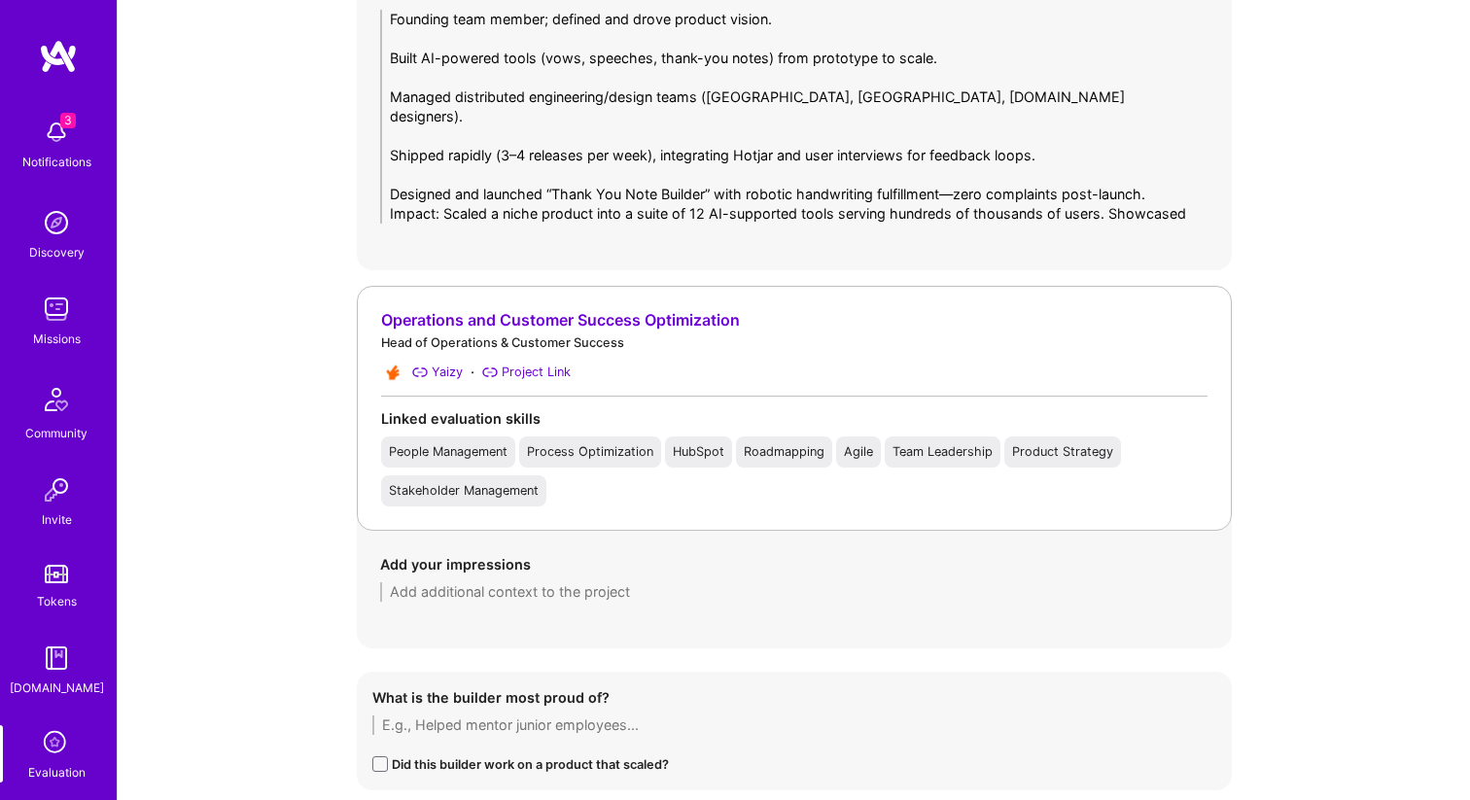
scroll to position [2019, 0]
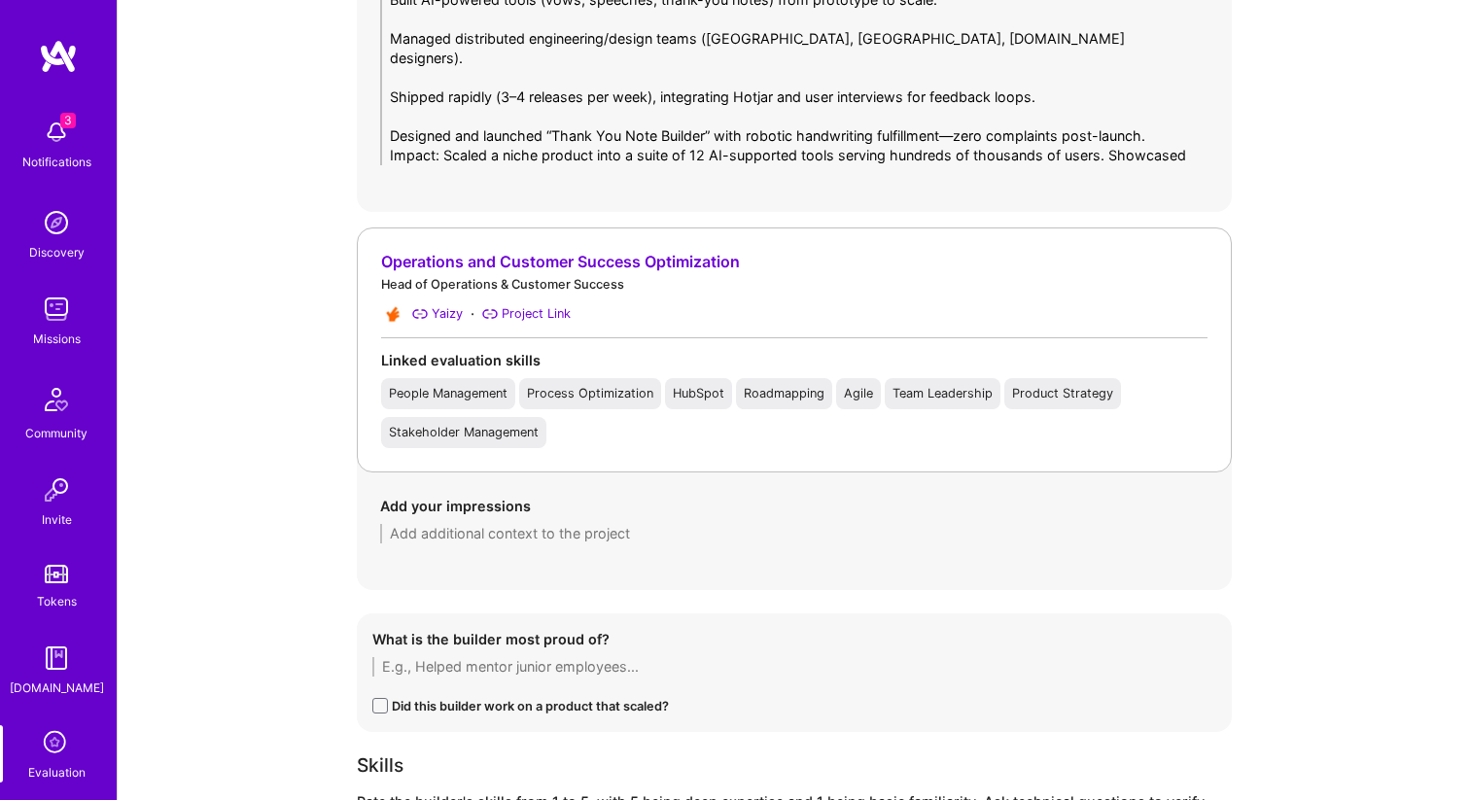
click at [447, 522] on div "Add your impressions" at bounding box center [794, 520] width 828 height 48
click at [448, 524] on textarea at bounding box center [794, 533] width 828 height 19
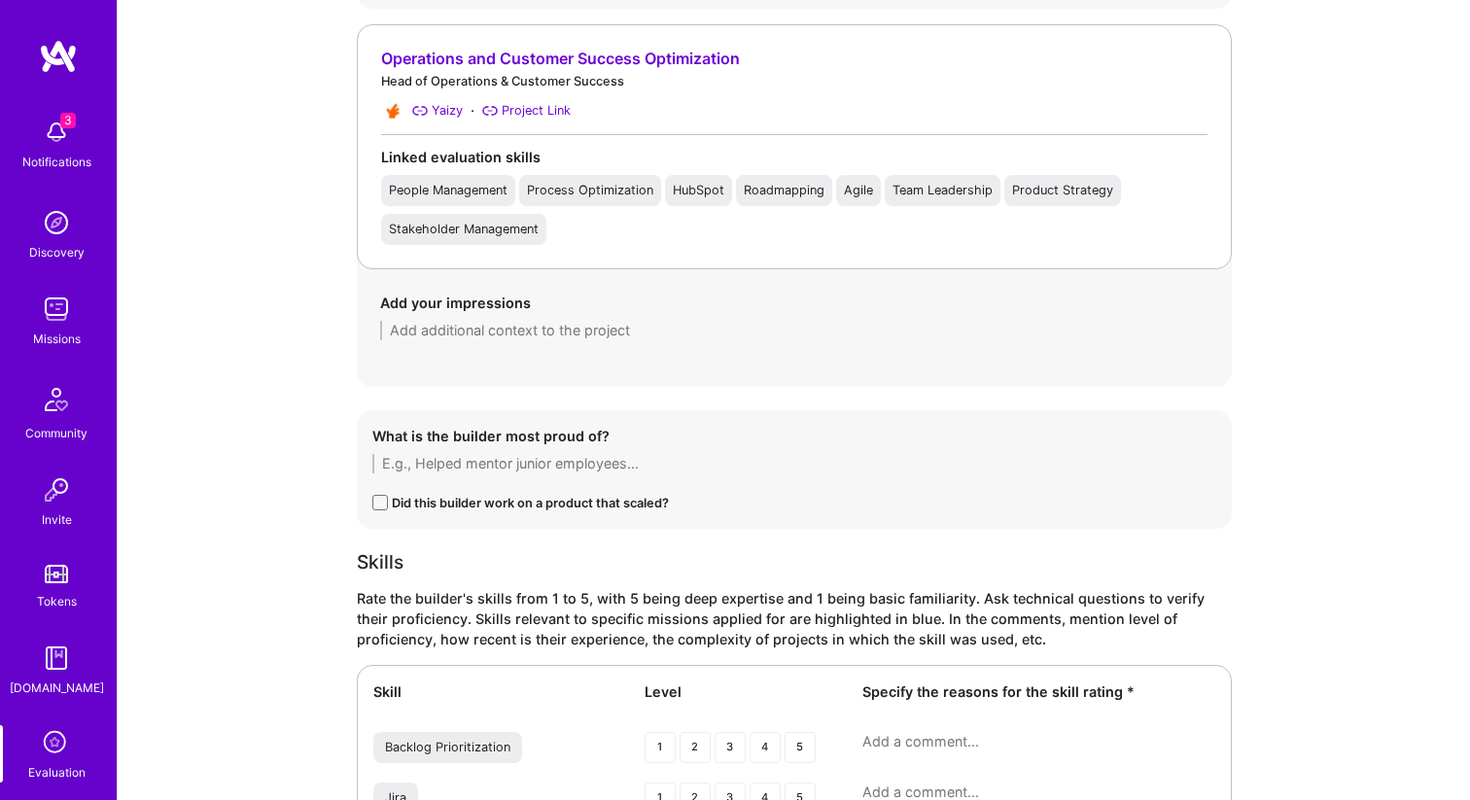
scroll to position [2206, 0]
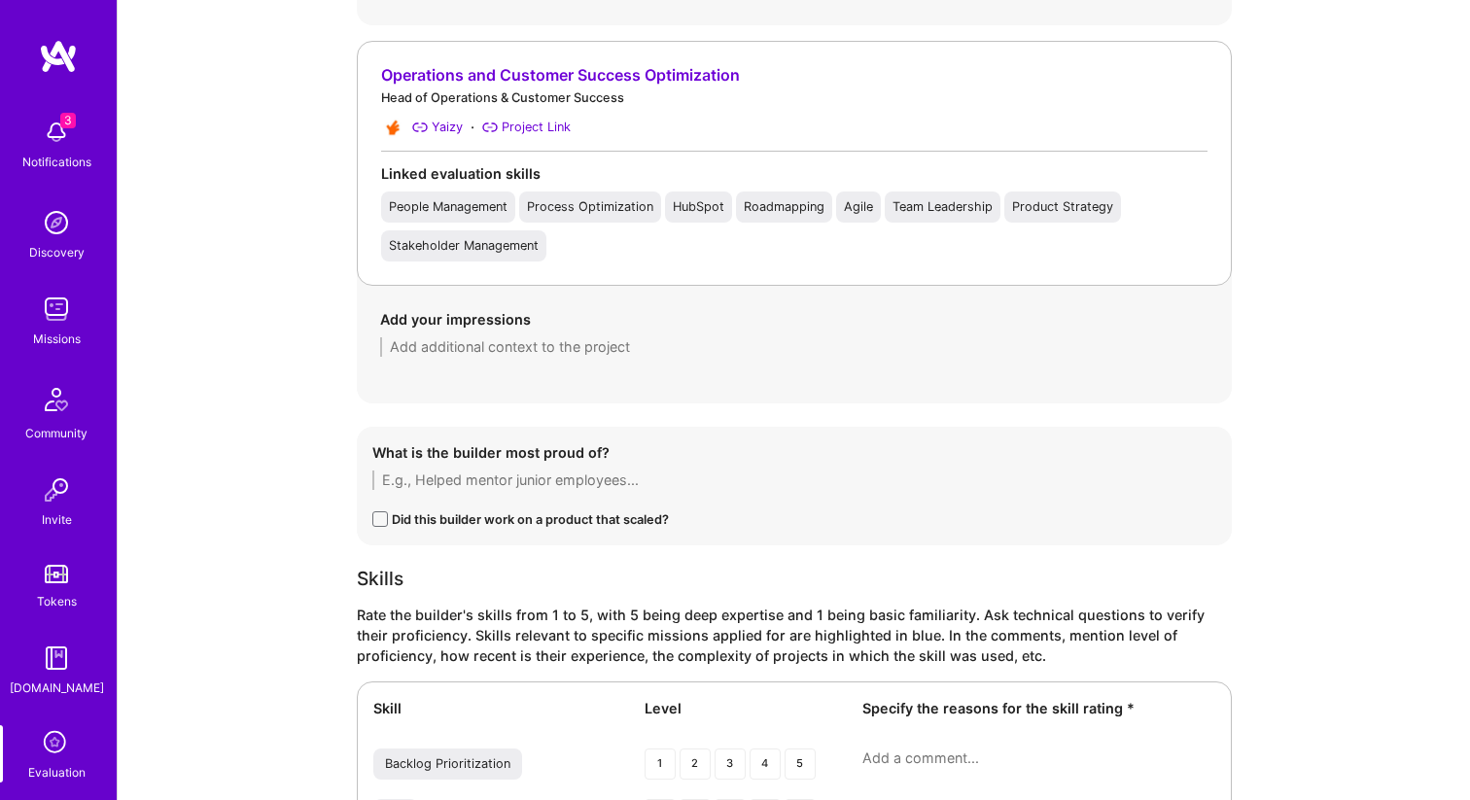
click at [470, 356] on textarea at bounding box center [794, 346] width 828 height 19
paste textarea "Directed all U.S. operations and B2B/B2C client success for an edtech startup. …"
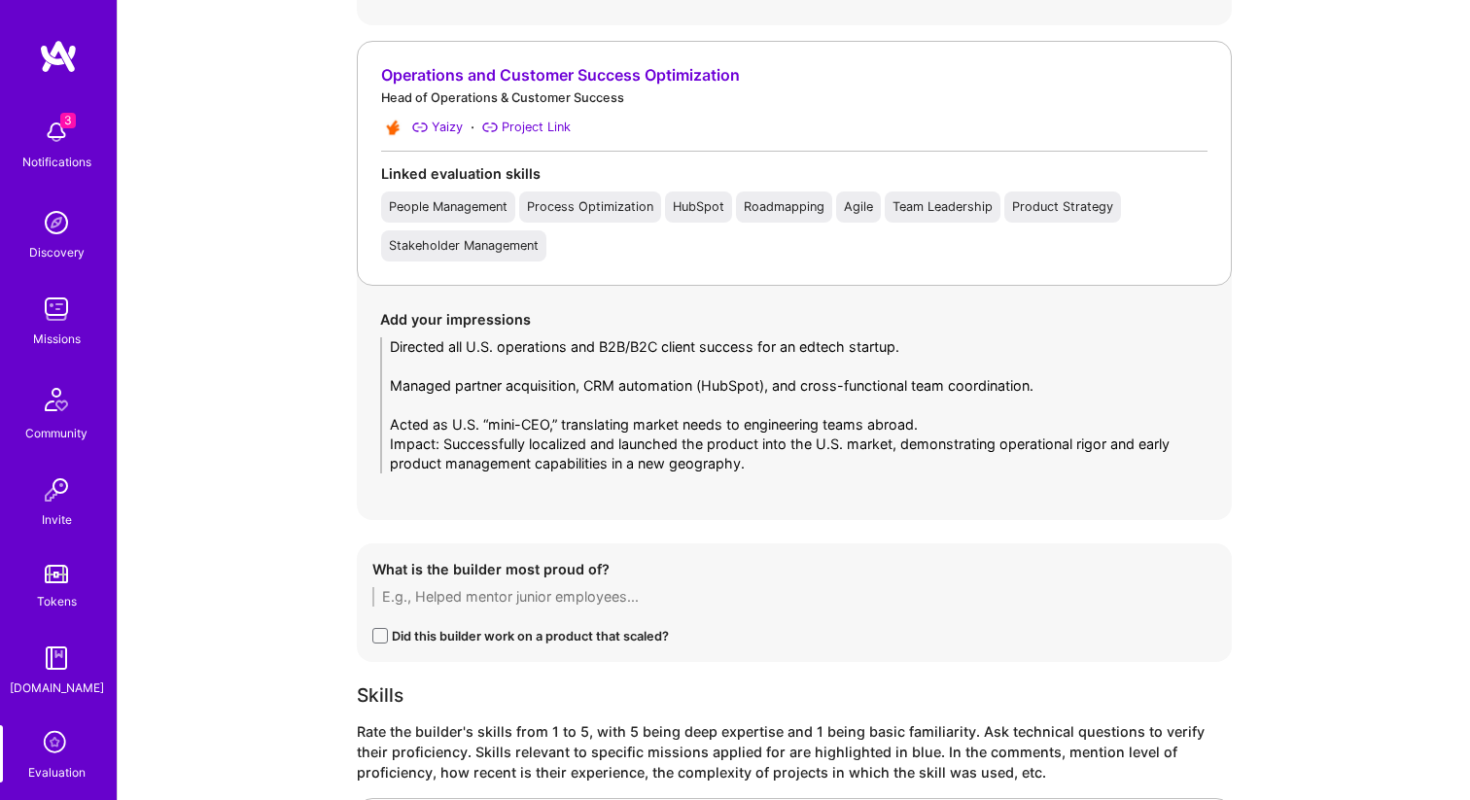
scroll to position [0, 0]
type textarea "Directed all U.S. operations and B2B/B2C client success for an edtech startup. …"
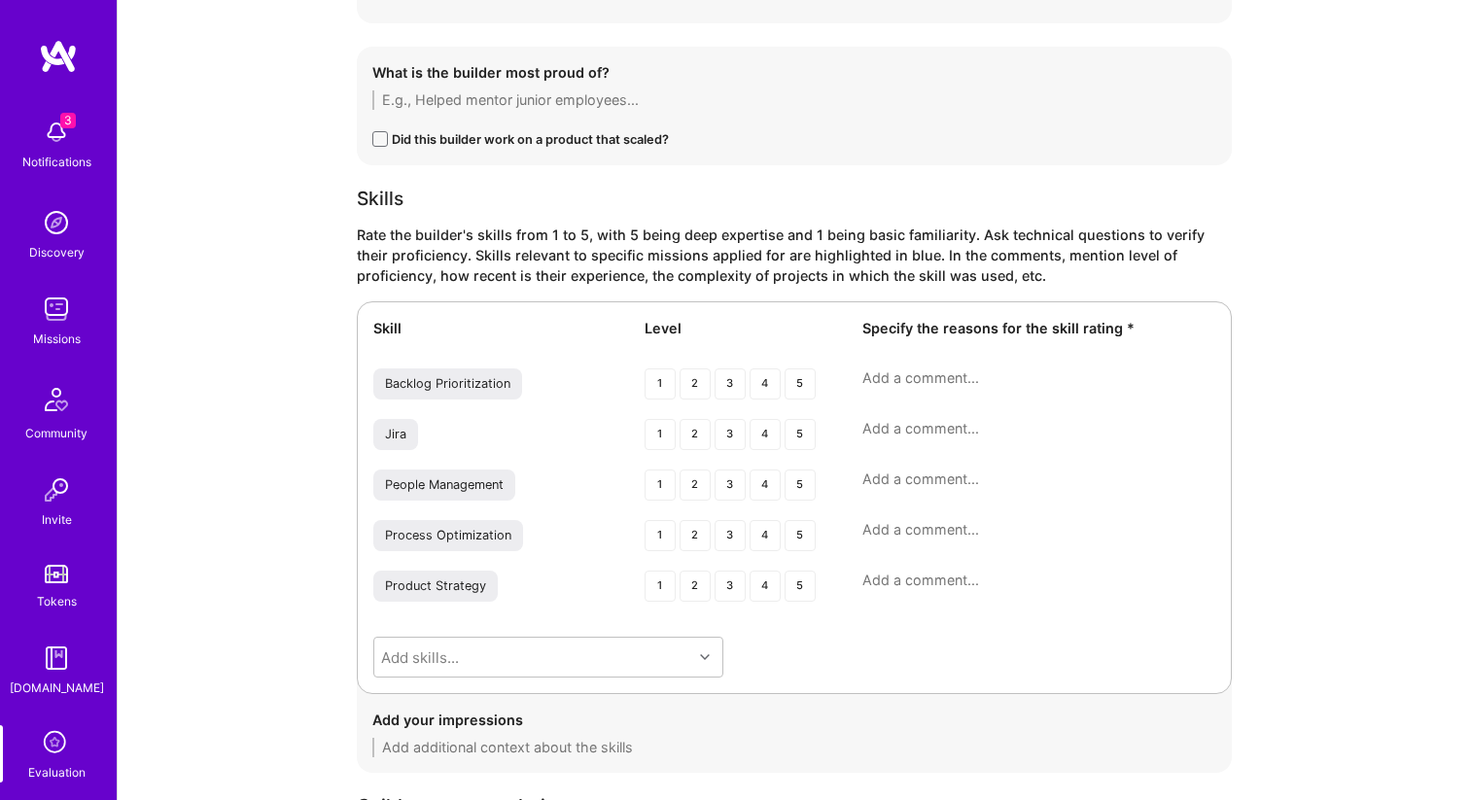
scroll to position [2710, 0]
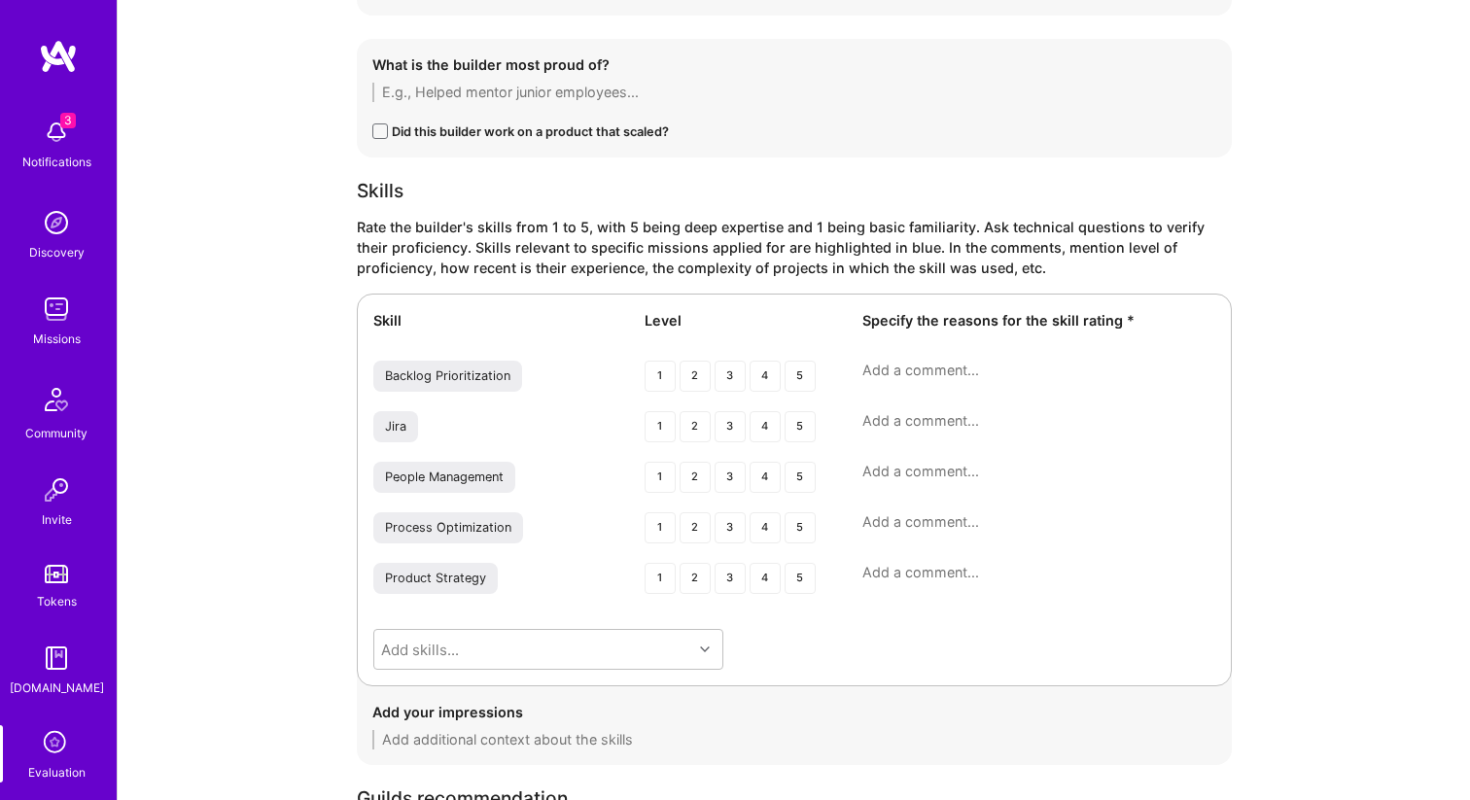
click at [918, 375] on textarea at bounding box center [1038, 370] width 353 height 19
paste textarea "Regularly prioritized features and releases at Provenance; iterative delivery c…"
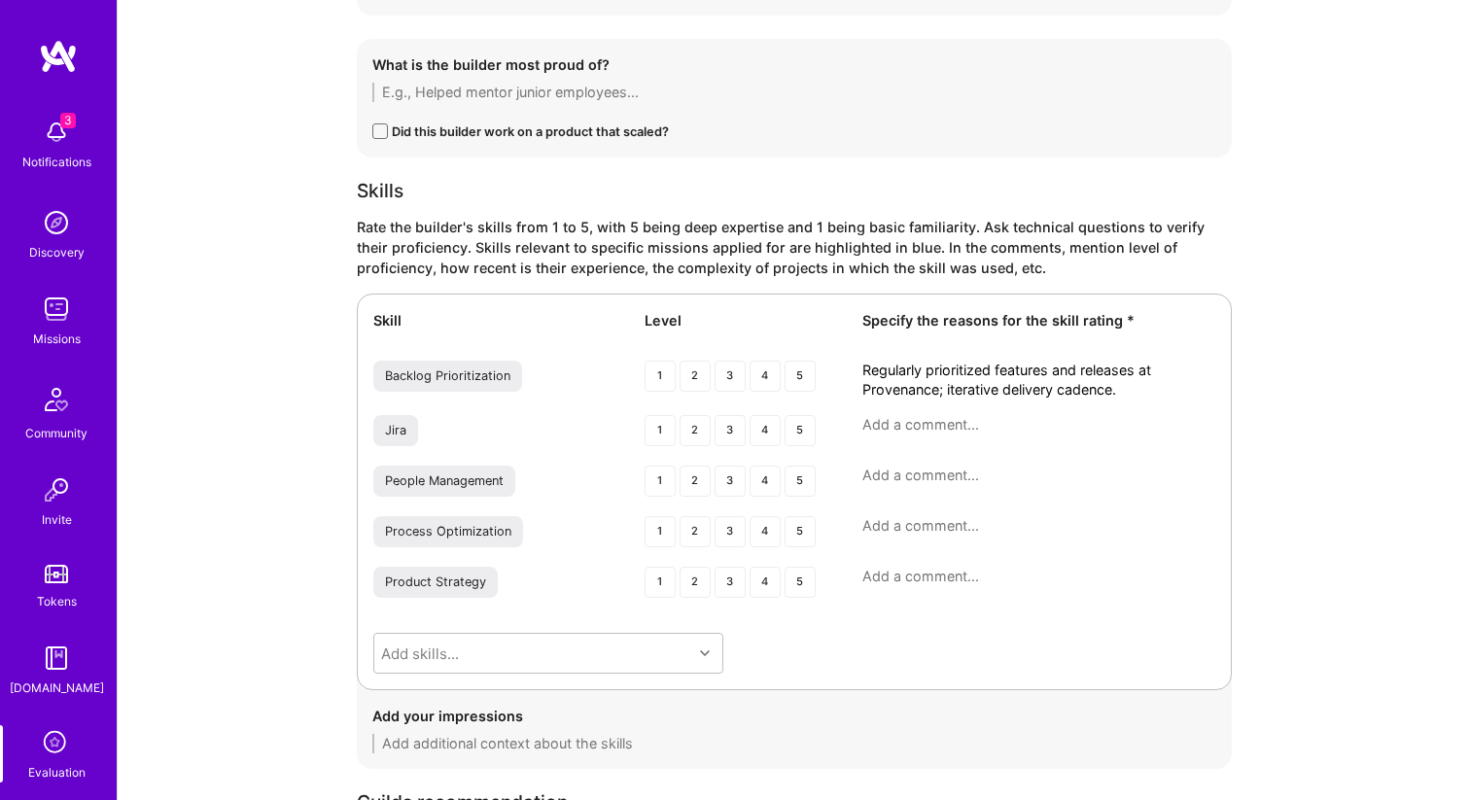
type textarea "Regularly prioritized features and releases at Provenance; iterative delivery c…"
click at [917, 429] on textarea at bounding box center [1038, 424] width 353 height 19
paste textarea "Proficient in backlog and sprint management; daily use in startup context."
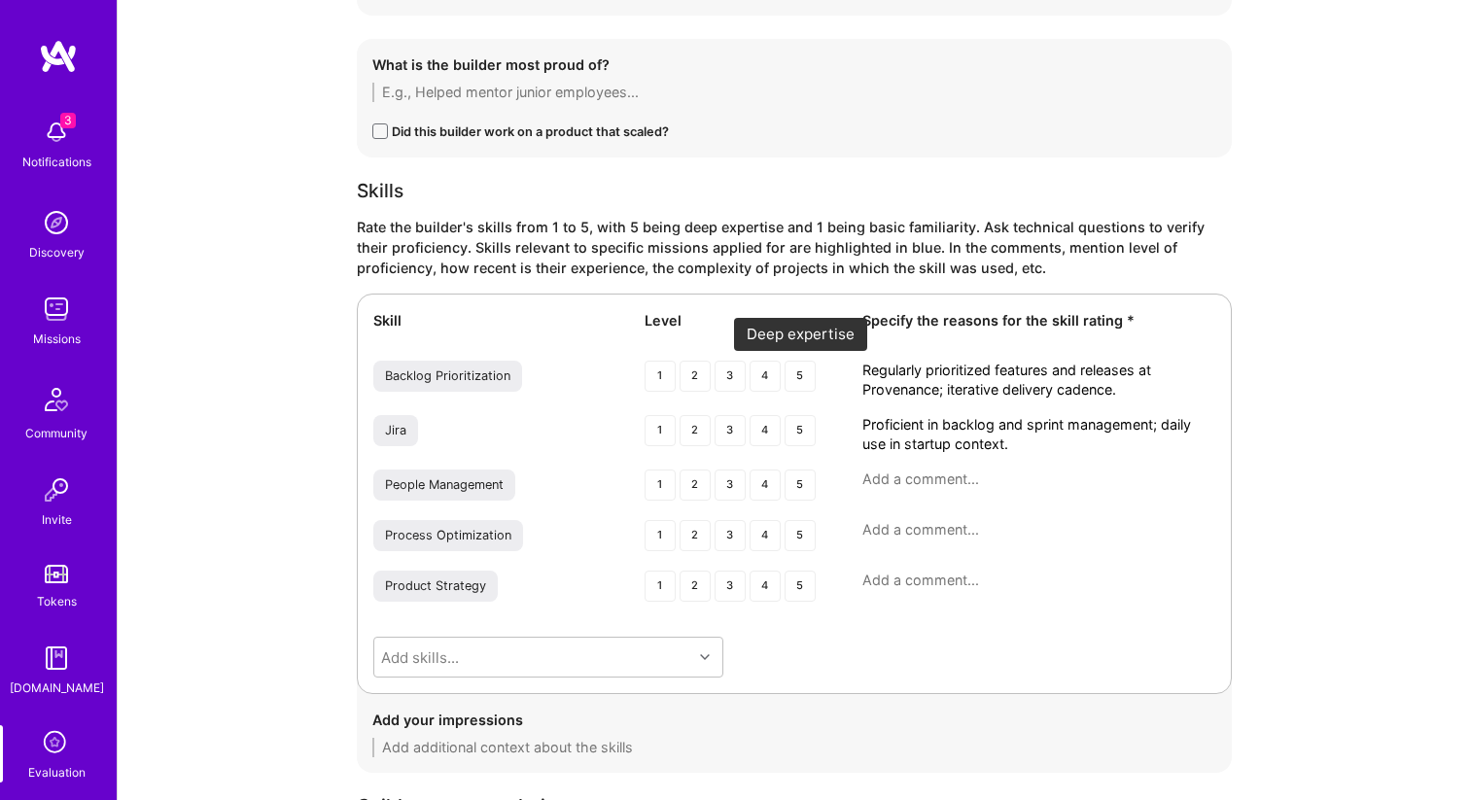
type textarea "Proficient in backlog and sprint management; daily use in startup context."
click at [802, 380] on div "5" at bounding box center [799, 376] width 31 height 31
click at [801, 440] on div "5" at bounding box center [799, 430] width 31 height 31
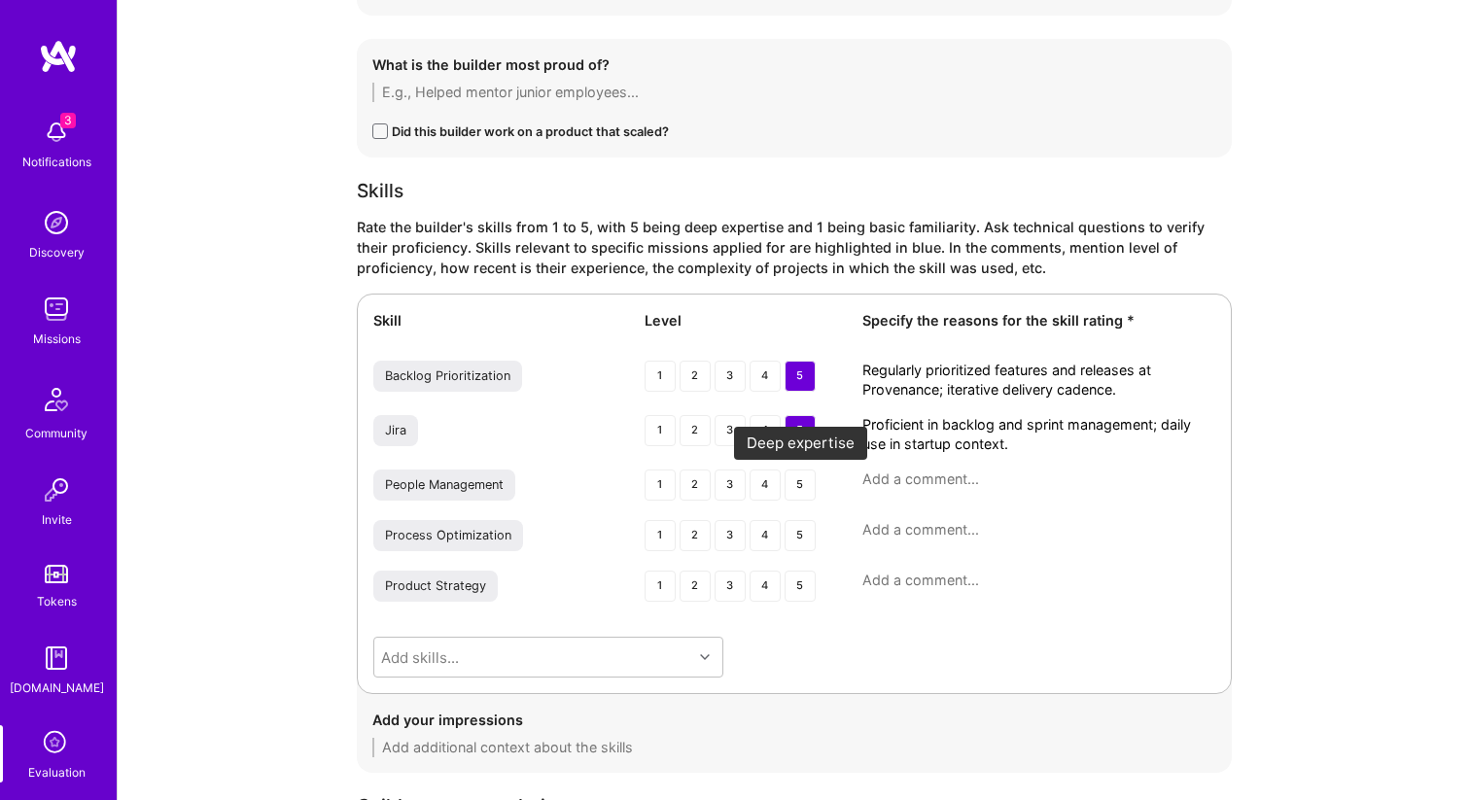
click at [801, 477] on div "5" at bounding box center [799, 485] width 31 height 31
click at [763, 478] on div "4" at bounding box center [764, 485] width 31 height 31
click at [907, 488] on textarea at bounding box center [1038, 479] width 353 height 19
paste textarea "Led cross-functional distributed teams; managed designers and QA specialist dir…"
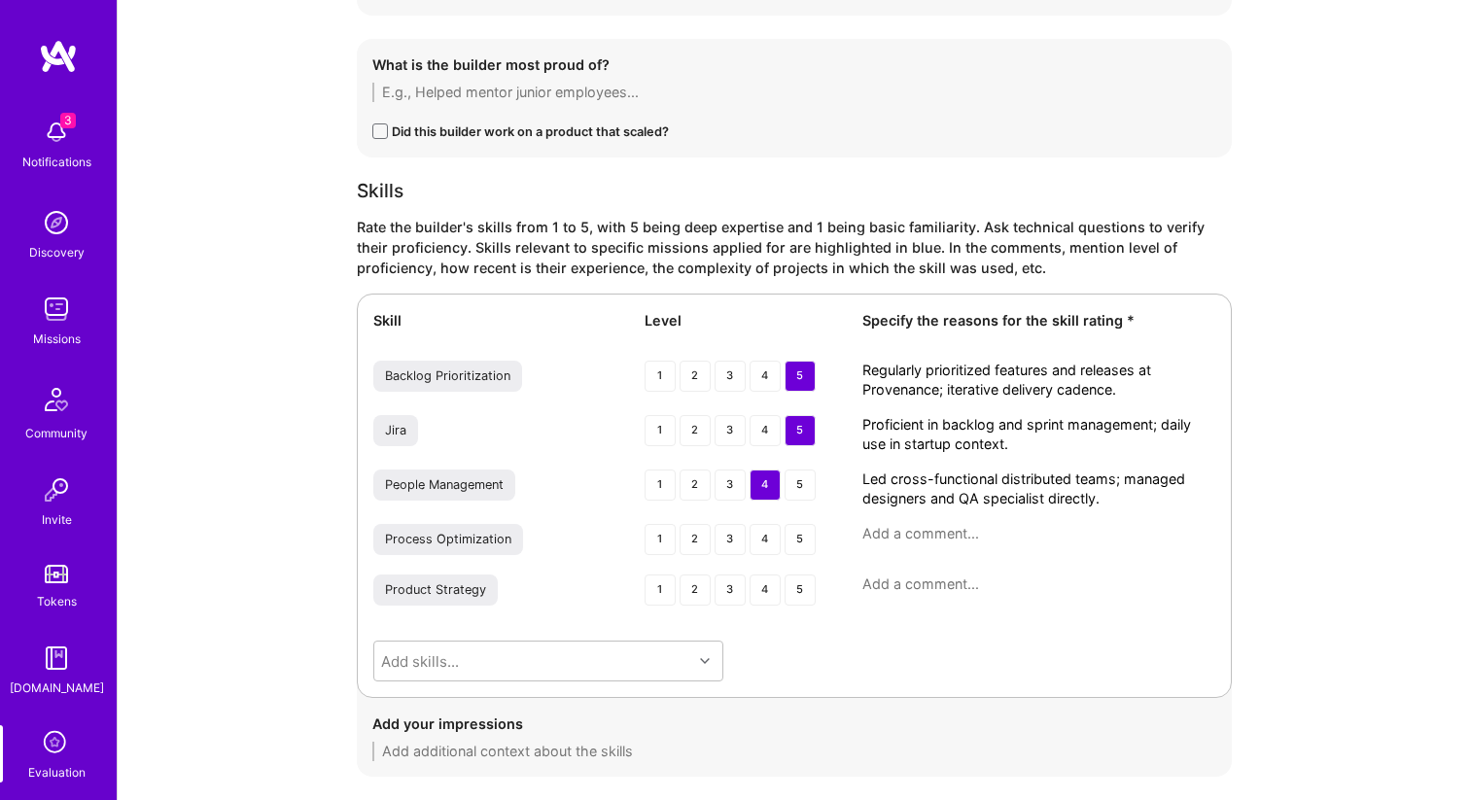
type textarea "Led cross-functional distributed teams; managed designers and QA specialist dir…"
click at [773, 543] on div "4" at bounding box center [764, 539] width 31 height 31
click at [918, 544] on div "Process Optimization 1 2 3 4 5" at bounding box center [794, 541] width 842 height 35
click at [912, 541] on textarea at bounding box center [1038, 533] width 353 height 19
paste textarea "Streamlined QA, automated feedback collection, and improved conversion through …"
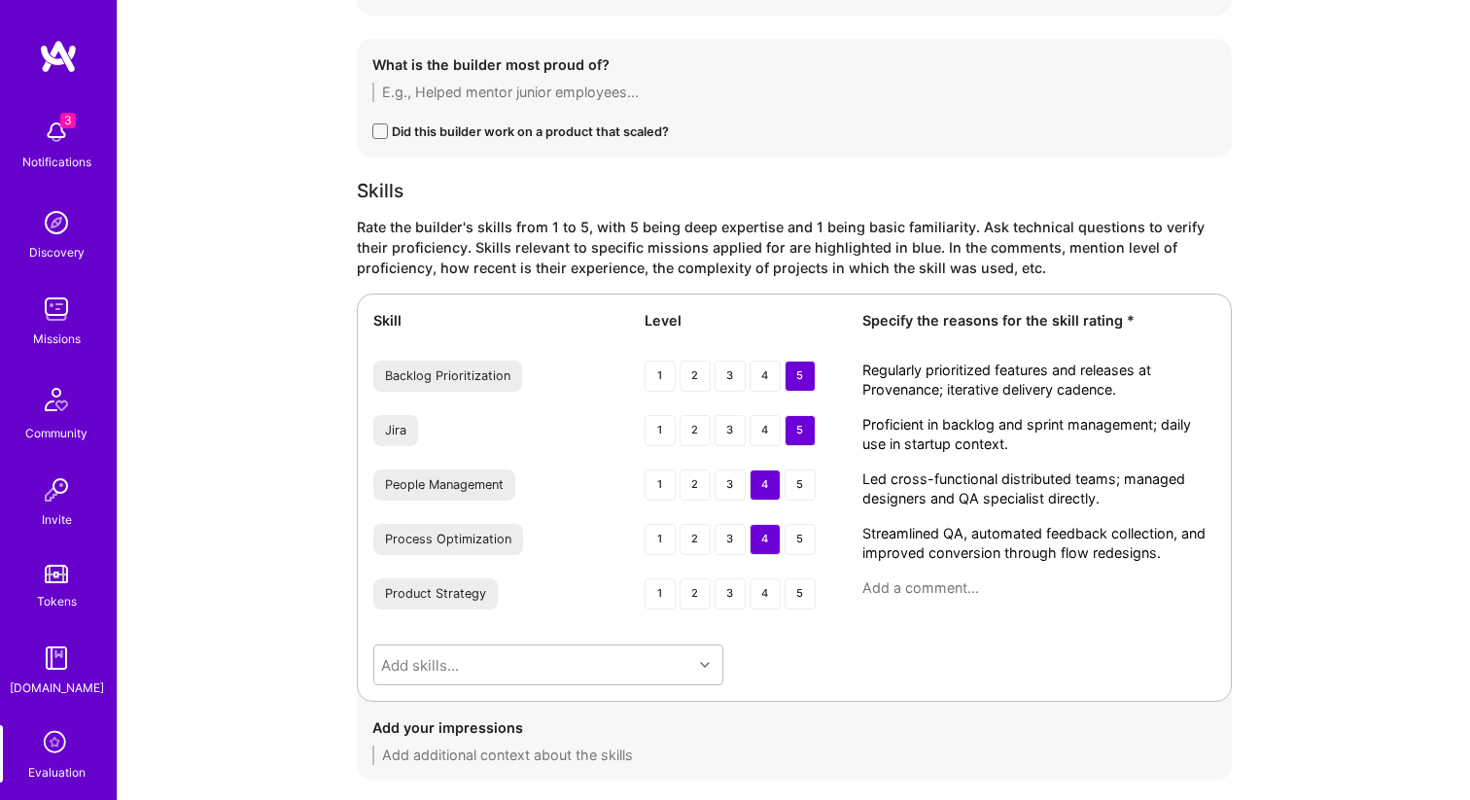
type textarea "Streamlined QA, automated feedback collection, and improved conversion through …"
click at [744, 597] on div "3" at bounding box center [729, 593] width 31 height 31
click at [940, 591] on textarea at bounding box center [1038, 587] width 353 height 19
paste textarea "Drove roadmap from wedding tools into broader life-event products; strong visio…"
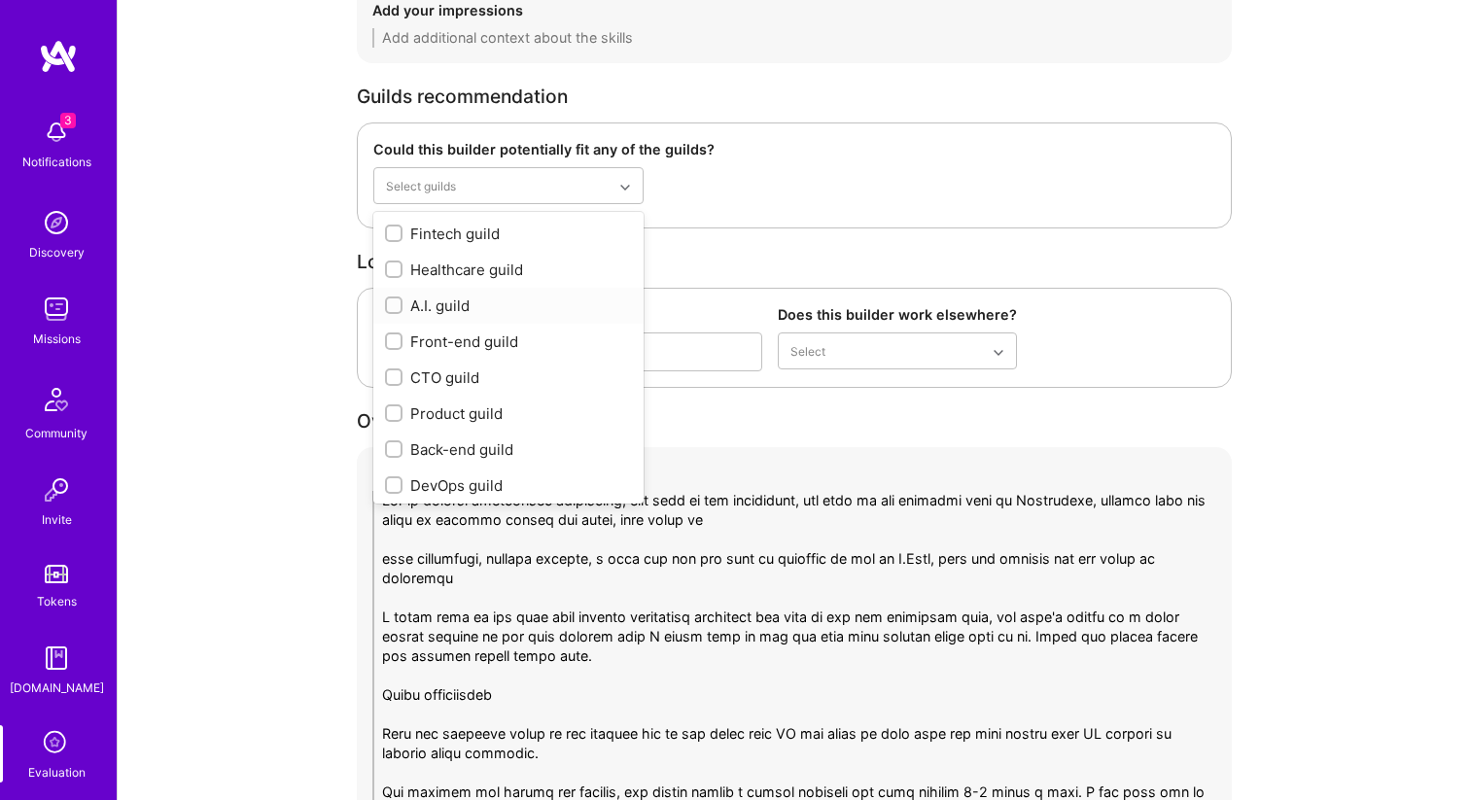
type textarea "Drove roadmap from wedding tools into broader life-event products; strong visio…"
click at [564, 309] on div "A.I. guild" at bounding box center [508, 306] width 247 height 20
checkbox input "true"
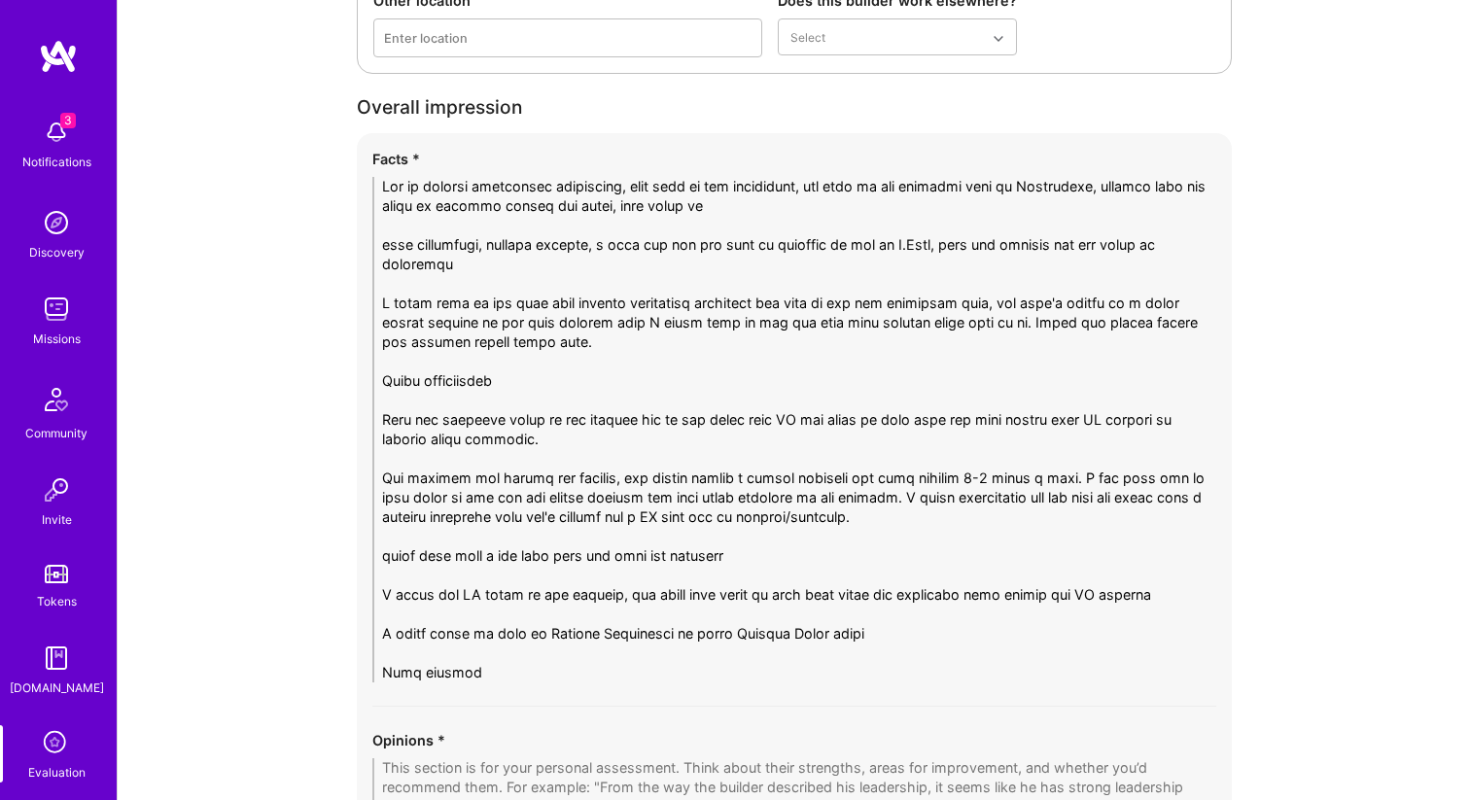
scroll to position [3749, 0]
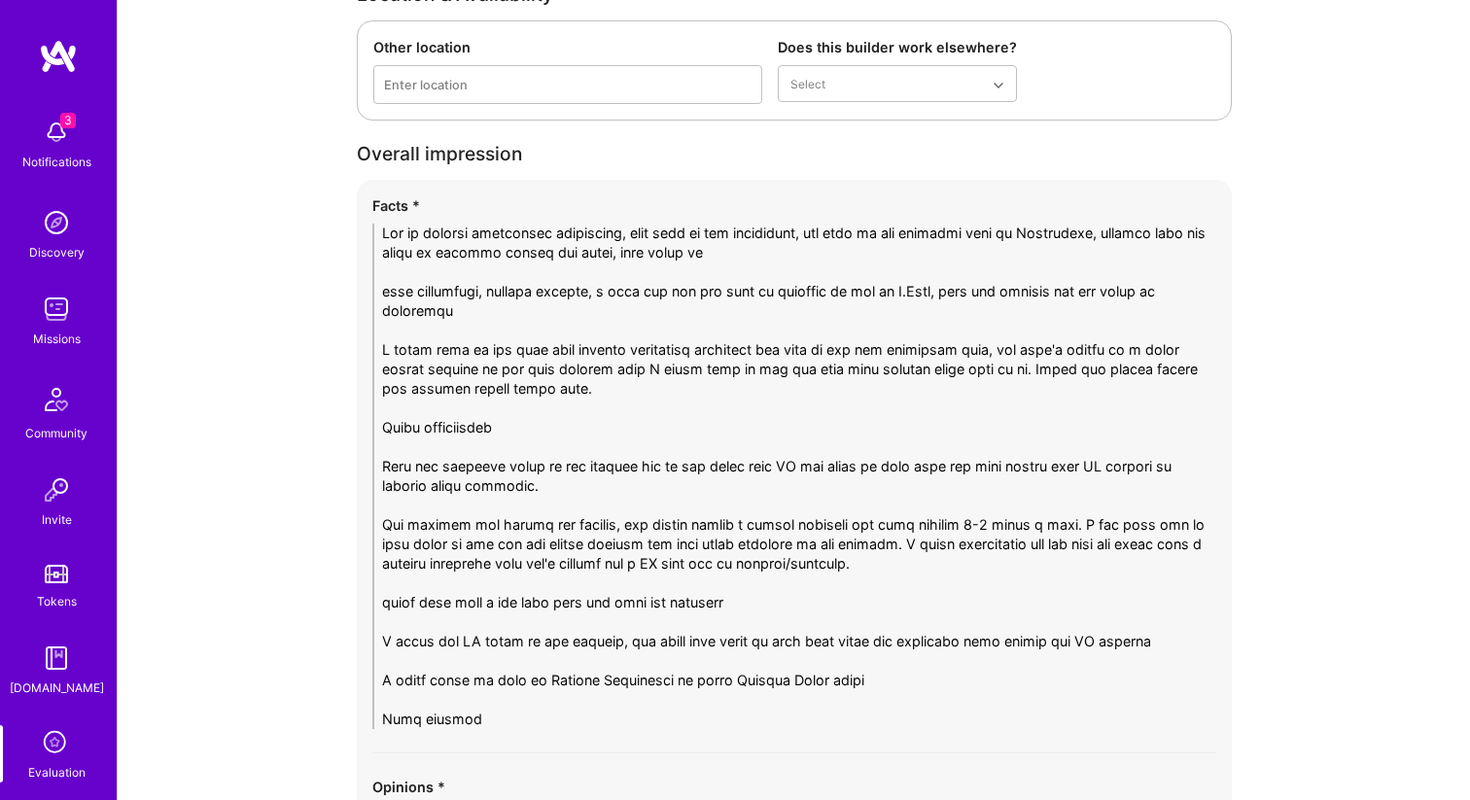
click at [588, 473] on textarea at bounding box center [794, 476] width 844 height 505
paste textarea "Ivana brings strong startup PM craft, with proven ability to ship AI-powered co…"
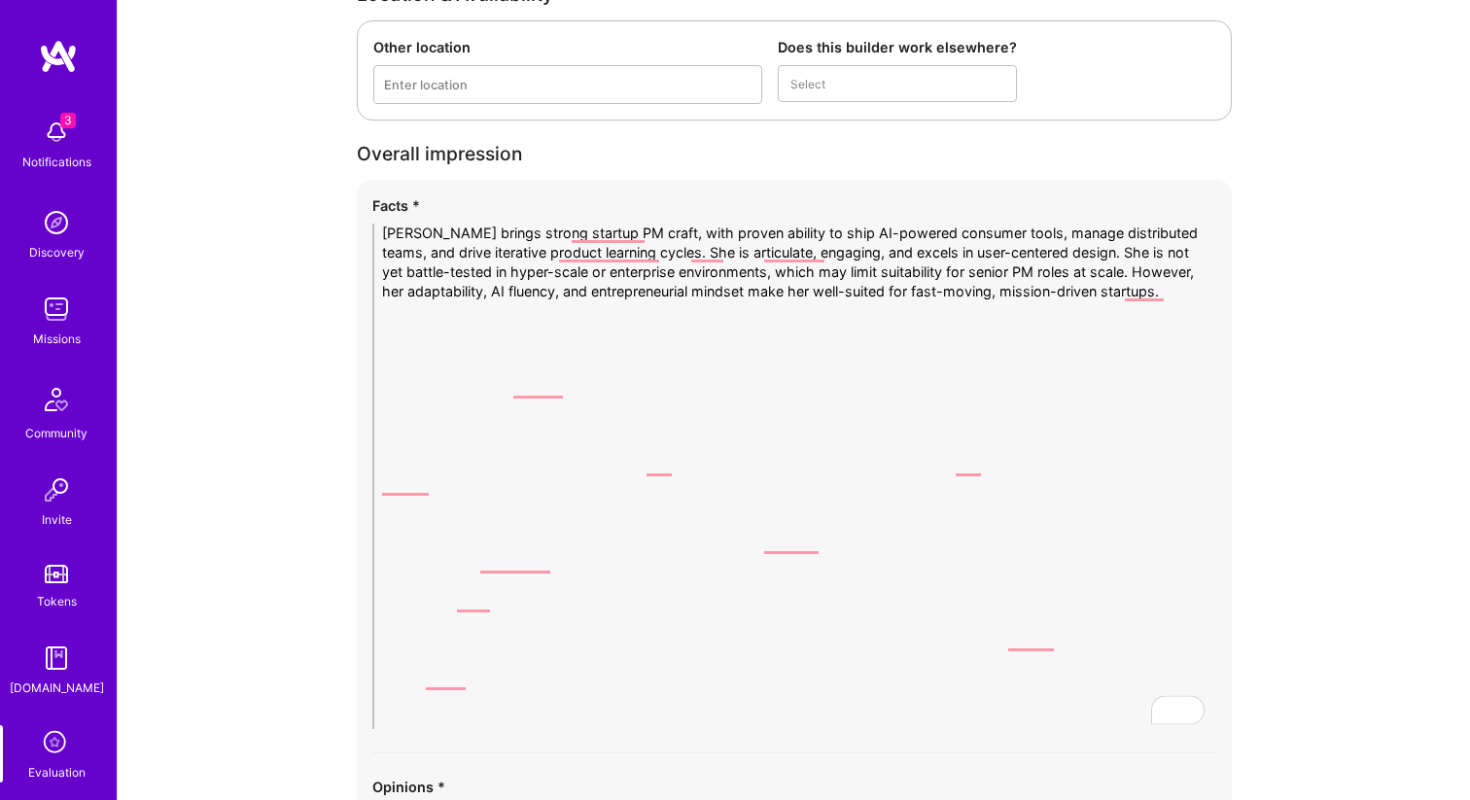
scroll to position [3552, 0]
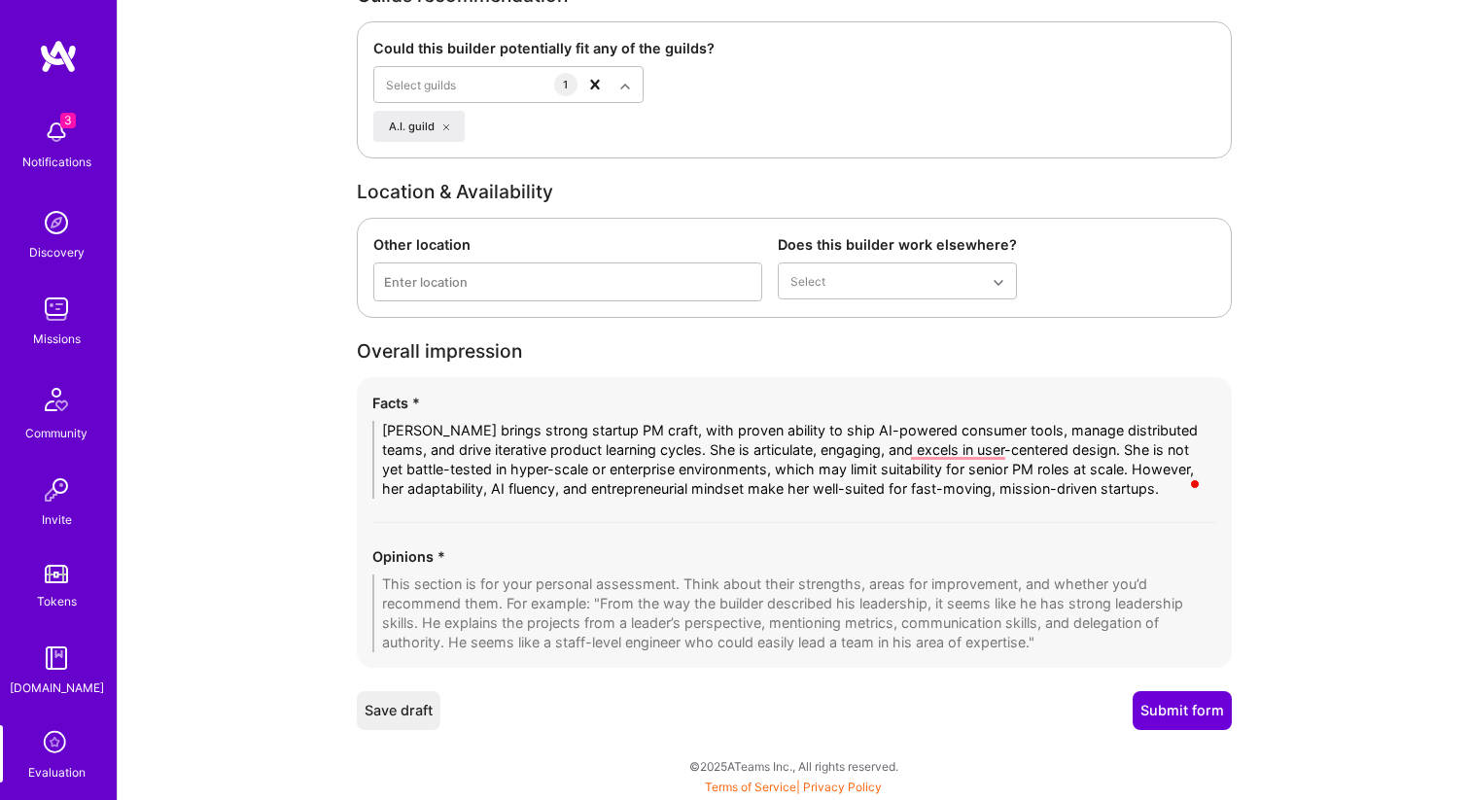
type textarea "Ivana brings strong startup PM craft, with proven ability to ship AI-powered co…"
click at [560, 601] on textarea "To enrich screen reader interactions, please activate Accessibility in Grammarl…" at bounding box center [794, 614] width 844 height 78
paste textarea "Strengths: Energetic and clear communicator; entrepreneurial and adaptive; deep…"
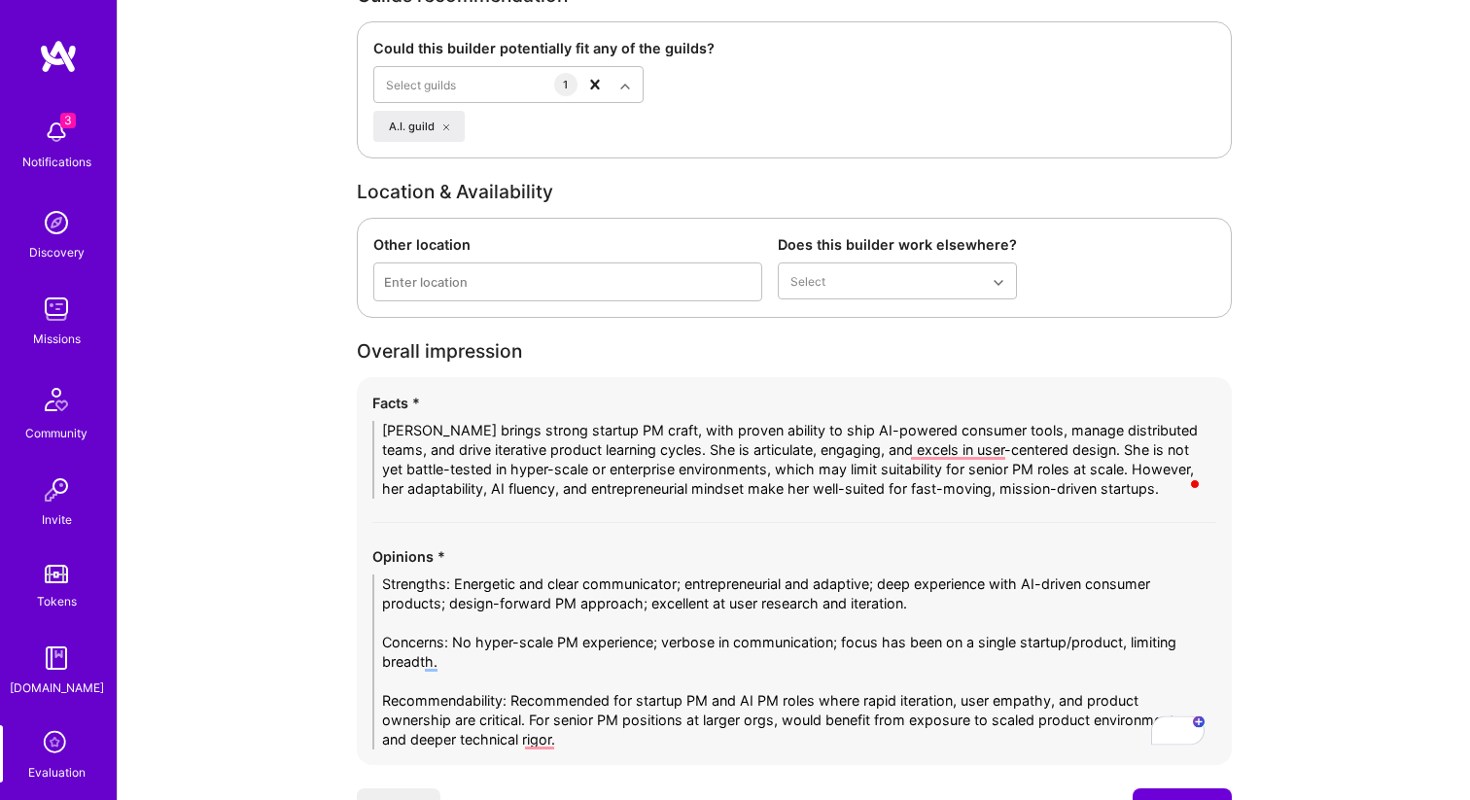
scroll to position [3649, 0]
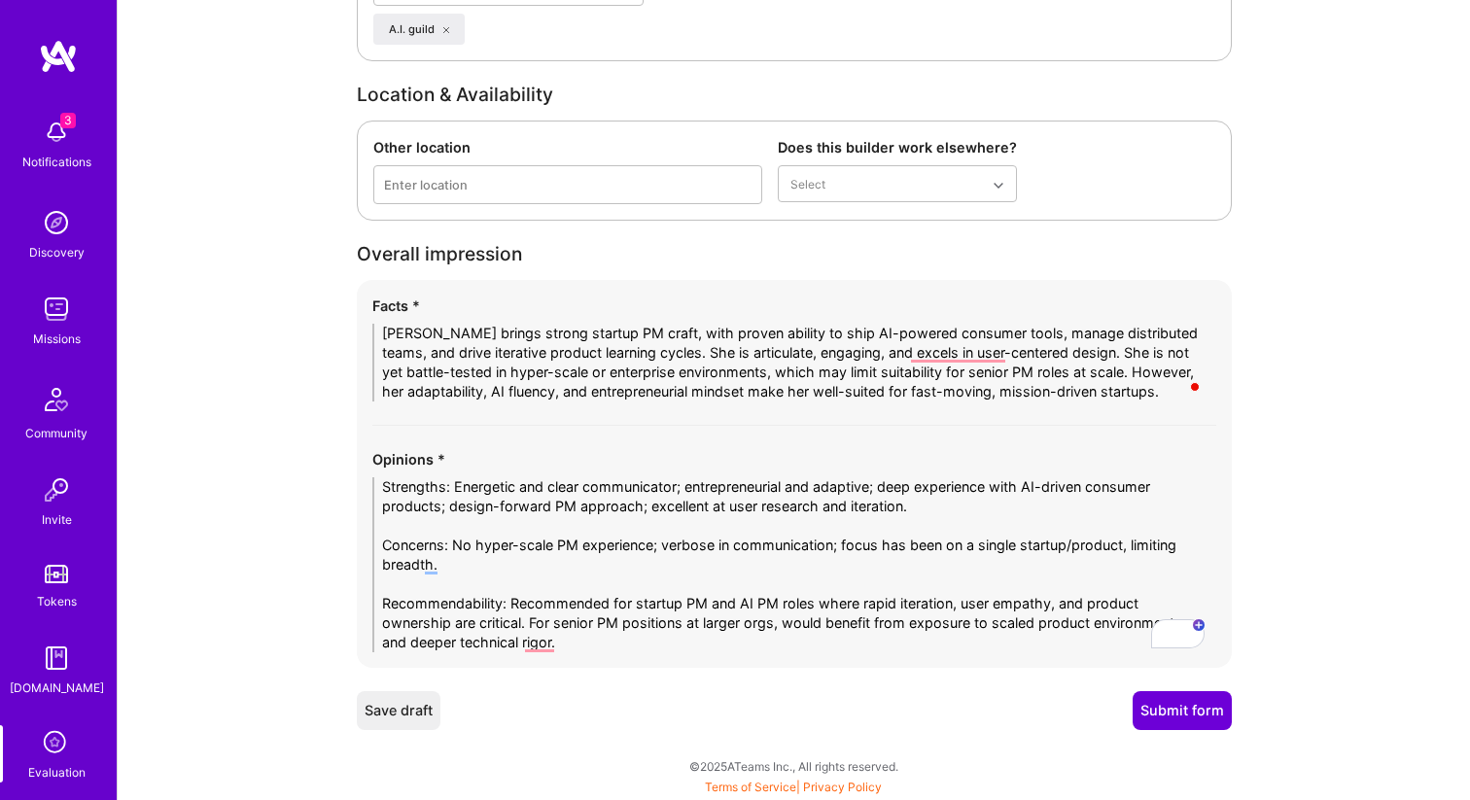
type textarea "Strengths: Energetic and clear communicator; entrepreneurial and adaptive; deep…"
click at [1179, 709] on button "Submit form" at bounding box center [1181, 710] width 99 height 39
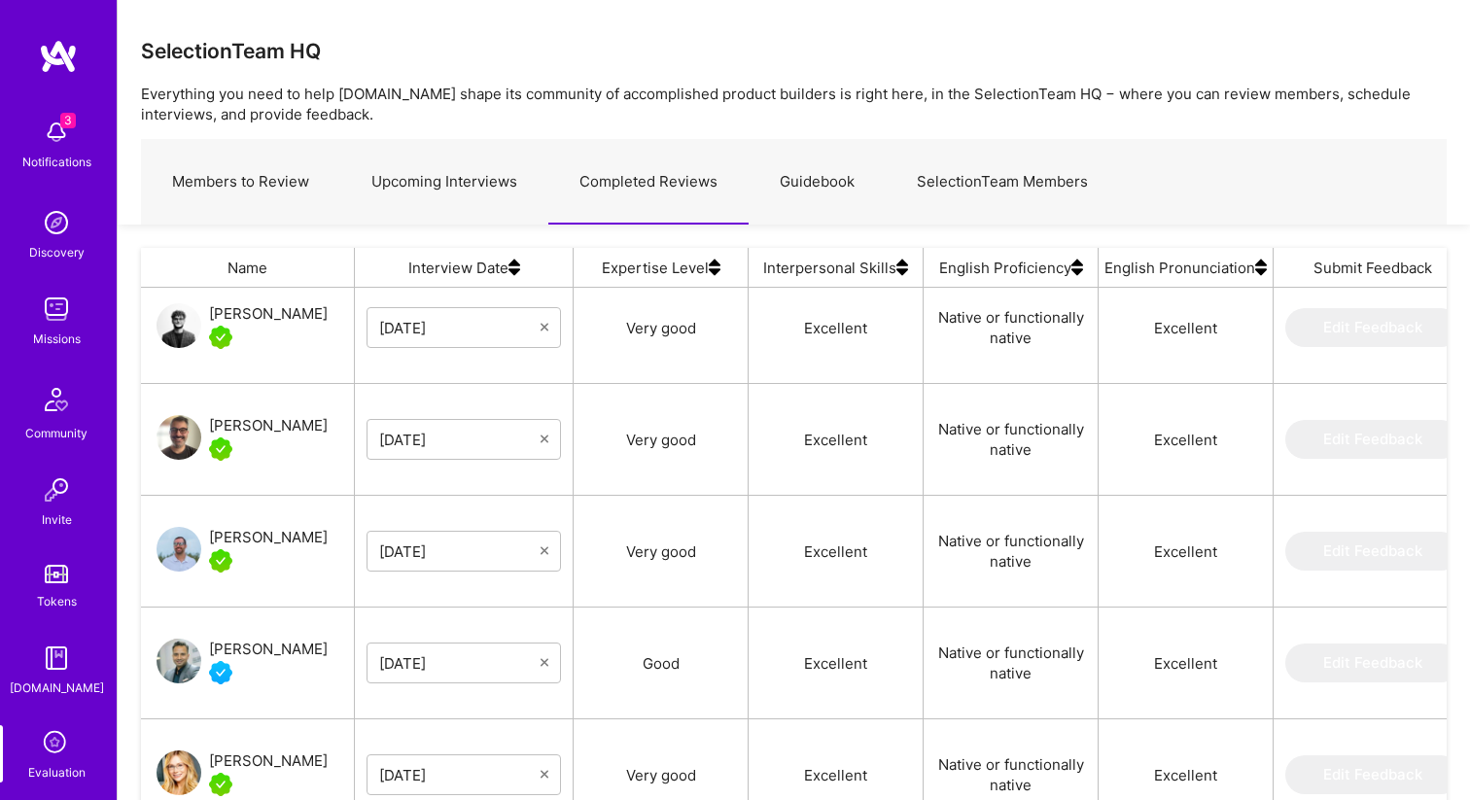
scroll to position [1260, 0]
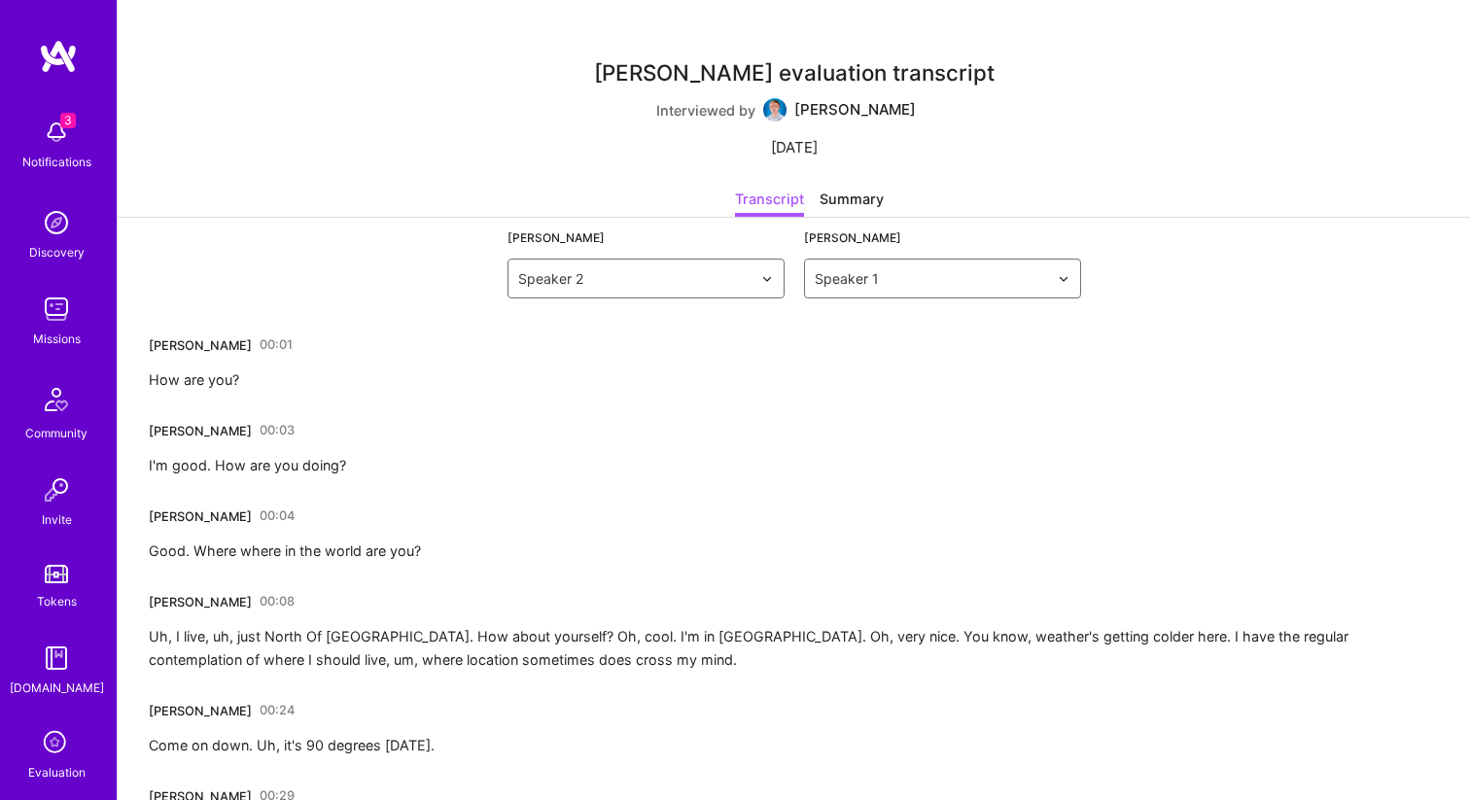
click at [381, 193] on div "Transcript Summary" at bounding box center [794, 203] width 1352 height 29
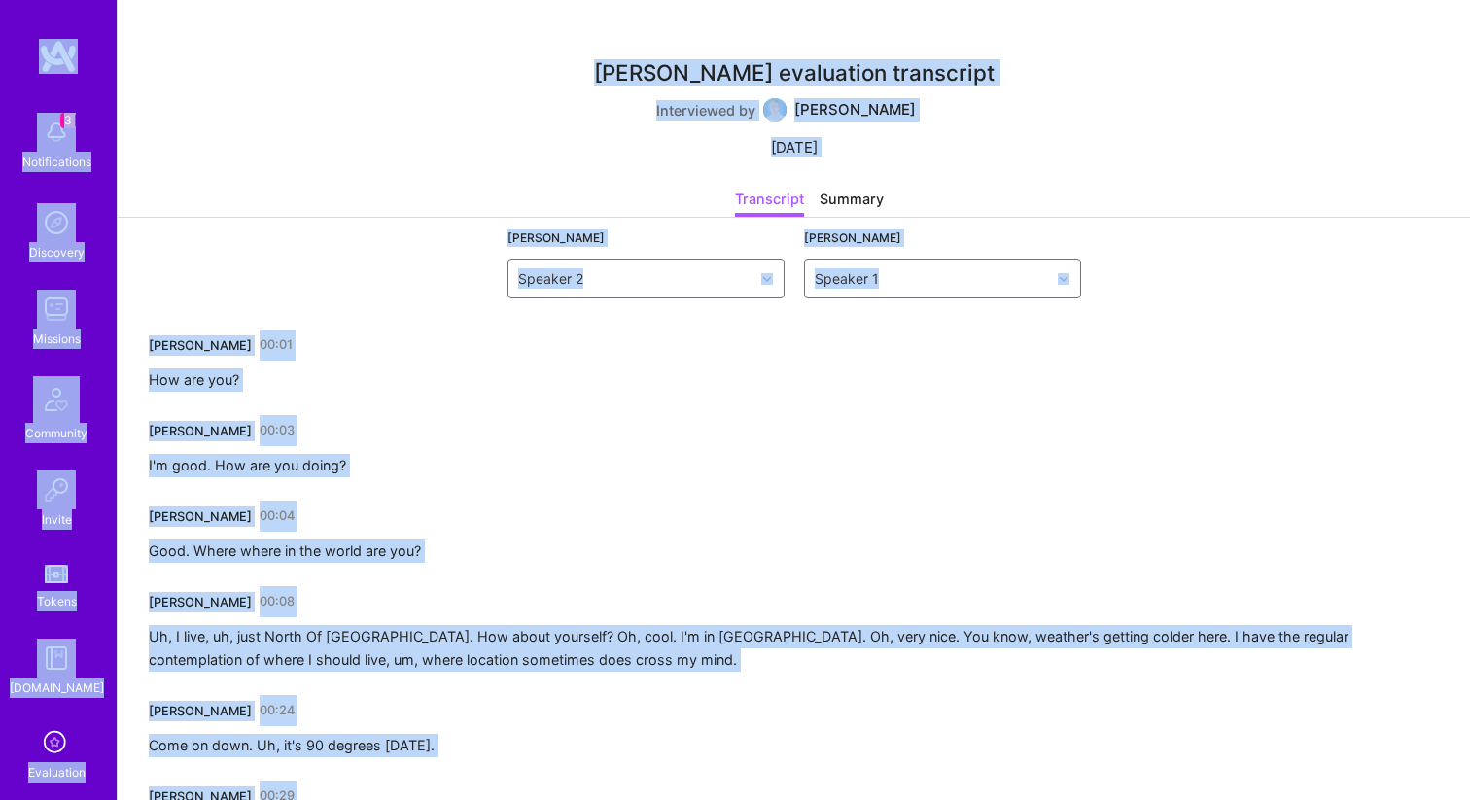
copy body "3 Notifications Discovery Missions Community Invite Tokens A.Guide Evaluation P…"
